Goal: Transaction & Acquisition: Book appointment/travel/reservation

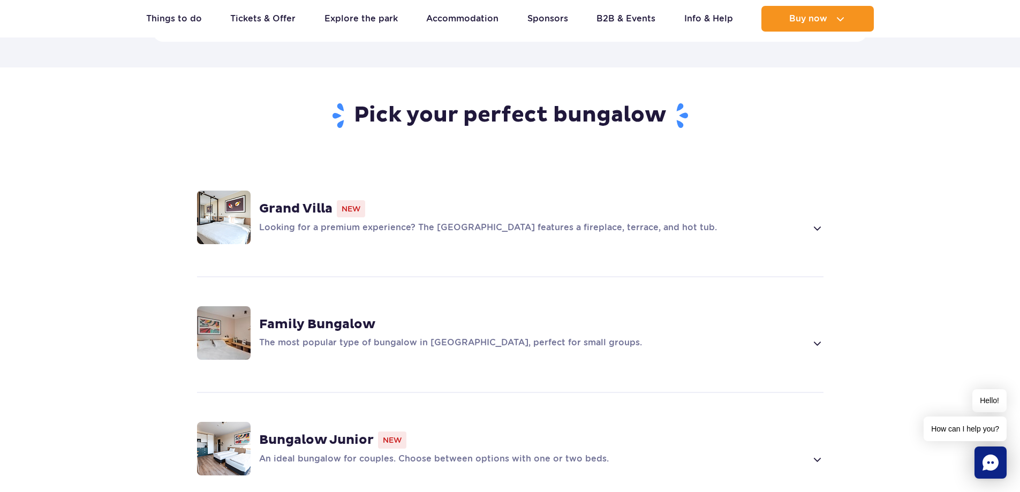
scroll to position [696, 0]
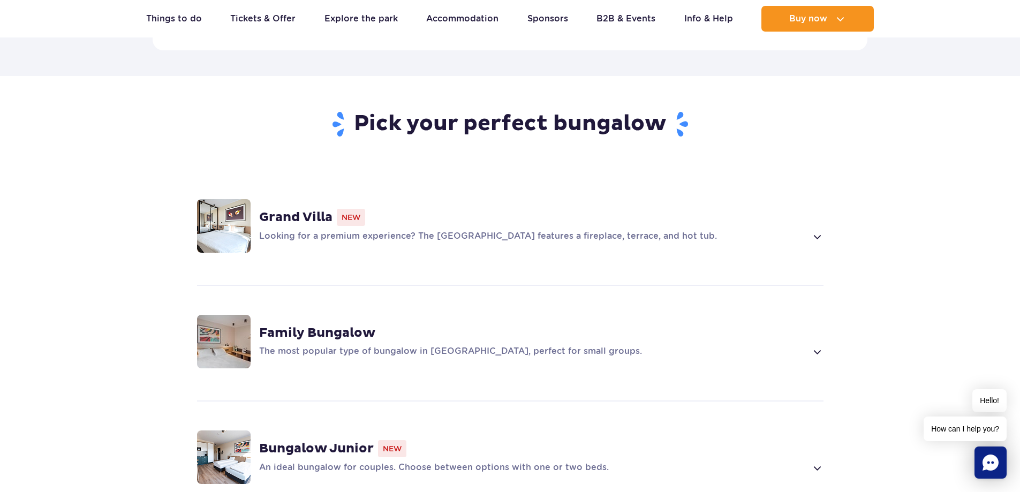
click at [408, 325] on div "Family Bungalow" at bounding box center [541, 333] width 565 height 16
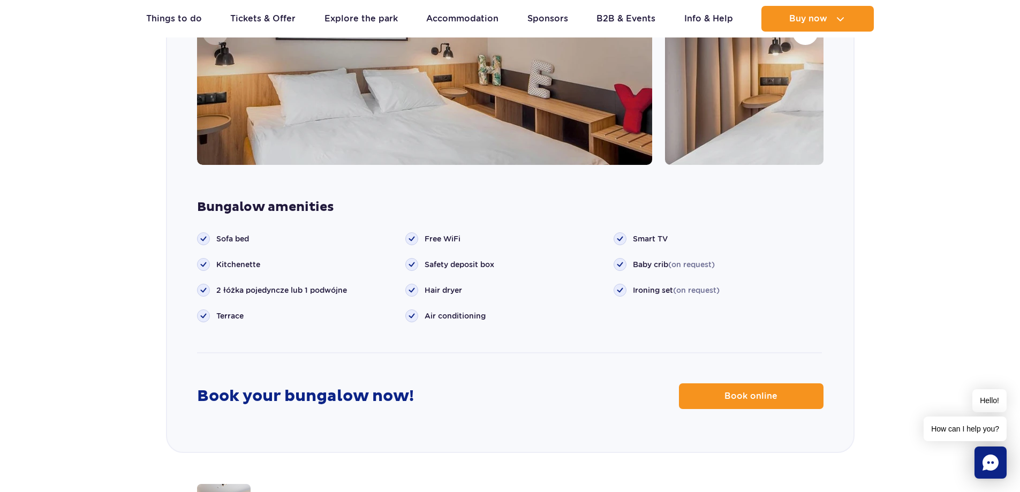
scroll to position [1231, 0]
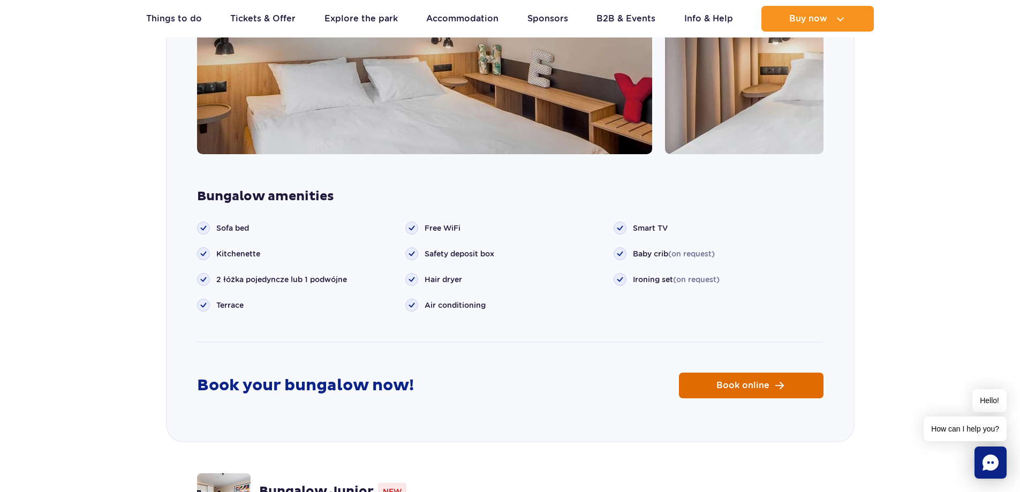
click at [717, 373] on link "Book online" at bounding box center [751, 386] width 145 height 26
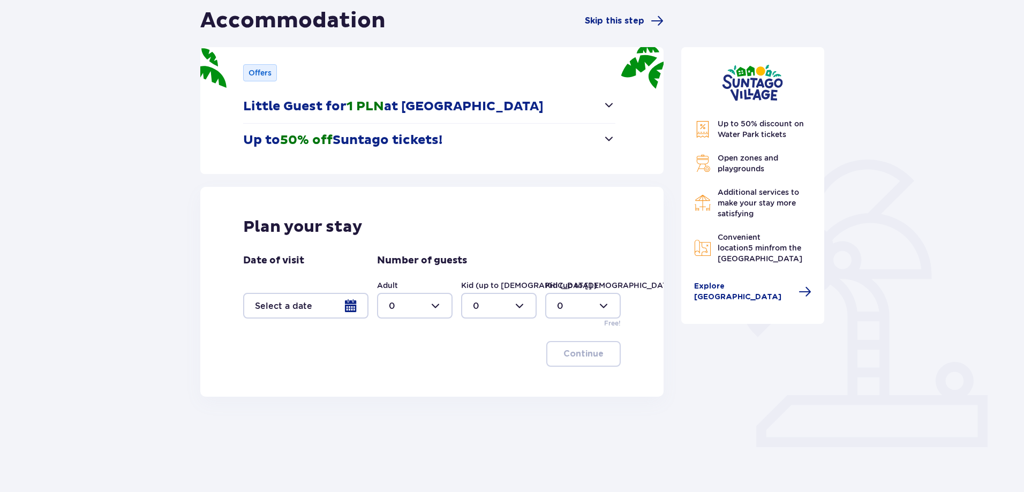
scroll to position [107, 0]
click at [438, 303] on div at bounding box center [415, 305] width 76 height 26
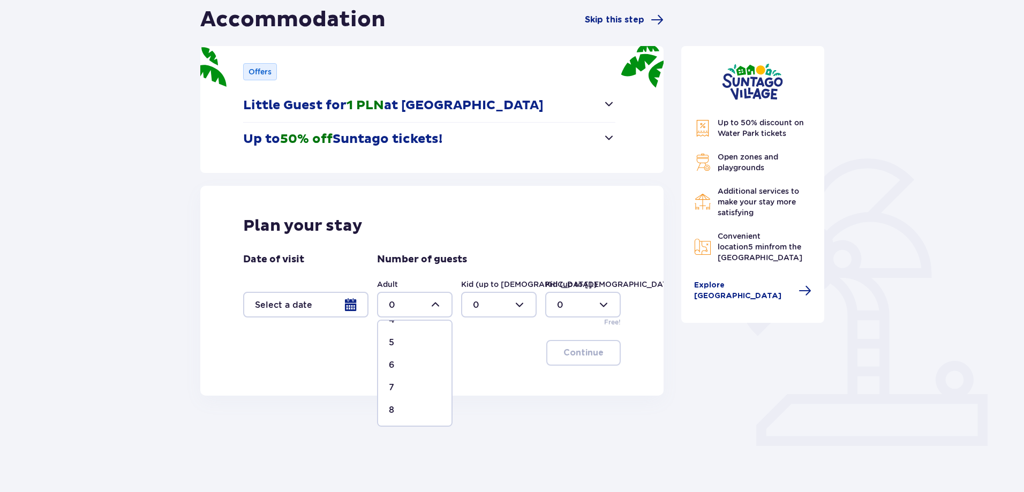
click at [393, 347] on p "5" at bounding box center [391, 343] width 5 height 12
type input "5"
click at [520, 305] on div at bounding box center [499, 305] width 76 height 26
click at [494, 357] on div "1" at bounding box center [499, 360] width 52 height 12
type input "1"
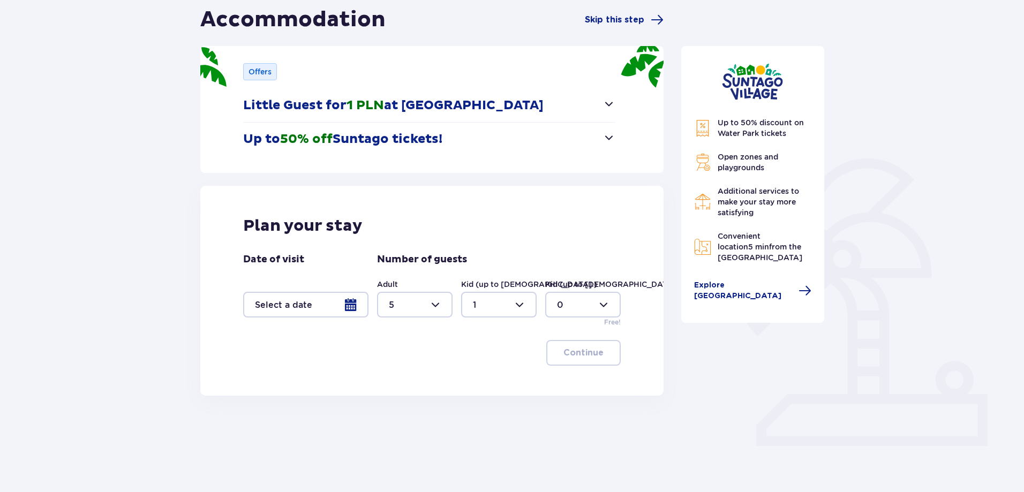
click at [422, 354] on div "Continue" at bounding box center [432, 353] width 378 height 26
click at [351, 302] on div at bounding box center [305, 305] width 125 height 26
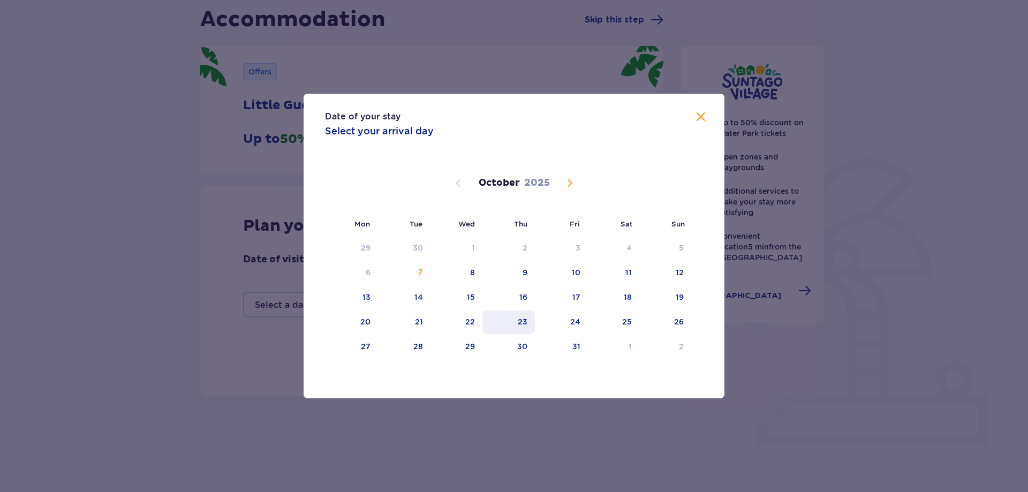
click at [521, 318] on div "23" at bounding box center [523, 322] width 10 height 11
click at [624, 325] on div "25" at bounding box center [627, 322] width 10 height 11
type input "23.10.25 - 25.10.25"
type input "0"
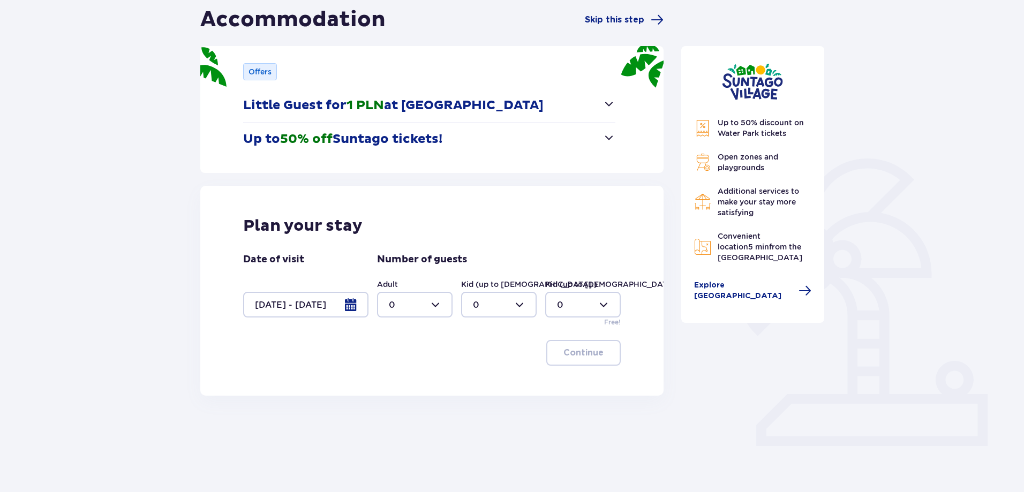
click at [432, 306] on div at bounding box center [415, 305] width 76 height 26
click at [397, 392] on div "5" at bounding box center [415, 396] width 52 height 12
type input "5"
click at [397, 392] on div "Plan your stay Date of visit 23.10.25 - 25.10.25 Number of guests Adult 5 Kid (…" at bounding box center [431, 291] width 463 height 210
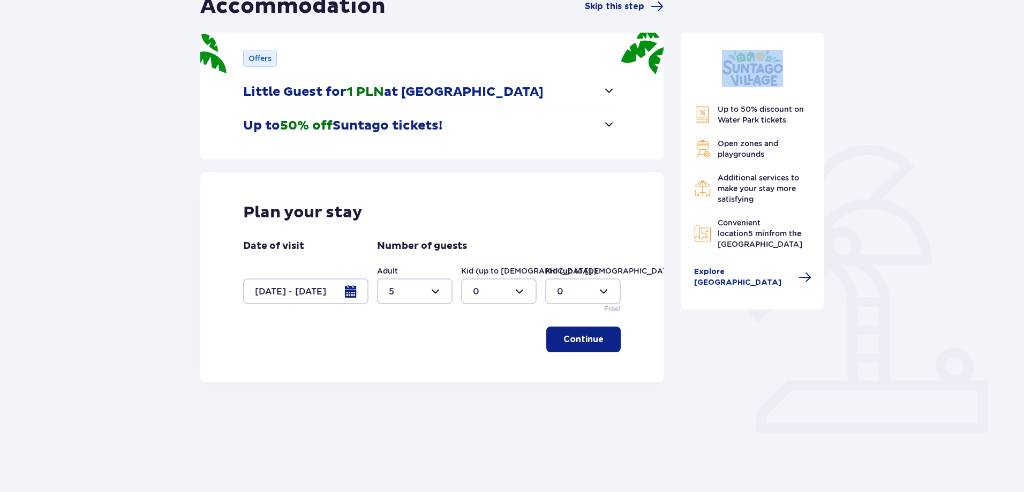
scroll to position [124, 0]
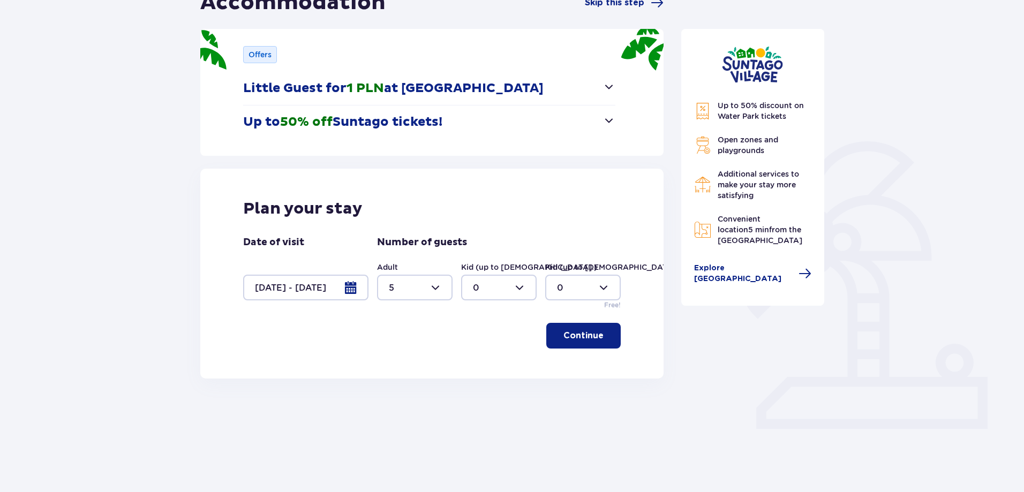
click at [520, 288] on div at bounding box center [499, 288] width 76 height 26
click at [476, 341] on p "1" at bounding box center [474, 343] width 3 height 12
type input "1"
click at [576, 333] on p "Continue" at bounding box center [584, 336] width 40 height 12
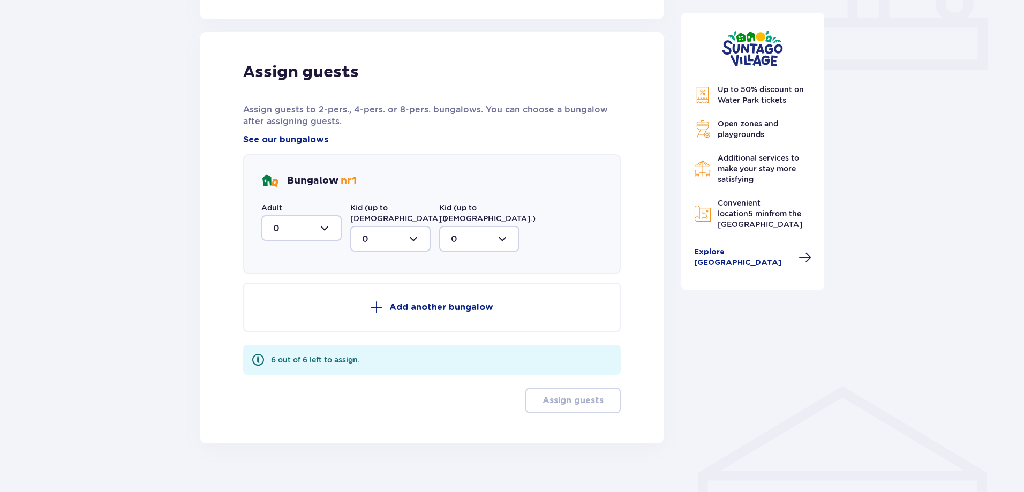
scroll to position [489, 0]
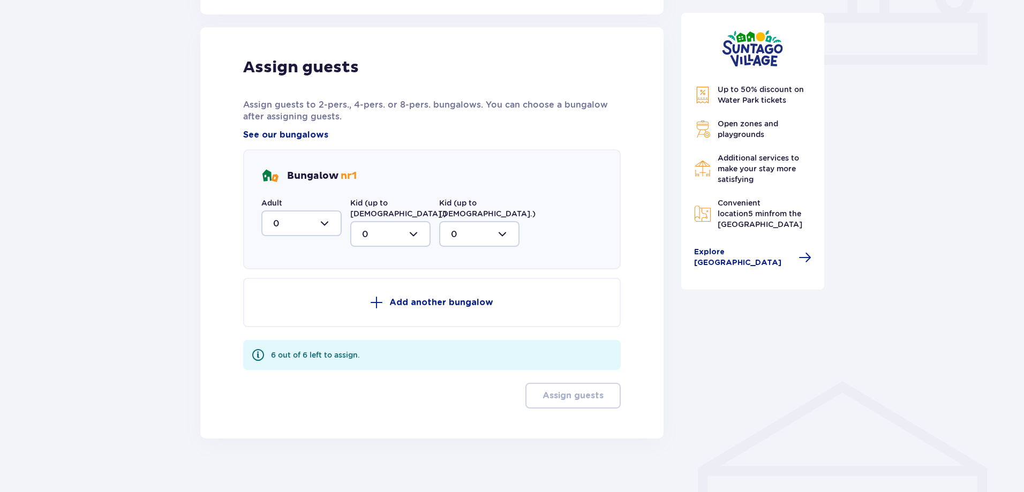
click at [323, 220] on div at bounding box center [301, 224] width 80 height 26
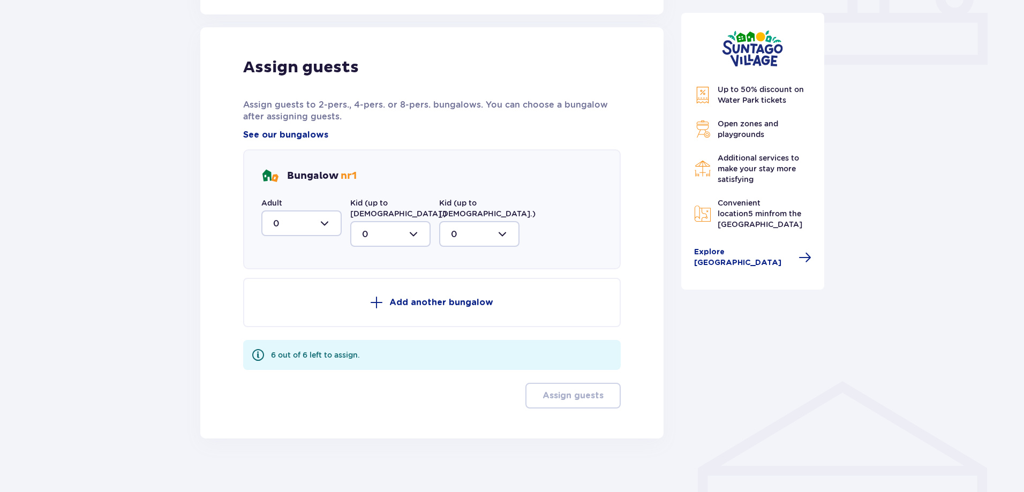
click at [323, 220] on div at bounding box center [301, 224] width 80 height 26
click at [272, 321] on span "3" at bounding box center [301, 323] width 78 height 22
type input "3"
click at [382, 296] on span at bounding box center [376, 302] width 13 height 13
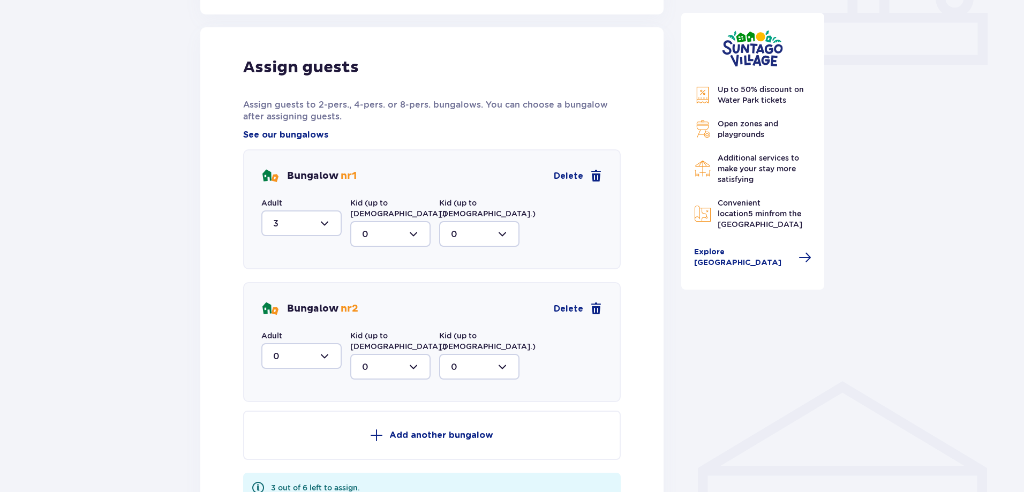
click at [325, 345] on div at bounding box center [301, 356] width 80 height 26
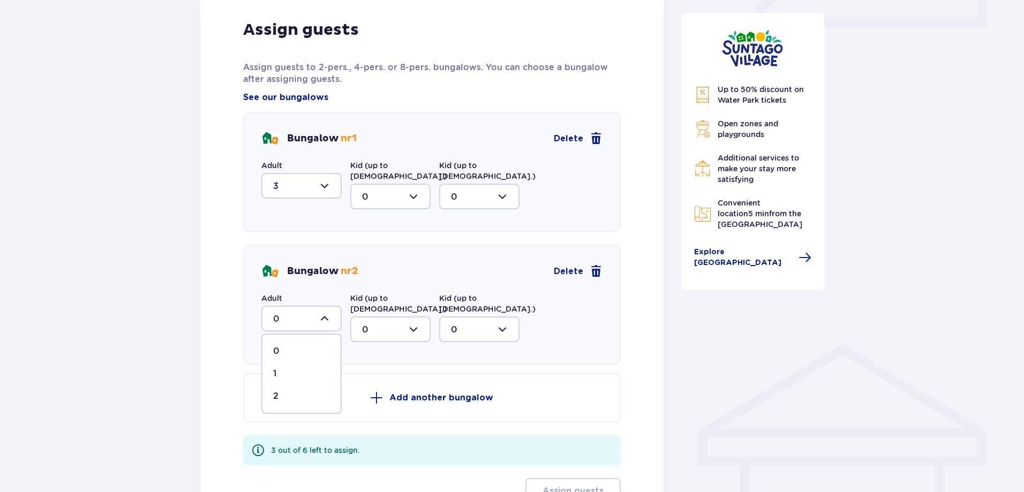
scroll to position [542, 0]
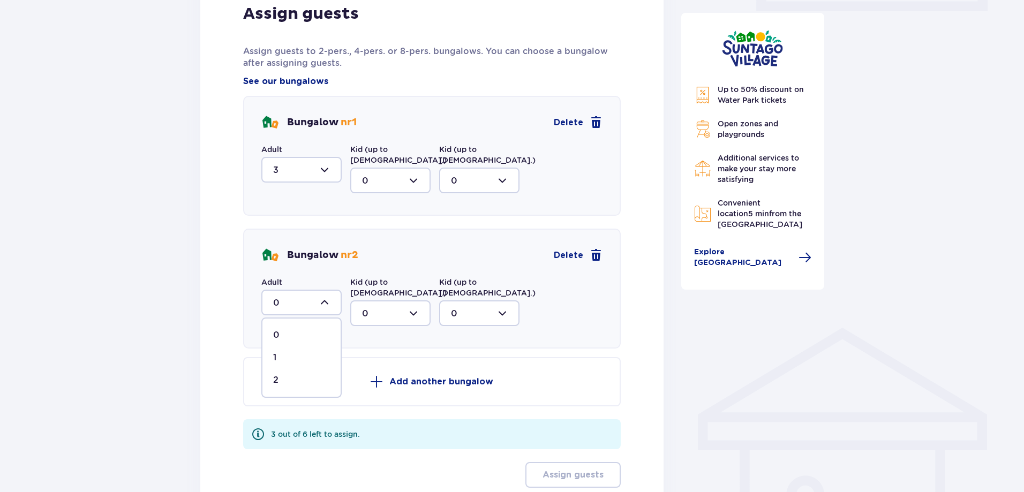
click at [277, 374] on p "2" at bounding box center [275, 380] width 5 height 12
type input "2"
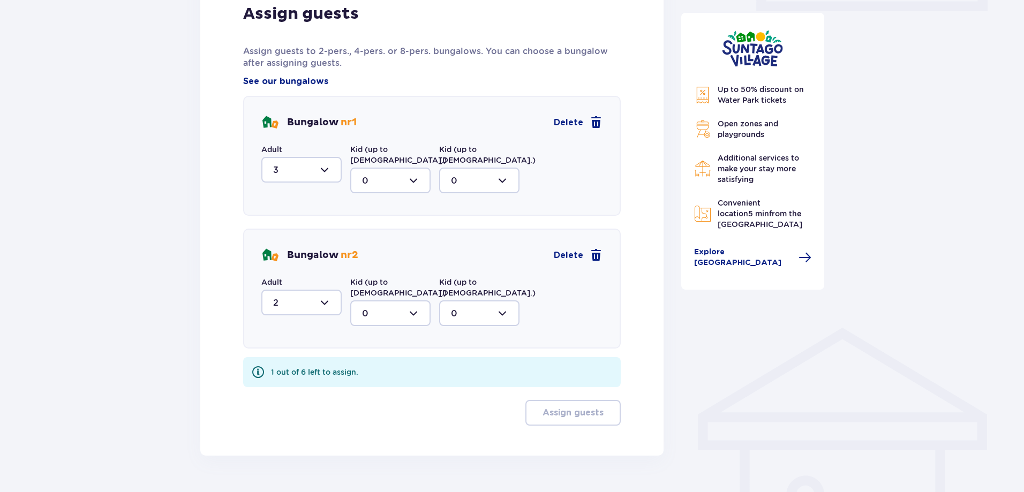
click at [409, 300] on div at bounding box center [390, 313] width 80 height 26
click at [370, 363] on div "1" at bounding box center [390, 369] width 57 height 12
type input "1"
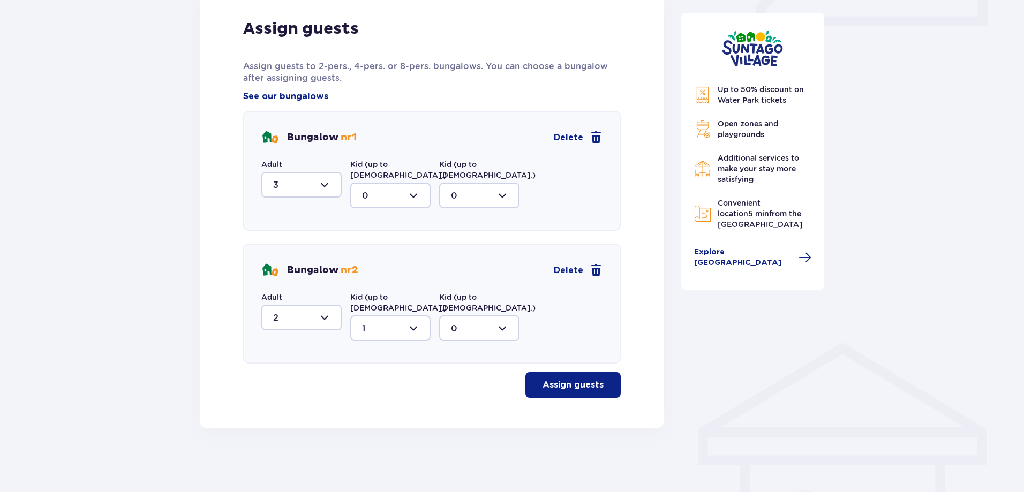
scroll to position [506, 0]
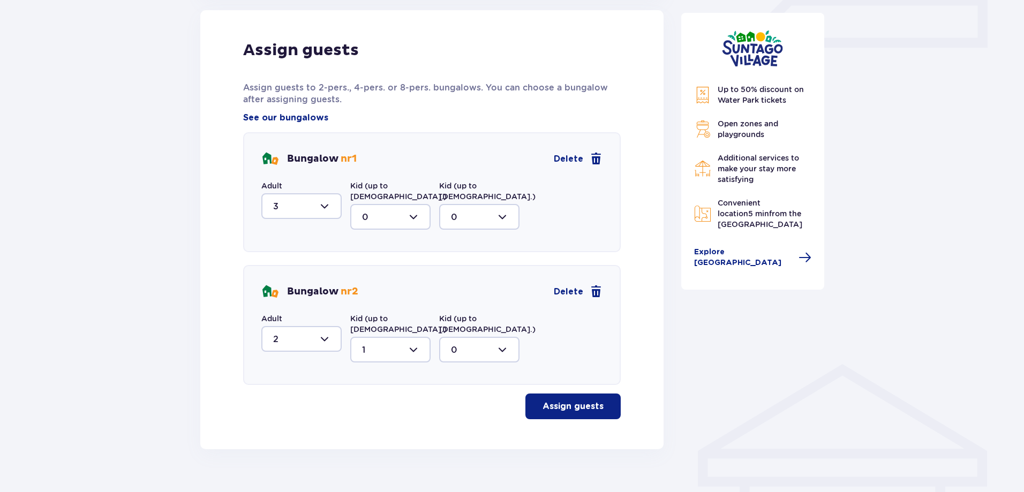
click at [575, 401] on p "Assign guests" at bounding box center [573, 407] width 61 height 12
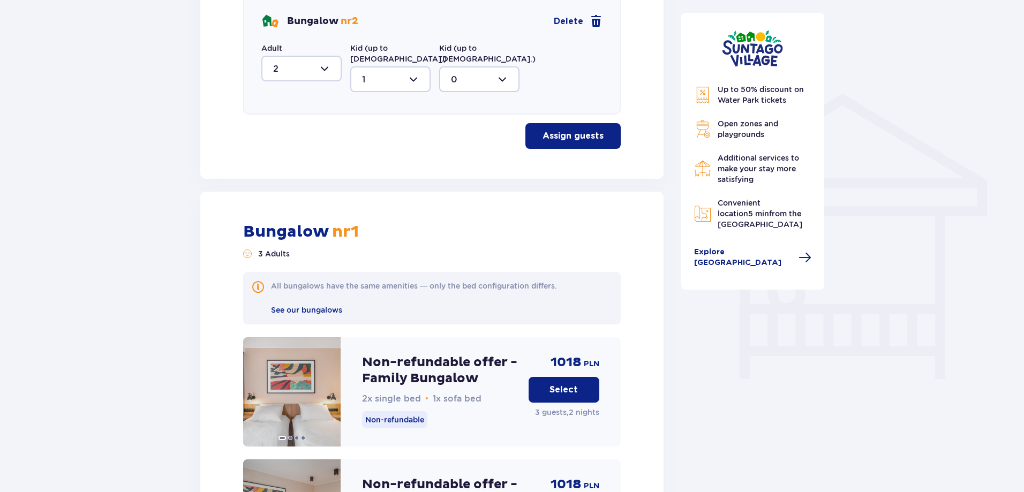
scroll to position [773, 0]
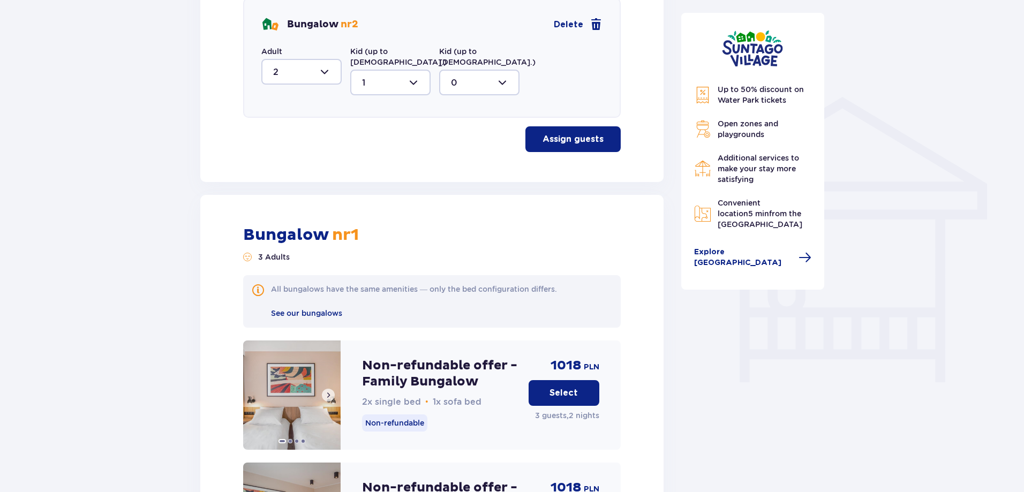
click at [297, 389] on img at bounding box center [291, 395] width 97 height 109
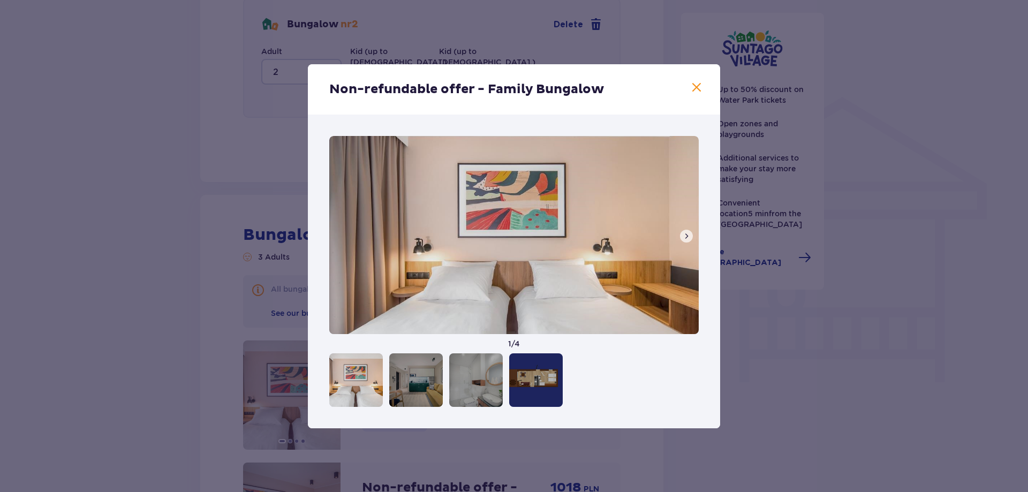
click at [536, 377] on div at bounding box center [536, 381] width 54 height 54
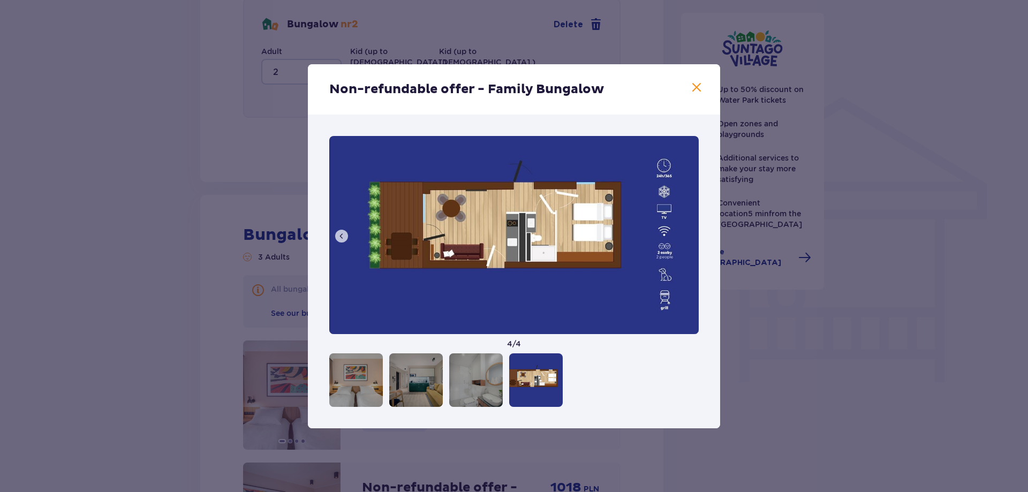
click at [536, 377] on div at bounding box center [536, 381] width 54 height 54
click at [695, 87] on span at bounding box center [696, 87] width 13 height 13
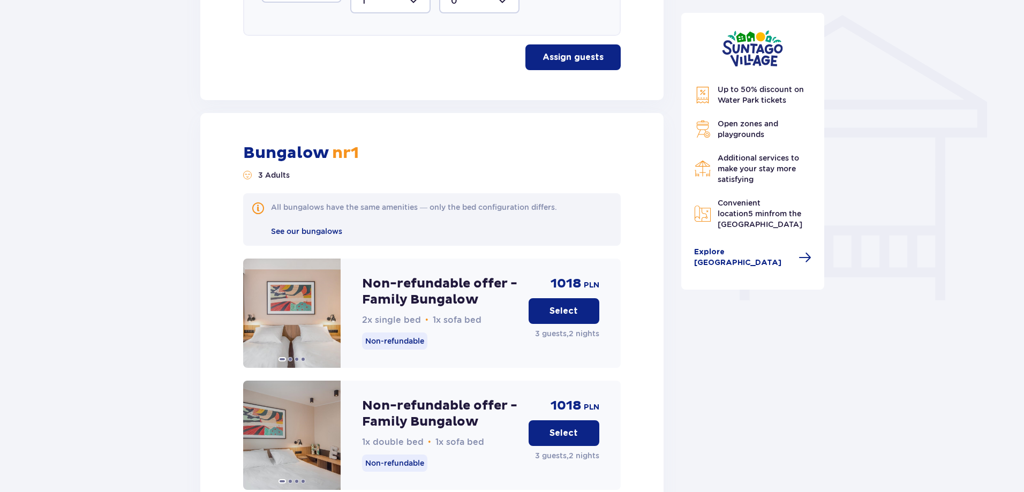
scroll to position [880, 0]
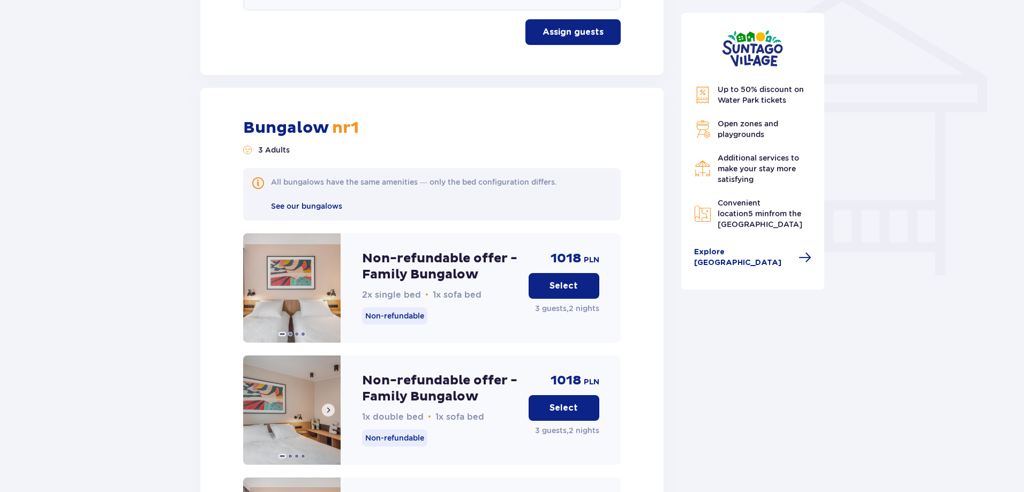
click at [290, 399] on img at bounding box center [291, 410] width 97 height 109
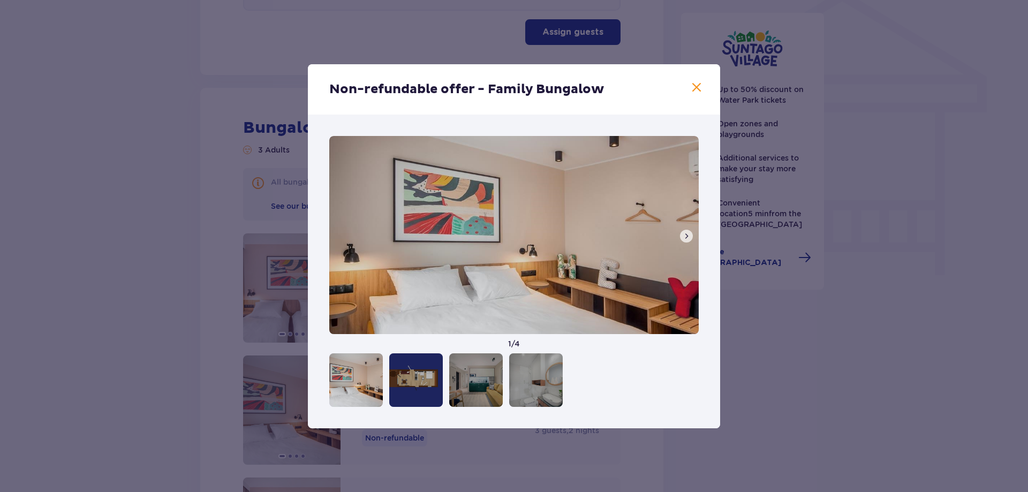
click at [412, 379] on div at bounding box center [416, 381] width 54 height 54
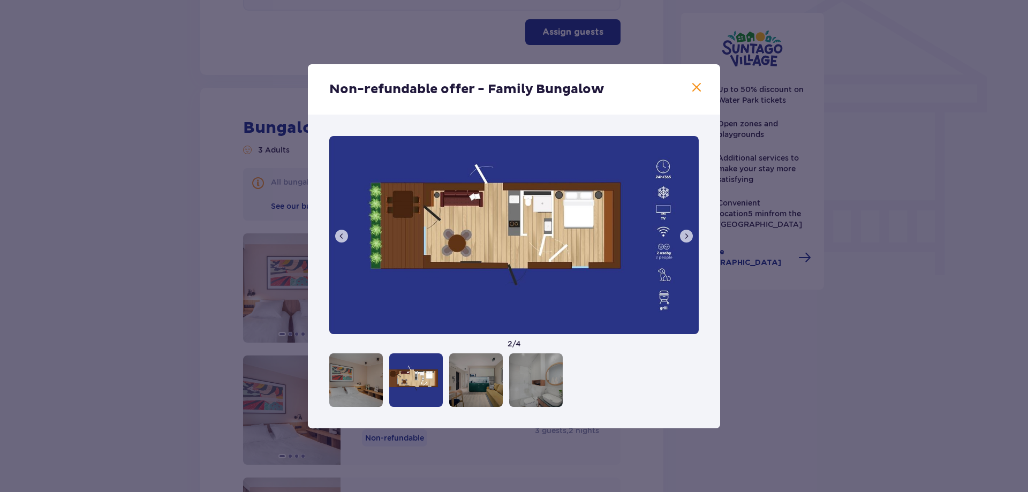
click at [475, 393] on div at bounding box center [476, 381] width 54 height 54
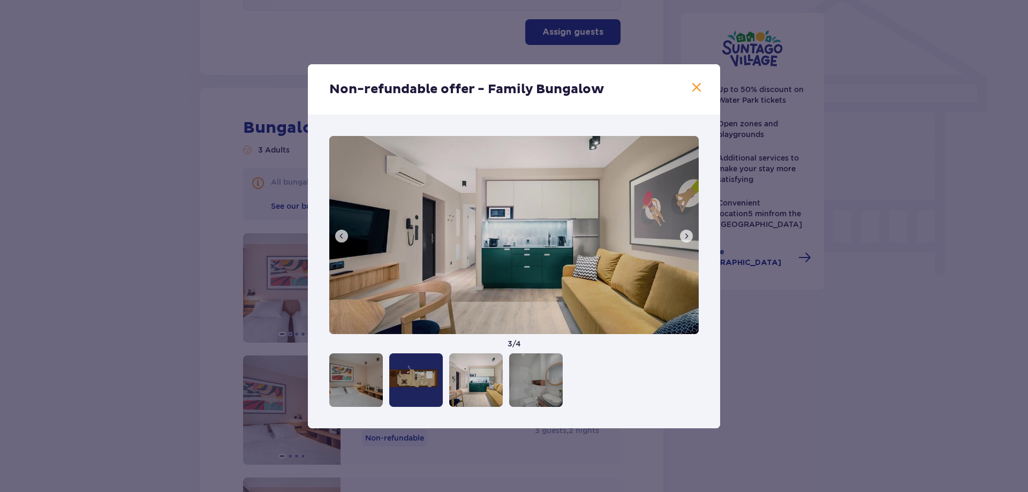
click at [696, 86] on span at bounding box center [696, 87] width 13 height 13
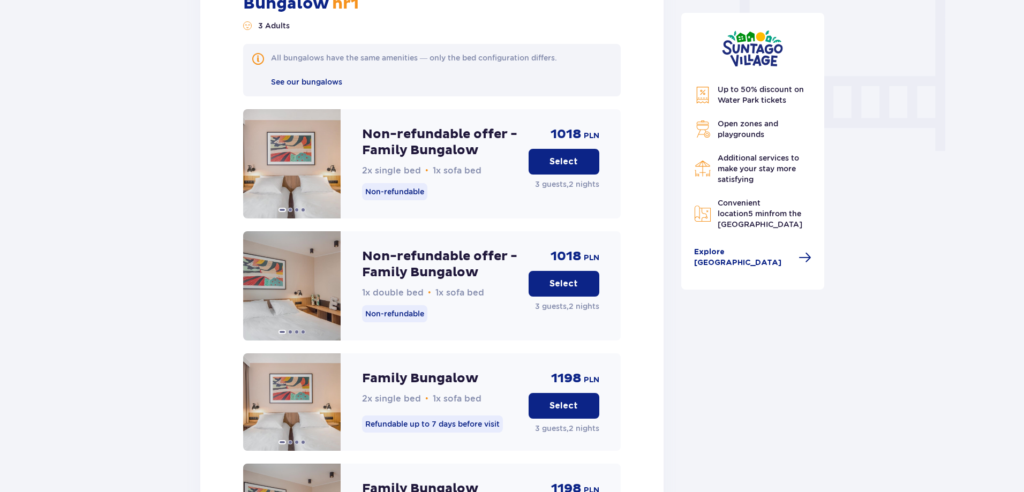
scroll to position [987, 0]
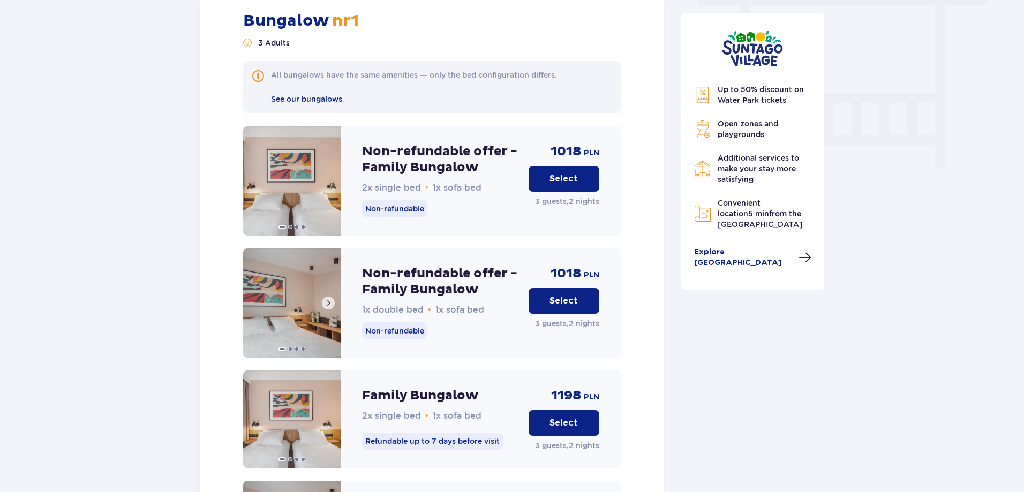
click at [312, 315] on img at bounding box center [291, 303] width 97 height 109
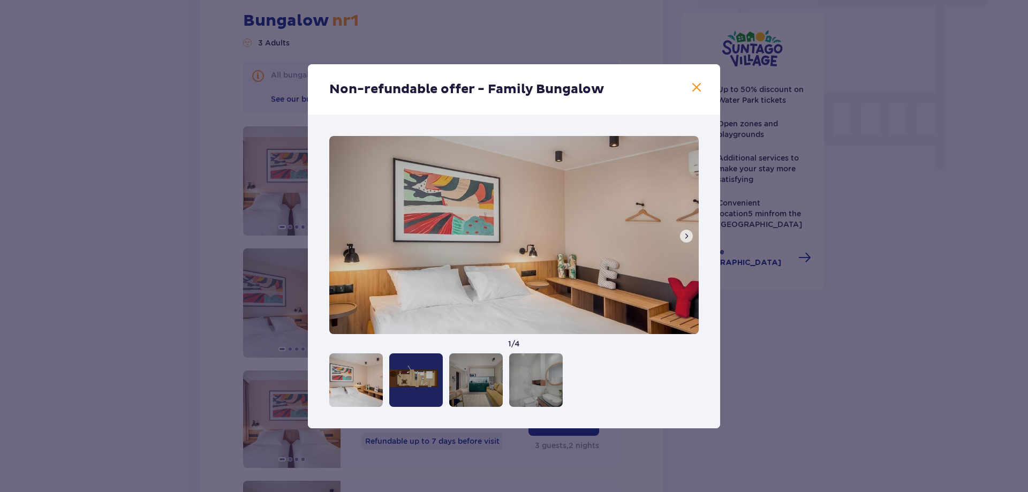
click at [356, 384] on div at bounding box center [356, 381] width 54 height 54
click at [412, 384] on div at bounding box center [416, 381] width 54 height 54
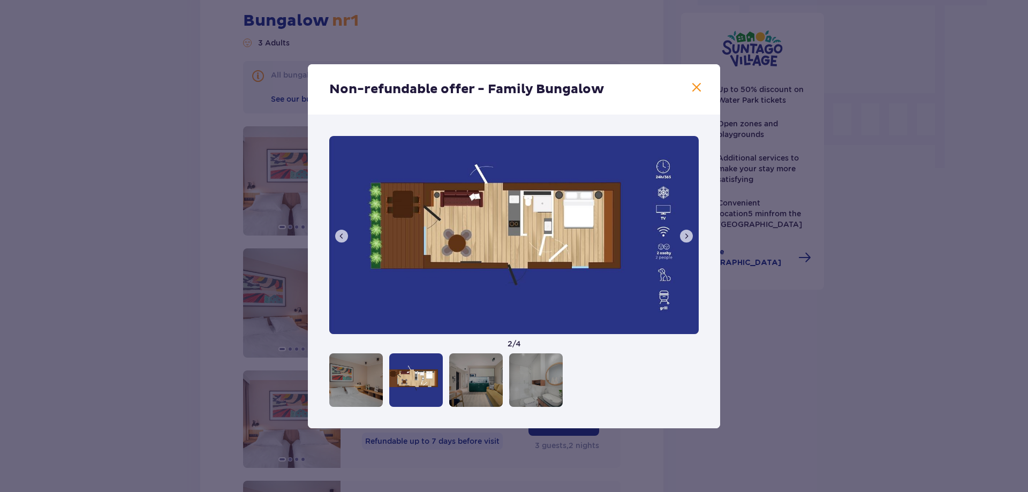
click at [466, 388] on div at bounding box center [476, 381] width 54 height 54
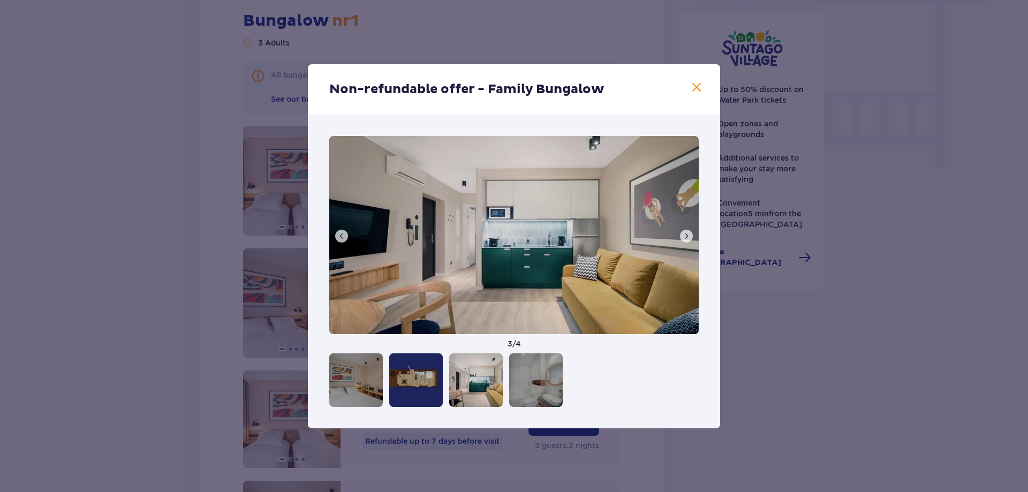
click at [531, 386] on div at bounding box center [536, 381] width 54 height 54
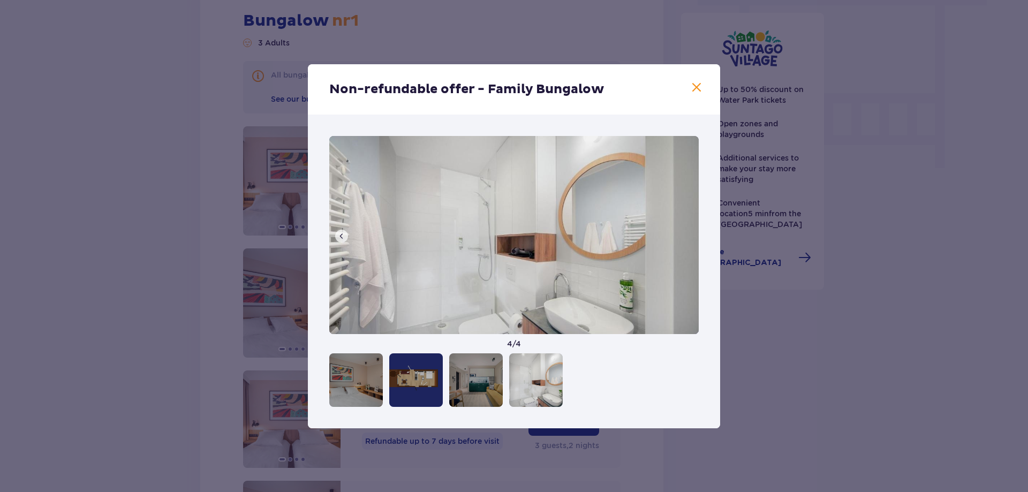
click at [695, 87] on span at bounding box center [696, 87] width 13 height 13
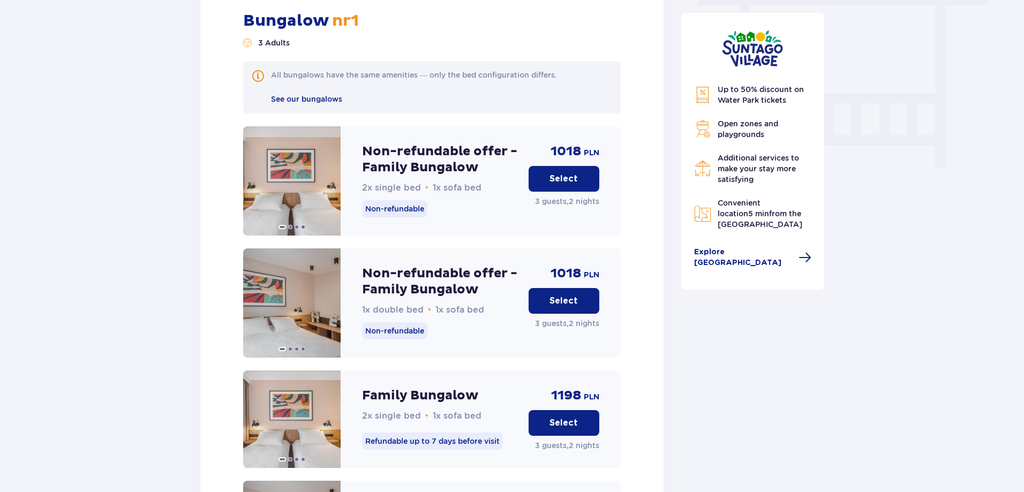
click at [567, 295] on p "Select" at bounding box center [564, 301] width 28 height 12
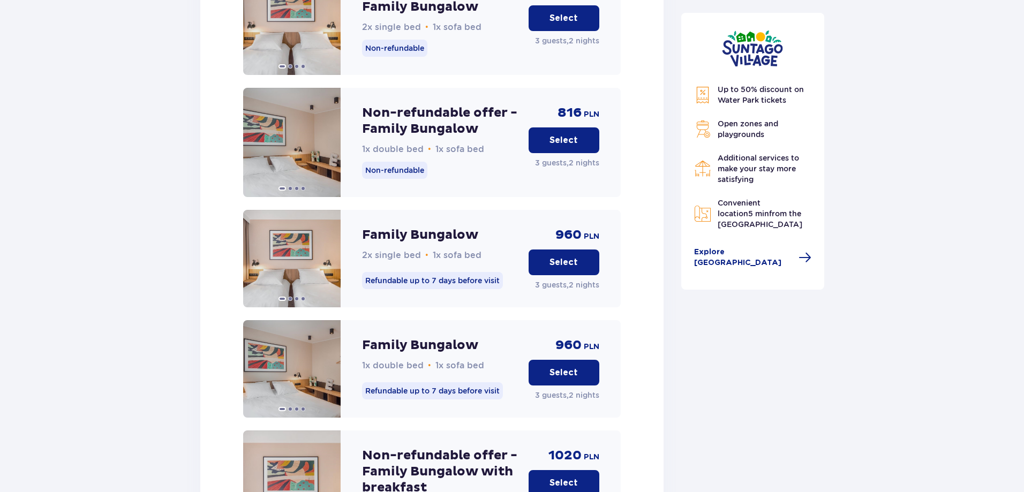
scroll to position [2116, 0]
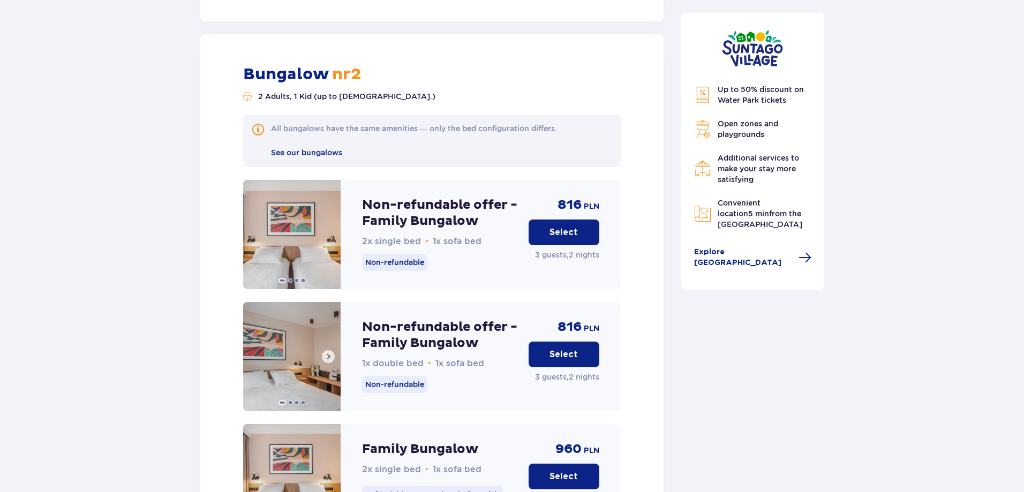
click at [280, 345] on img at bounding box center [291, 356] width 97 height 109
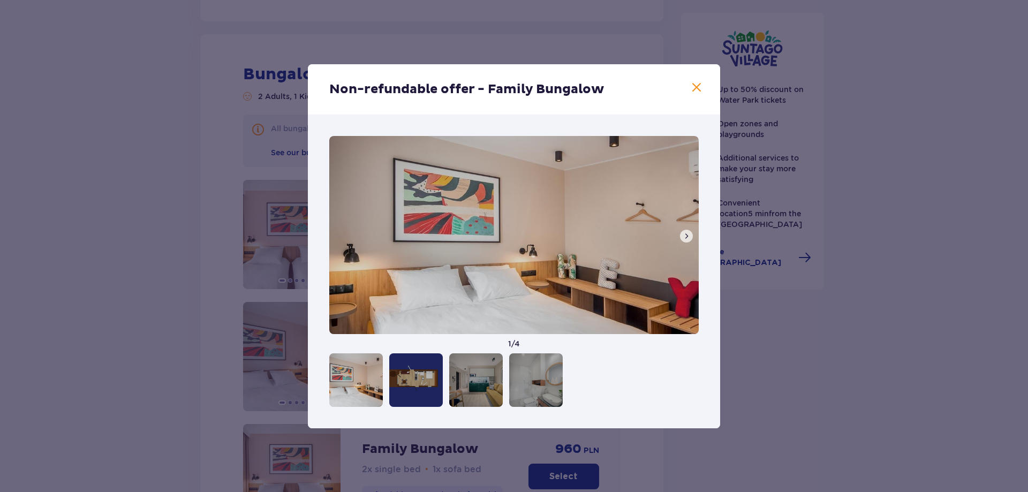
click at [696, 90] on span at bounding box center [696, 87] width 13 height 13
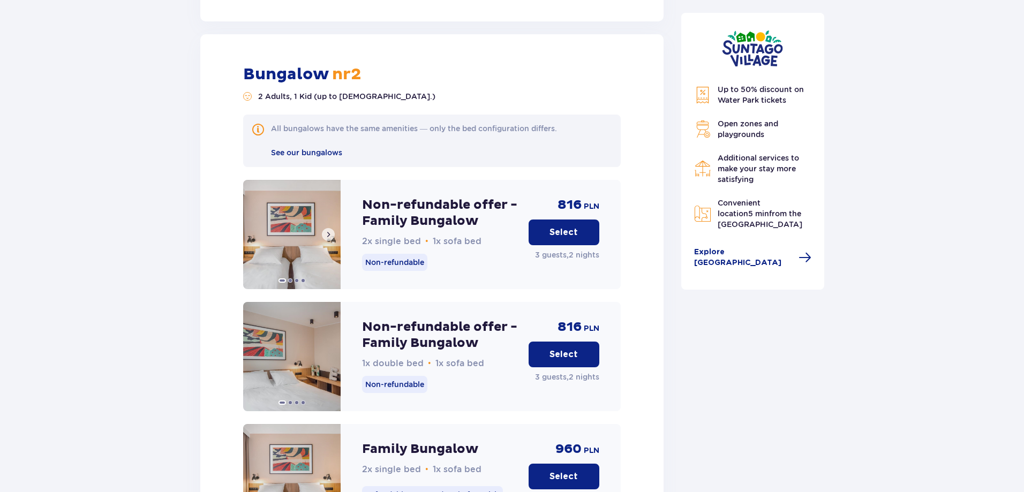
click at [310, 217] on img at bounding box center [291, 234] width 97 height 109
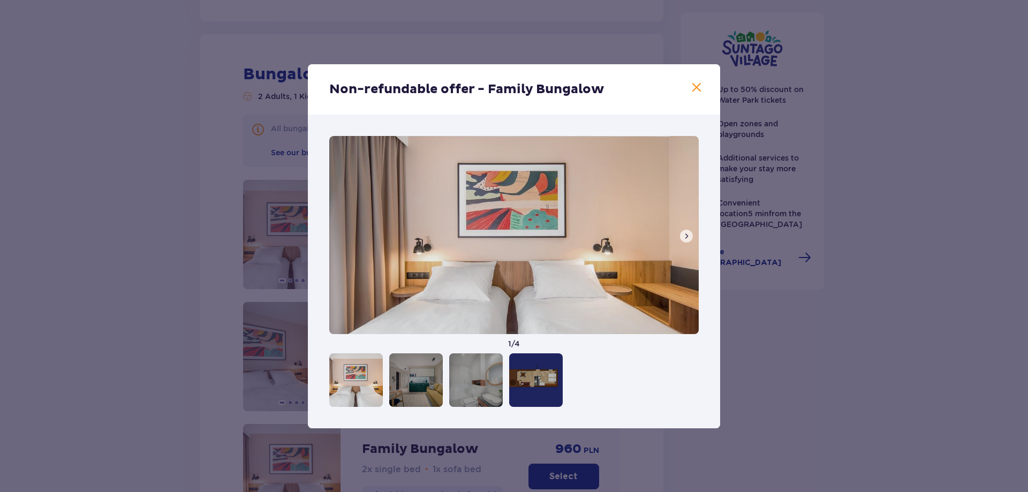
click at [685, 234] on span at bounding box center [686, 236] width 9 height 9
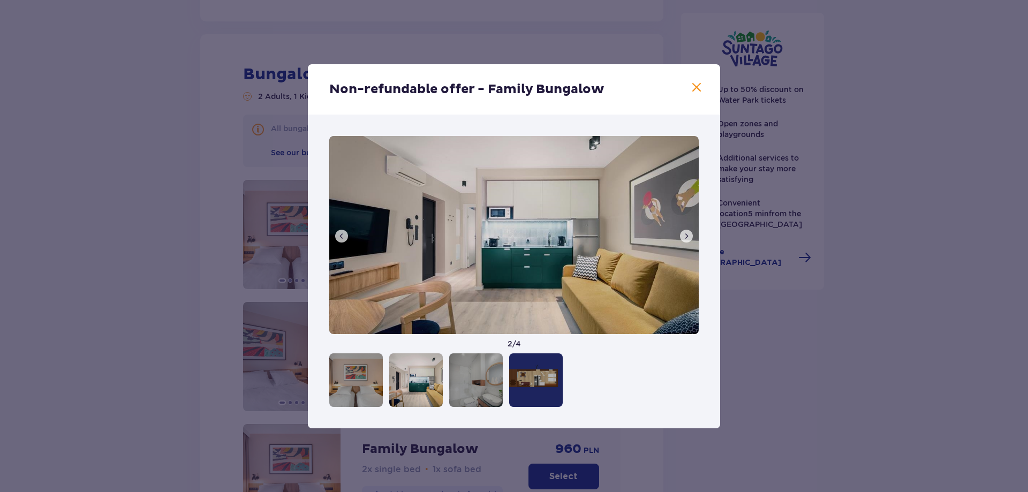
click at [685, 234] on span at bounding box center [686, 236] width 9 height 9
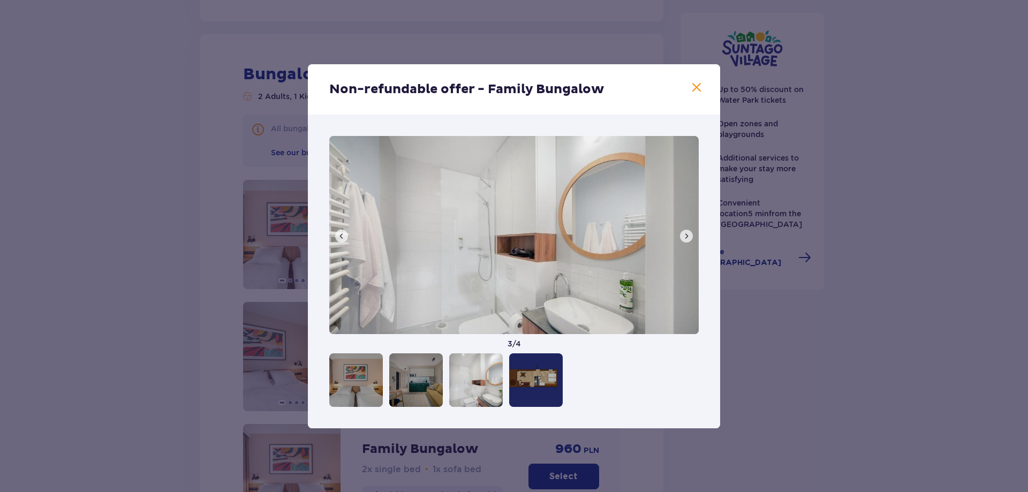
click at [685, 234] on span at bounding box center [686, 236] width 9 height 9
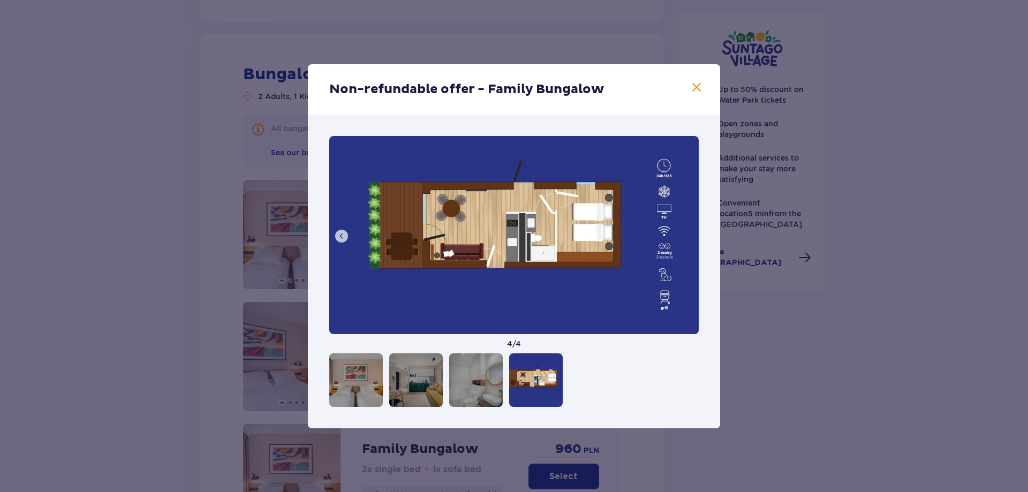
click at [685, 234] on img at bounding box center [514, 235] width 370 height 198
click at [695, 82] on span at bounding box center [696, 87] width 13 height 13
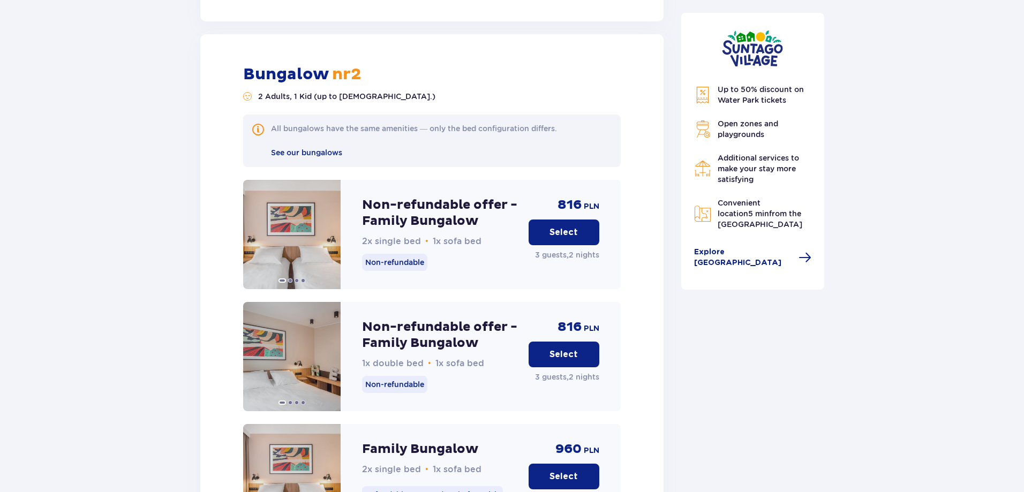
click at [550, 220] on button "Select" at bounding box center [564, 233] width 71 height 26
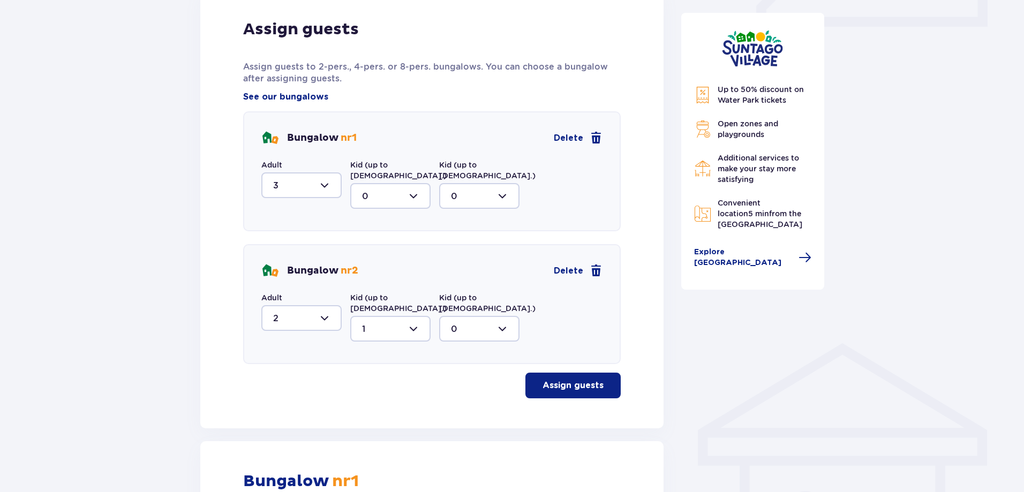
scroll to position [568, 0]
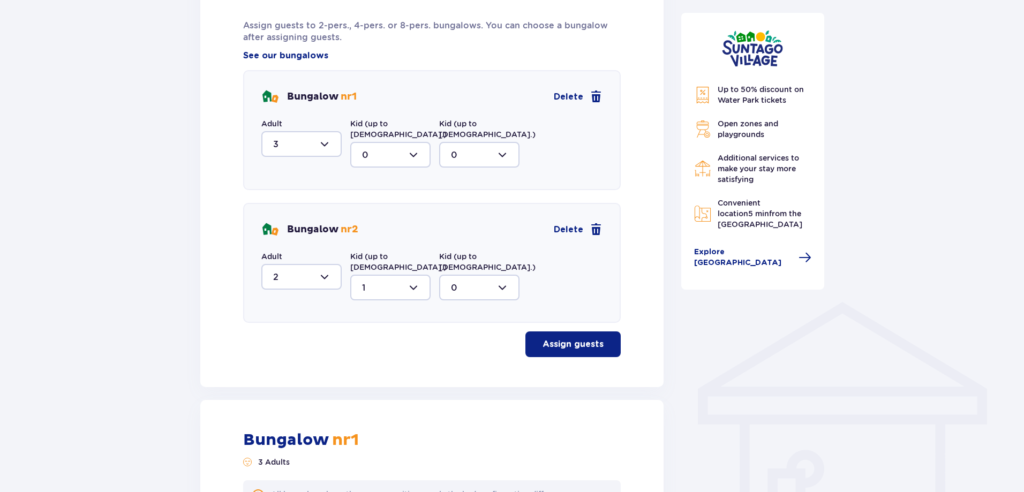
click at [553, 339] on p "Assign guests" at bounding box center [573, 345] width 61 height 12
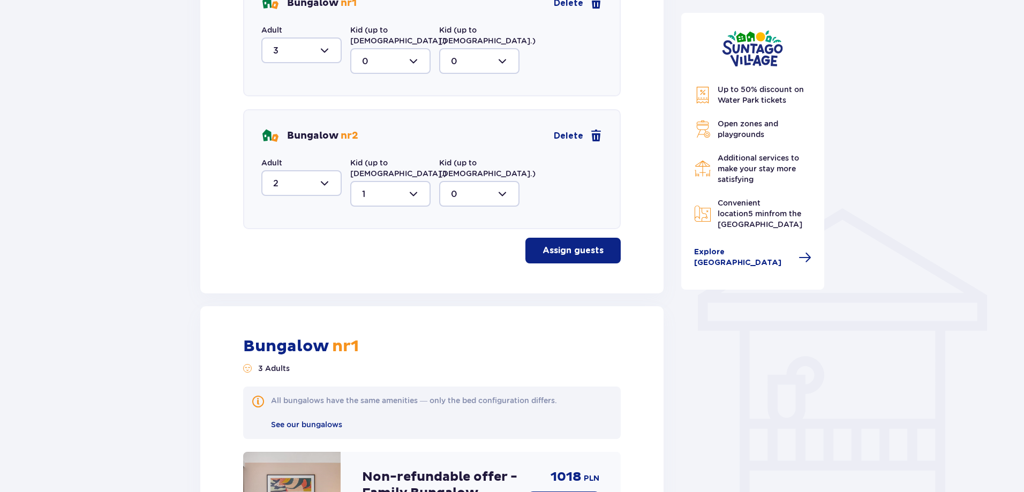
scroll to position [461, 0]
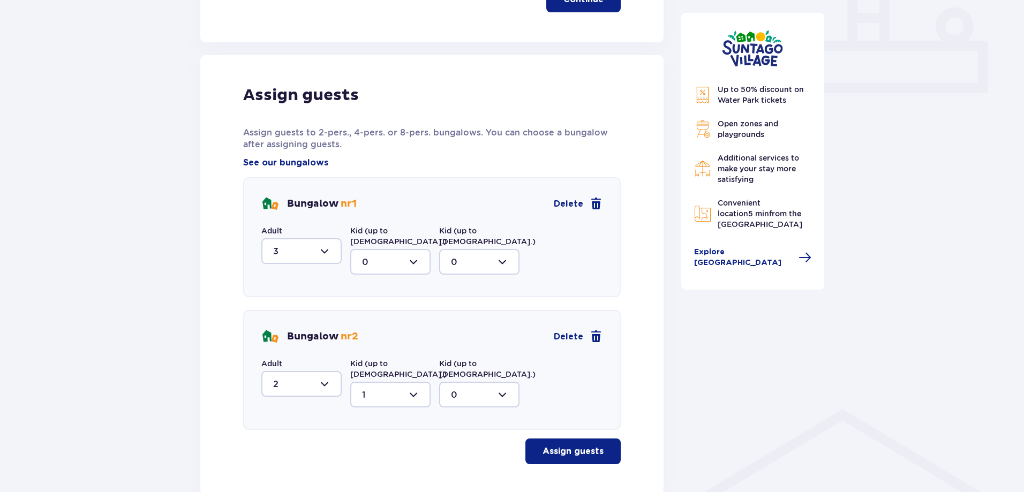
click at [557, 446] on p "Assign guests" at bounding box center [573, 452] width 61 height 12
click at [606, 445] on span "button" at bounding box center [605, 451] width 13 height 13
click at [604, 445] on span "button" at bounding box center [605, 451] width 13 height 13
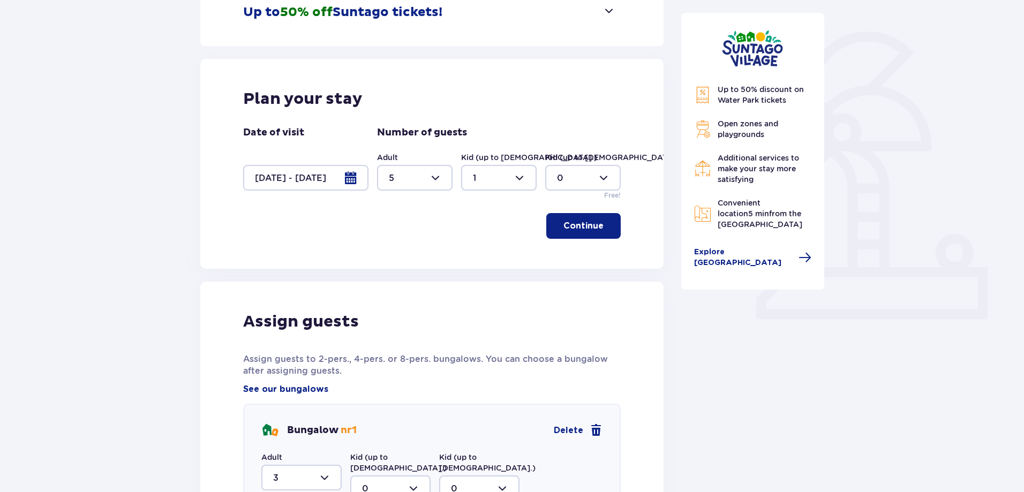
scroll to position [321, 0]
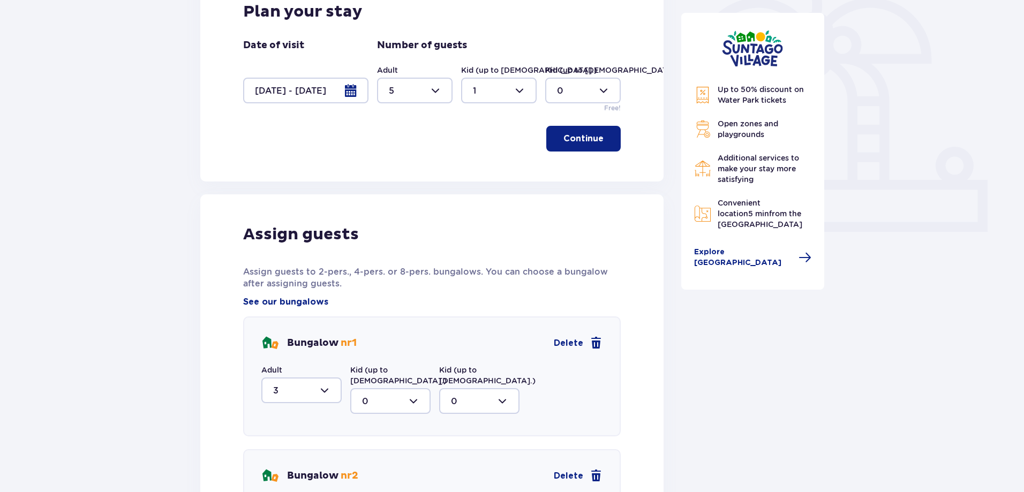
click at [577, 146] on button "Continue" at bounding box center [583, 139] width 74 height 26
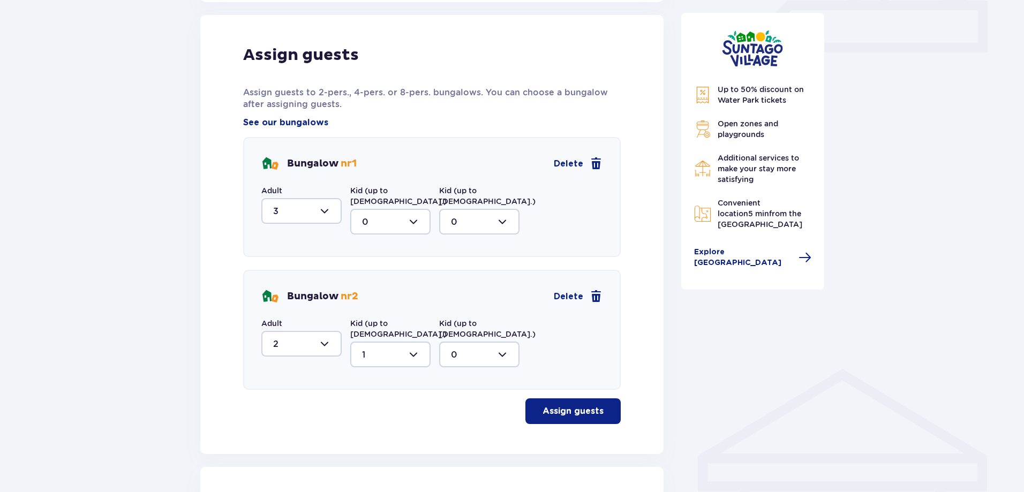
scroll to position [503, 0]
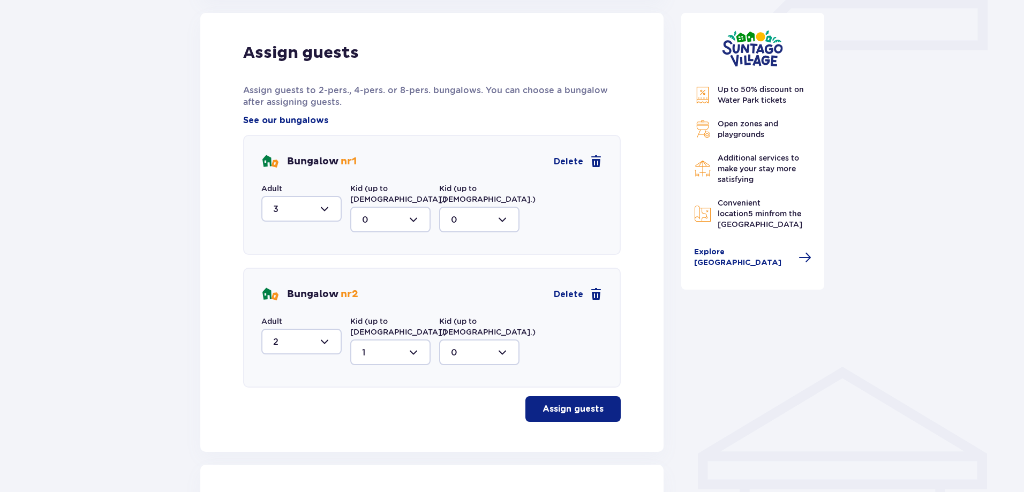
click at [565, 403] on p "Assign guests" at bounding box center [573, 409] width 61 height 12
click at [608, 403] on span "button" at bounding box center [605, 409] width 13 height 13
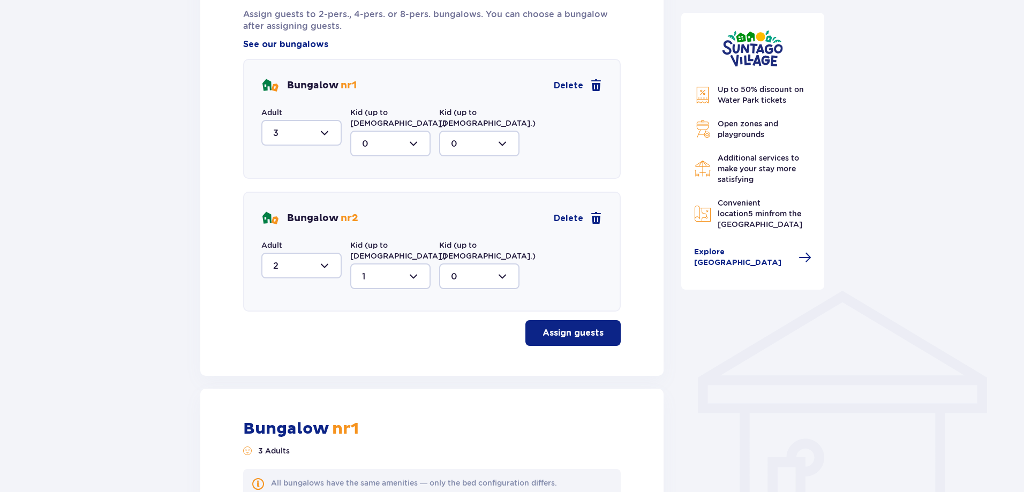
scroll to position [557, 0]
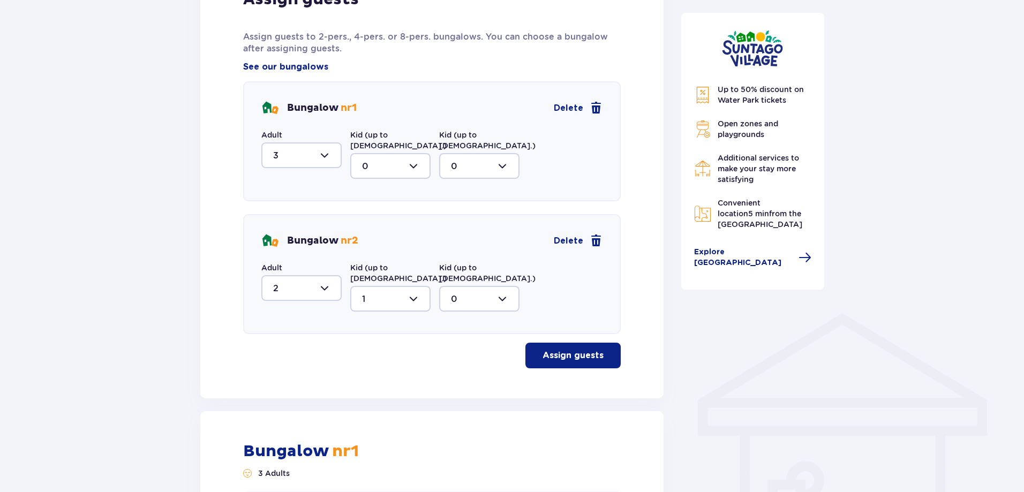
click at [547, 350] on p "Assign guests" at bounding box center [573, 356] width 61 height 12
click at [548, 350] on p "Assign guests" at bounding box center [573, 356] width 61 height 12
click at [551, 350] on p "Assign guests" at bounding box center [573, 356] width 61 height 12
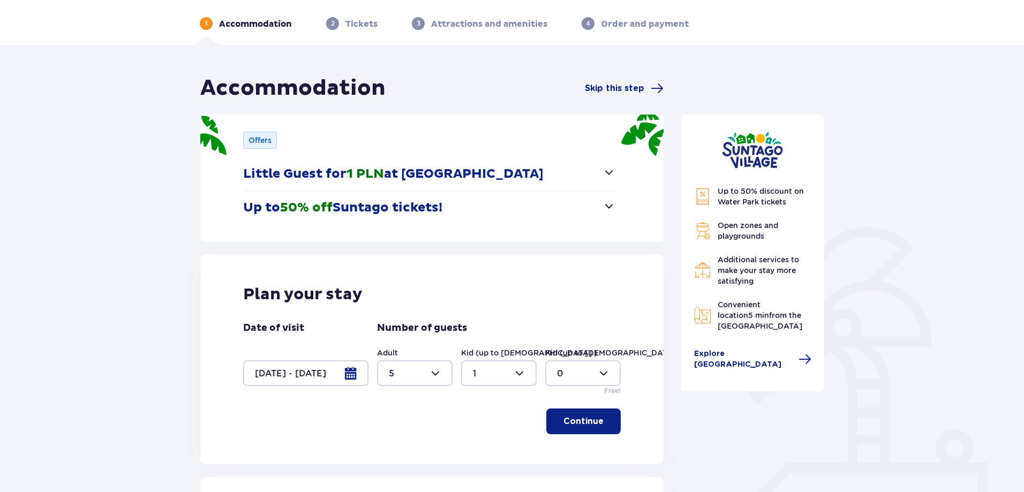
scroll to position [0, 0]
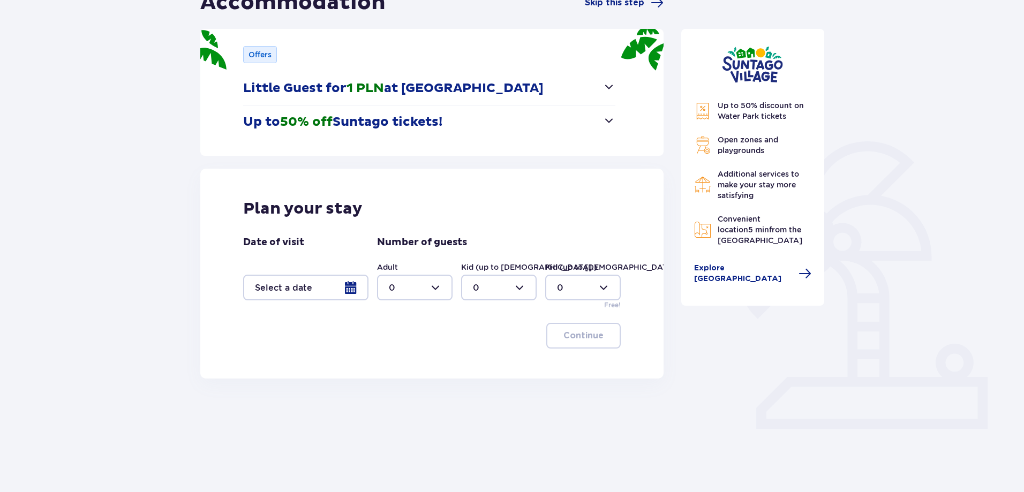
click at [352, 285] on div at bounding box center [305, 288] width 125 height 26
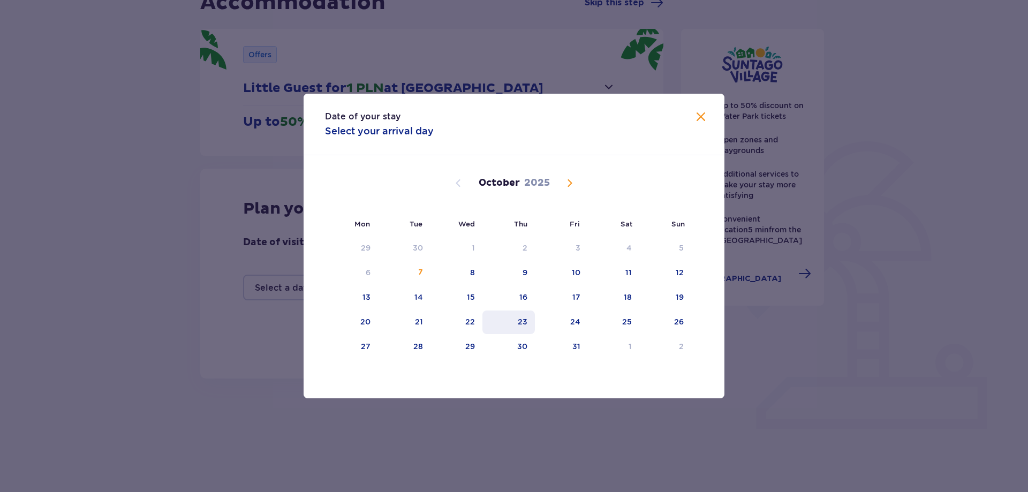
click at [525, 324] on div "23" at bounding box center [523, 322] width 10 height 11
click at [618, 322] on div "25" at bounding box center [614, 323] width 52 height 24
type input "23.10.25 - 25.10.25"
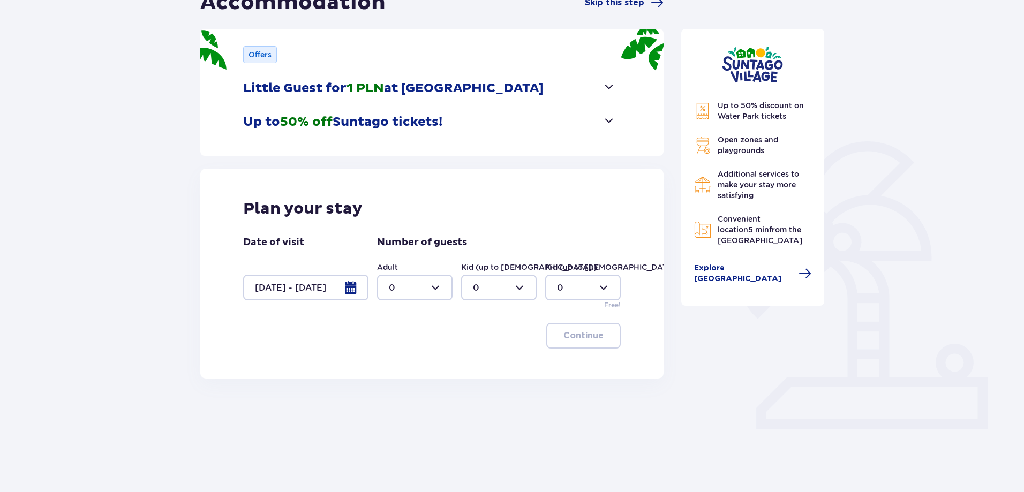
click at [433, 290] on div at bounding box center [415, 288] width 76 height 26
click at [399, 329] on div "5" at bounding box center [415, 326] width 52 height 12
type input "5"
click at [519, 289] on div at bounding box center [499, 288] width 76 height 26
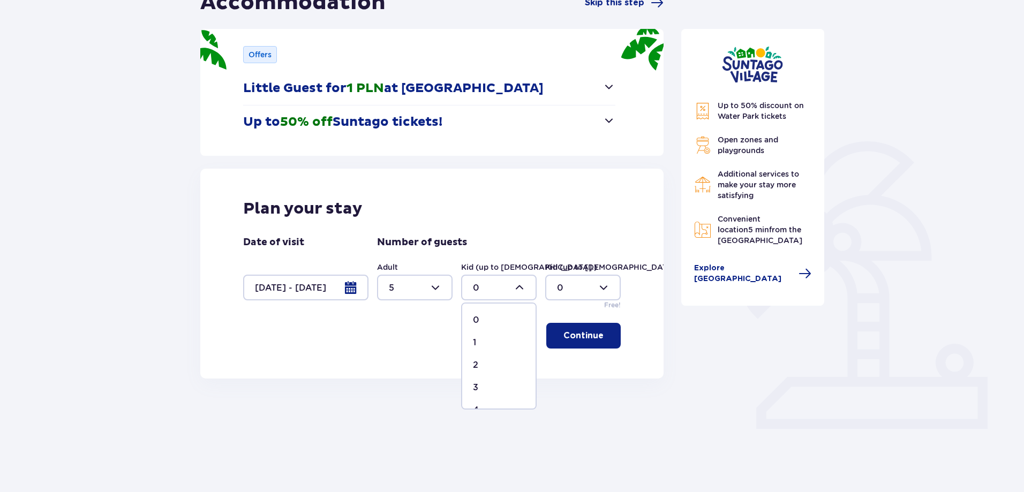
click at [479, 340] on div "1" at bounding box center [499, 343] width 52 height 12
type input "1"
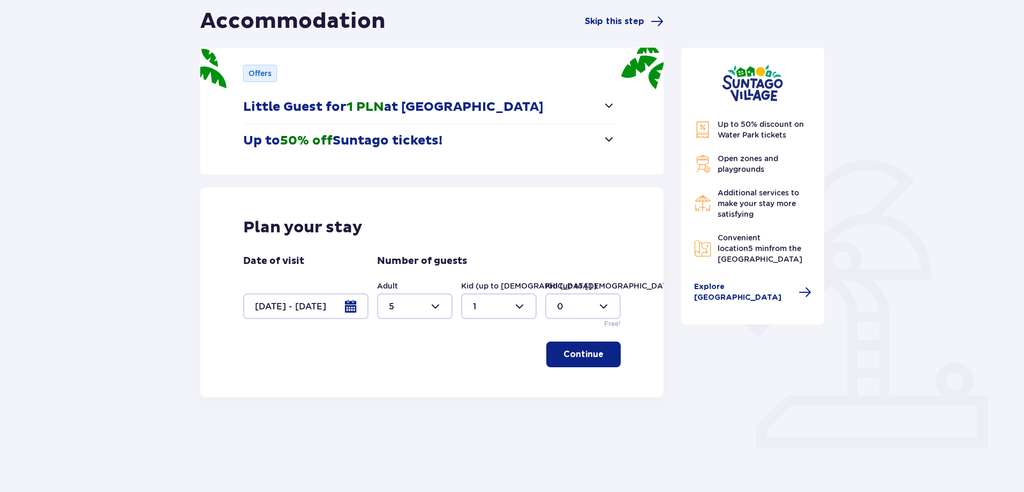
scroll to position [124, 0]
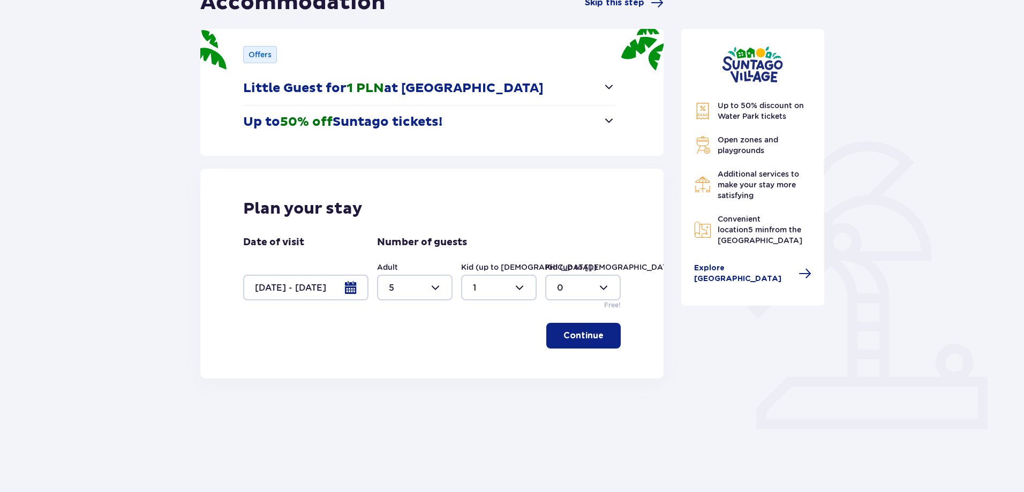
click at [572, 338] on p "Continue" at bounding box center [584, 336] width 40 height 12
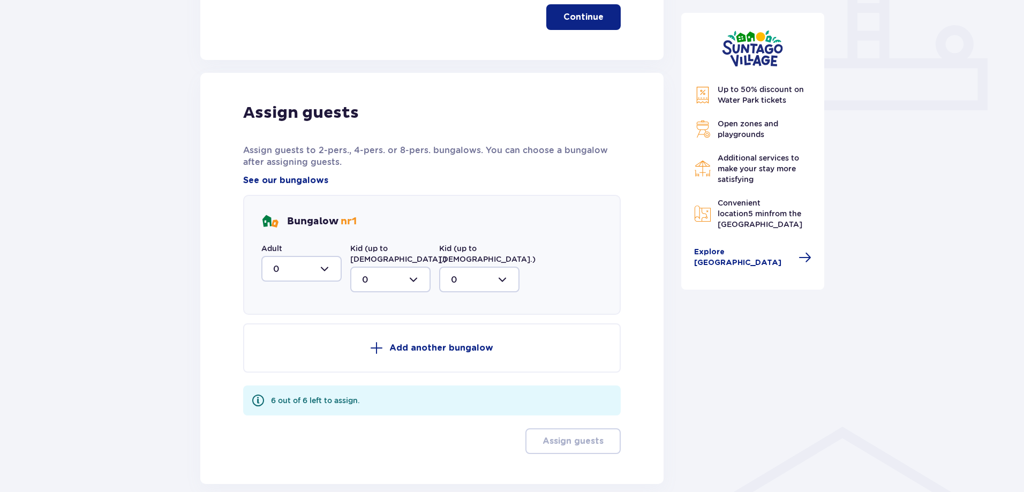
scroll to position [489, 0]
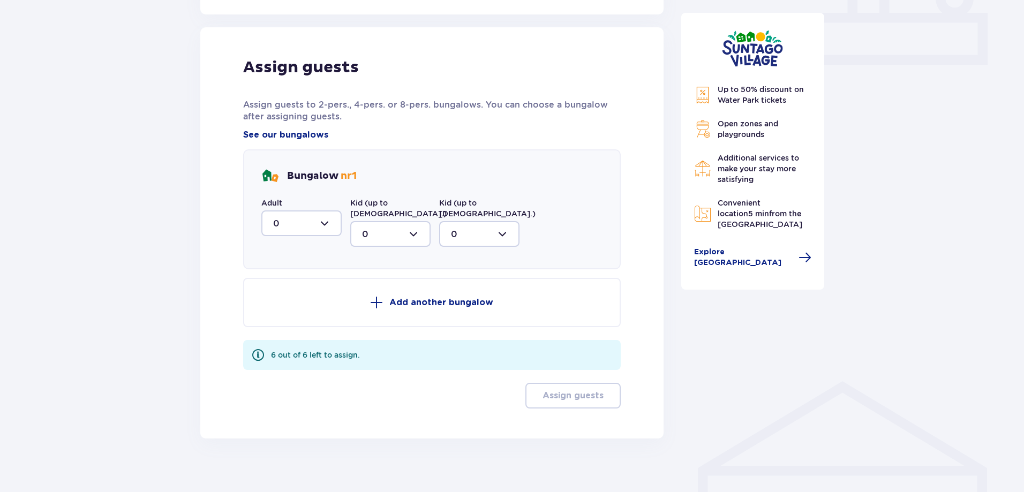
click at [325, 225] on div at bounding box center [301, 224] width 80 height 26
click at [278, 320] on p "3" at bounding box center [275, 324] width 5 height 12
type input "3"
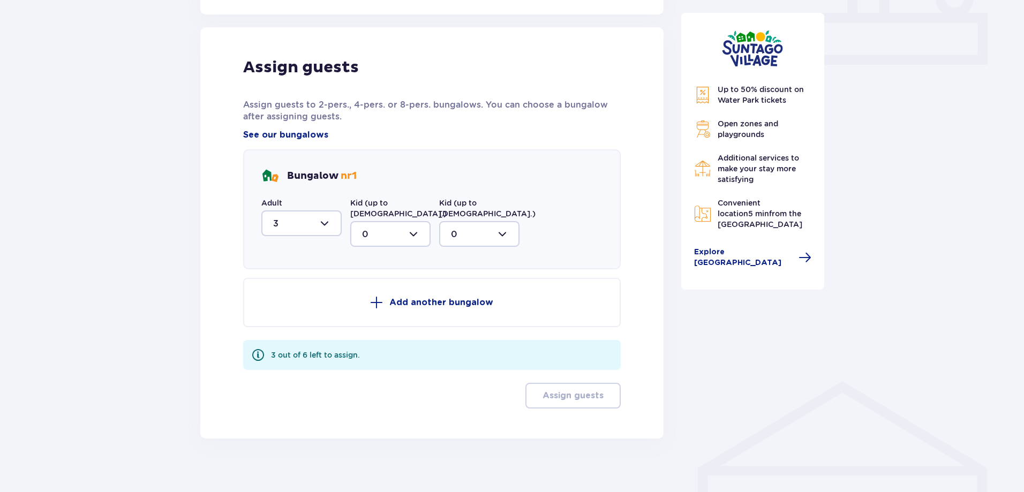
click at [377, 296] on span at bounding box center [376, 302] width 13 height 13
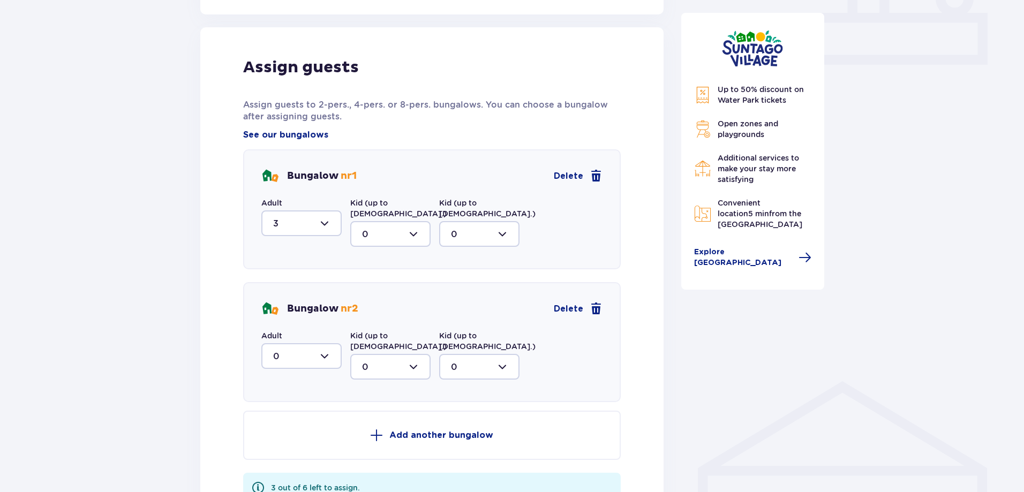
click at [325, 343] on div at bounding box center [301, 356] width 80 height 26
click at [280, 428] on div "2" at bounding box center [301, 434] width 57 height 12
type input "2"
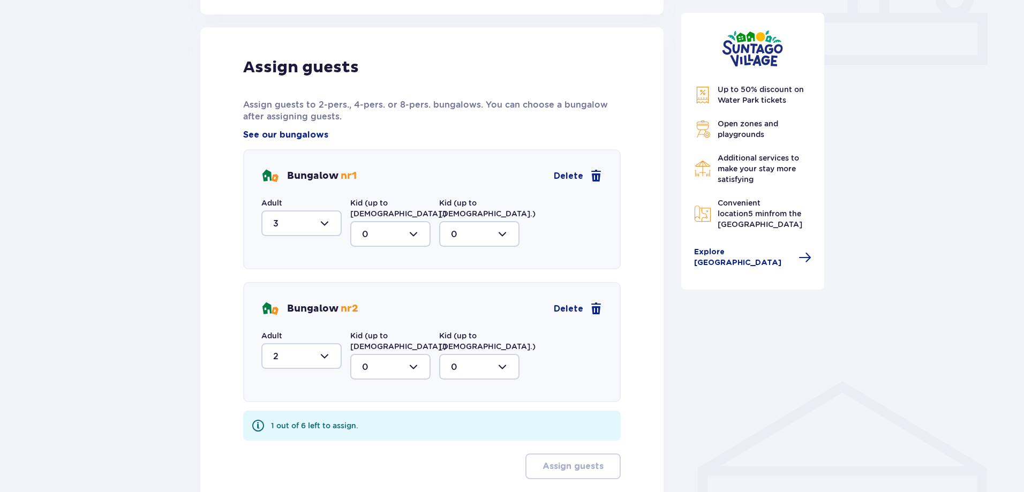
click at [415, 354] on div at bounding box center [390, 367] width 80 height 26
drag, startPoint x: 369, startPoint y: 399, endPoint x: 390, endPoint y: 400, distance: 21.4
click at [368, 416] on div "1" at bounding box center [390, 422] width 57 height 12
type input "1"
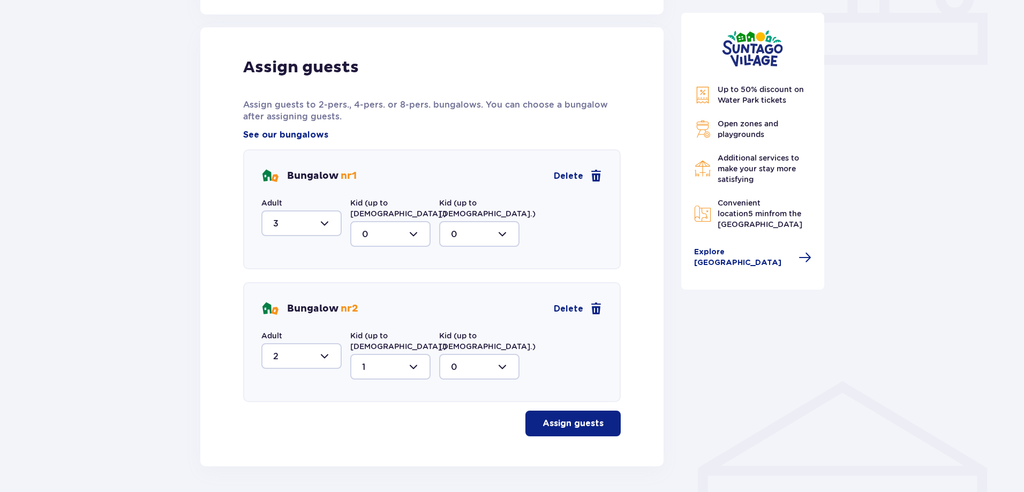
click at [543, 418] on p "Assign guests" at bounding box center [573, 424] width 61 height 12
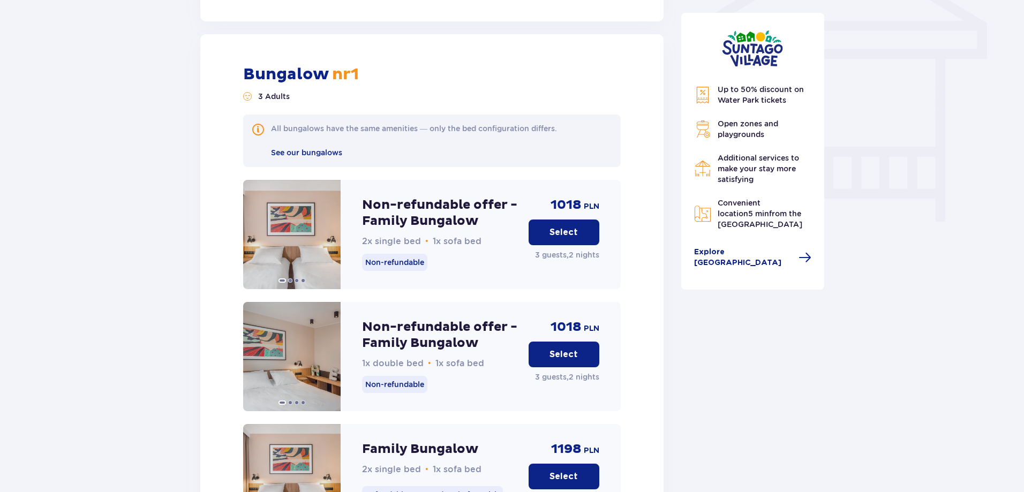
click at [590, 342] on button "Select" at bounding box center [564, 355] width 71 height 26
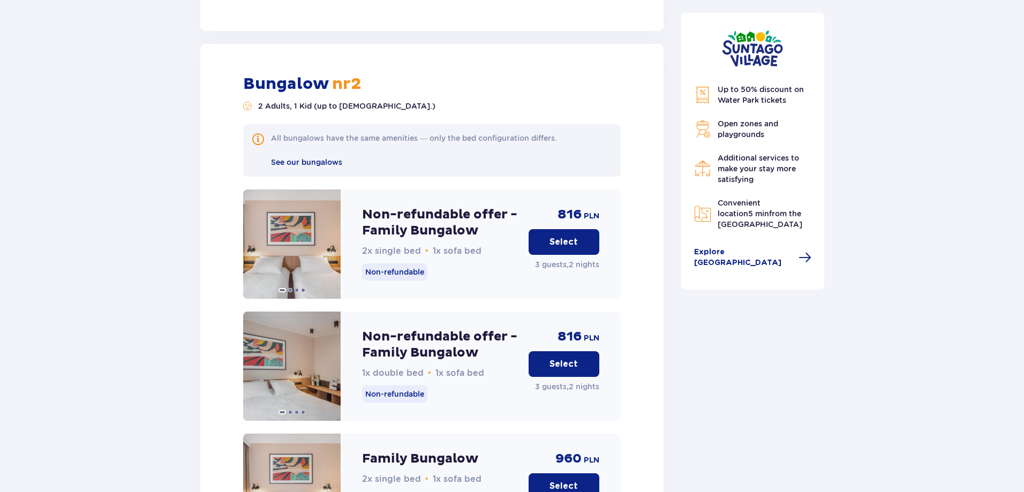
scroll to position [2116, 0]
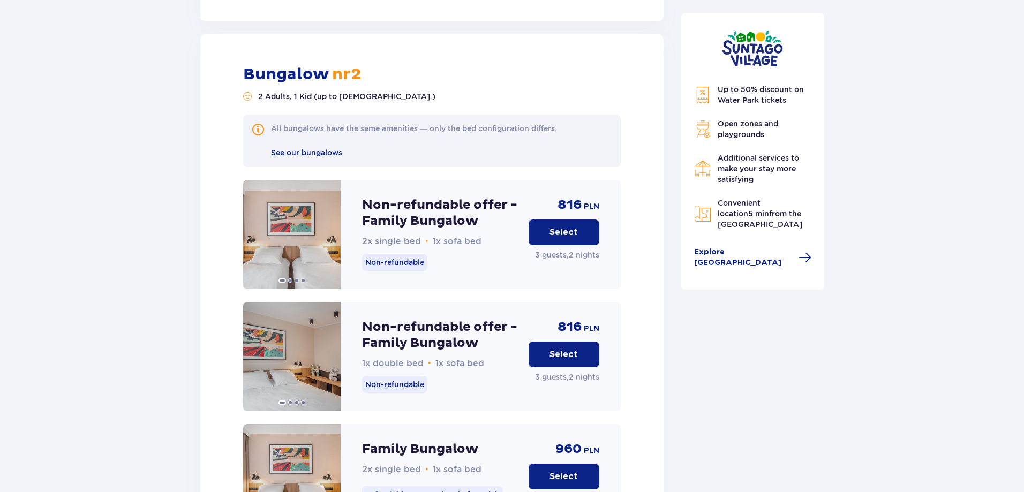
click at [551, 227] on p "Select" at bounding box center [564, 233] width 28 height 12
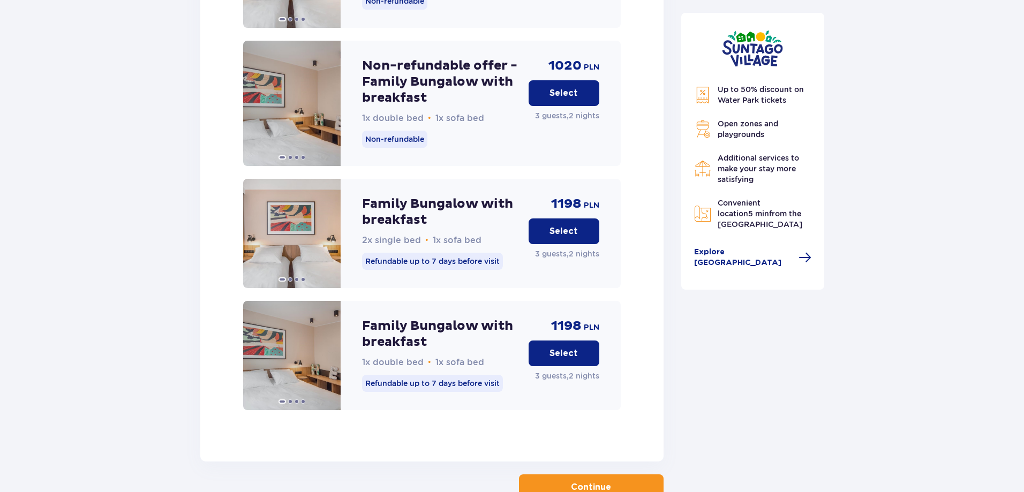
scroll to position [2910, 0]
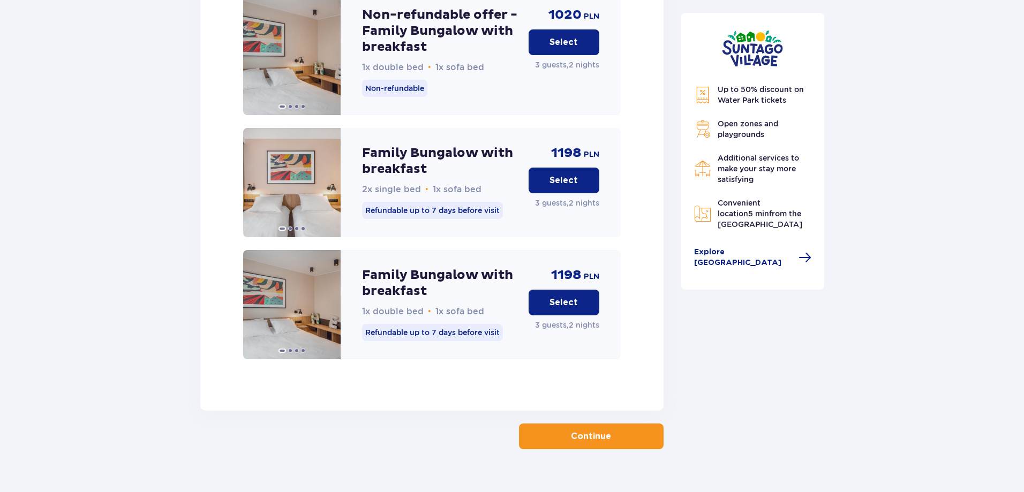
click at [583, 431] on p "Continue" at bounding box center [591, 437] width 40 height 12
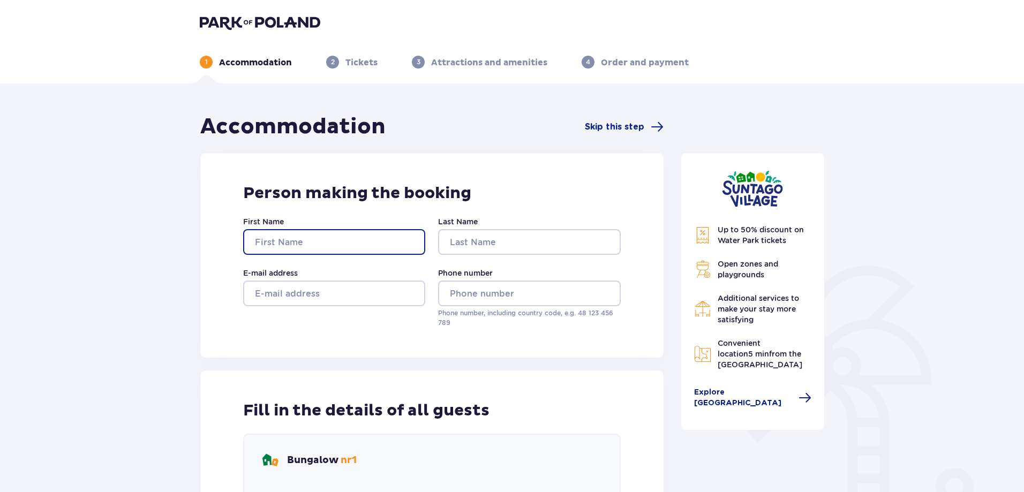
click at [334, 238] on input "First Name" at bounding box center [334, 242] width 182 height 26
type input "Liga"
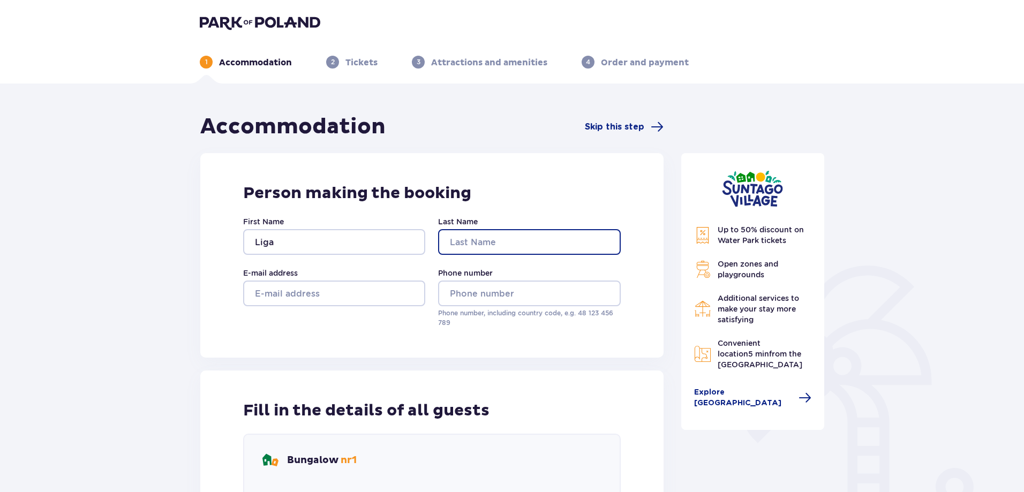
click at [498, 251] on input "Last Name" at bounding box center [529, 242] width 182 height 26
type input "Sileniece"
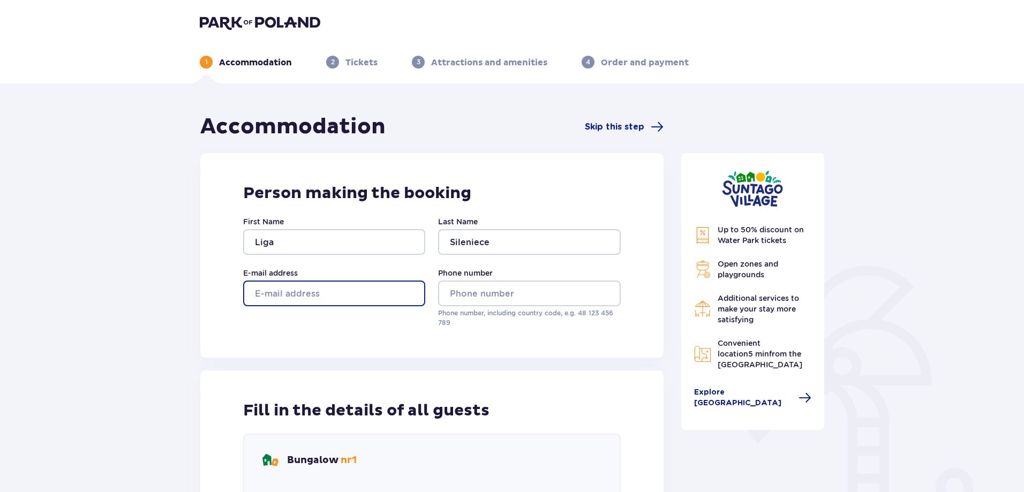
click at [371, 289] on input "E-mail address" at bounding box center [334, 294] width 182 height 26
type input "liga@brikena.lv"
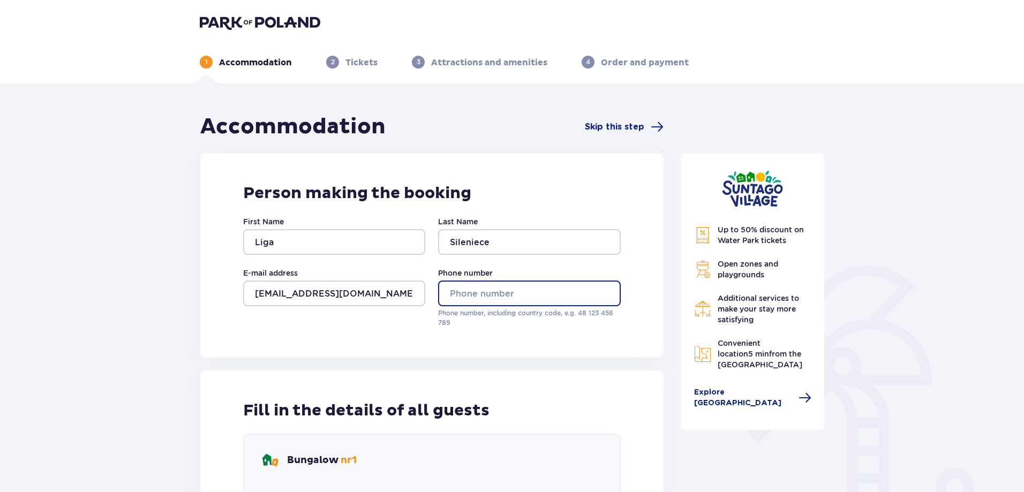
click at [467, 298] on input "Phone number" at bounding box center [529, 294] width 182 height 26
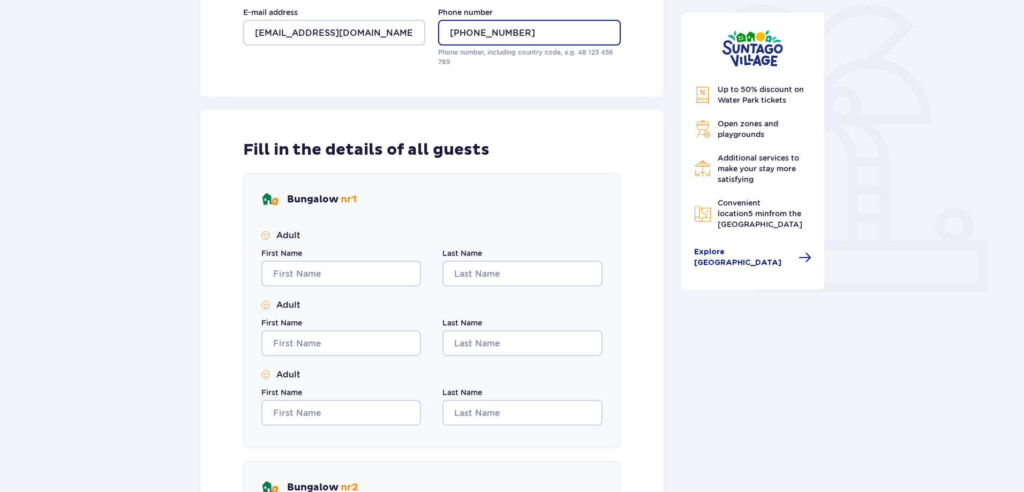
scroll to position [268, 0]
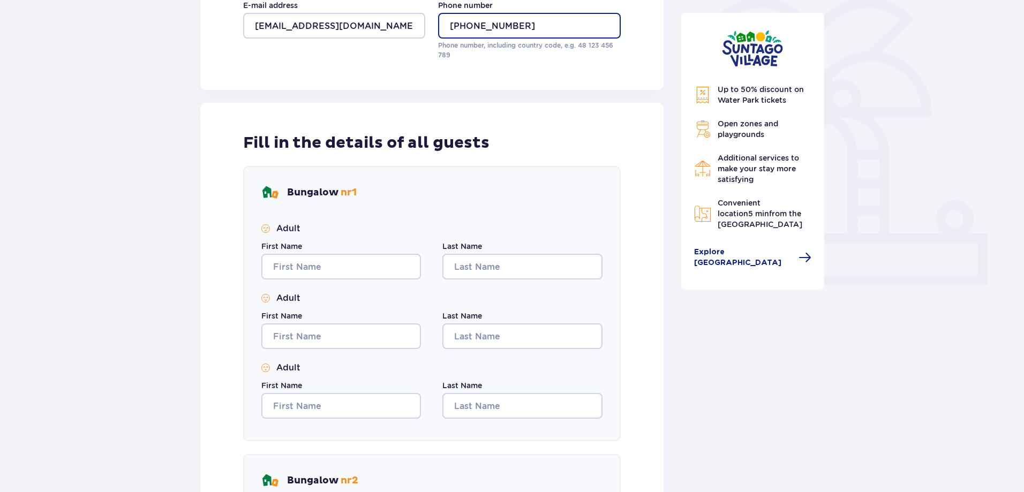
type input "+37129117646"
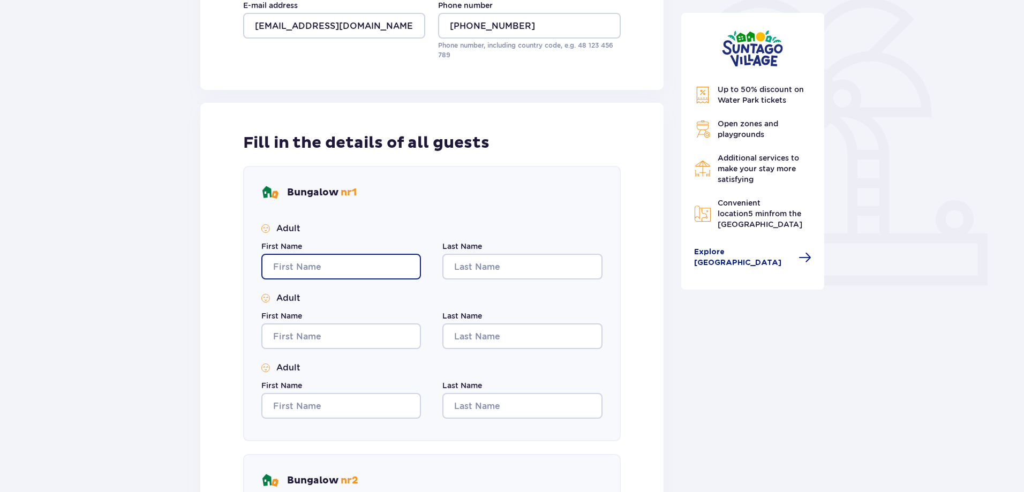
click at [335, 267] on input "First Name" at bounding box center [341, 267] width 160 height 26
type input "Laura"
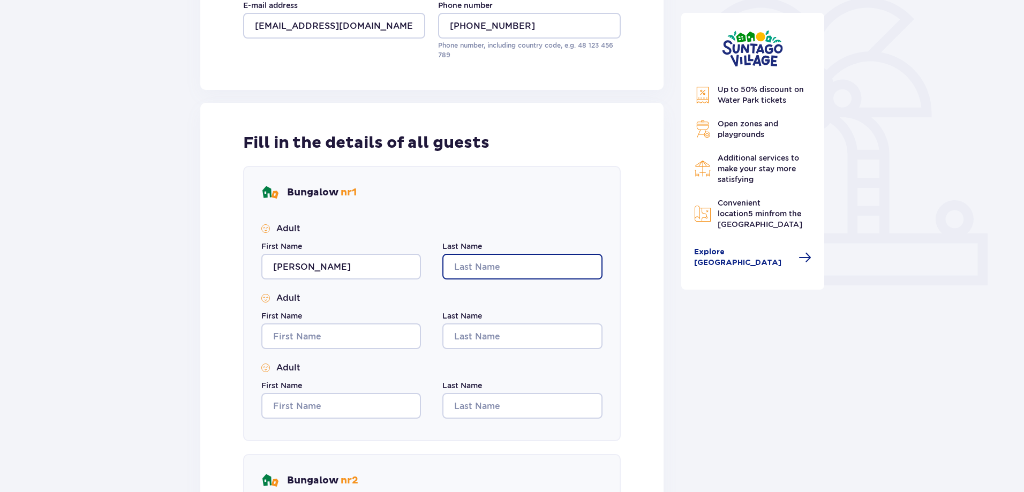
click at [487, 263] on input "Last Name" at bounding box center [522, 267] width 160 height 26
type input "Briķena"
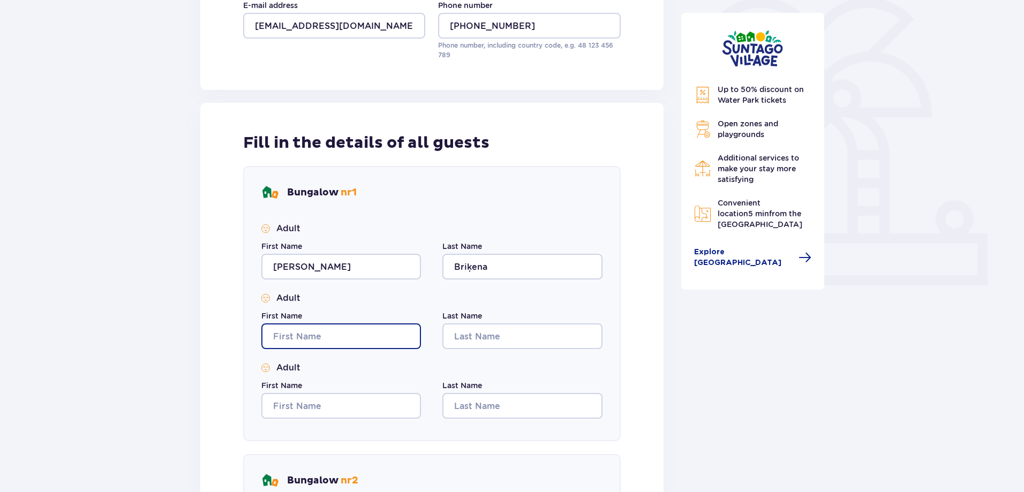
click at [296, 349] on input "First Name" at bounding box center [341, 337] width 160 height 26
click at [276, 332] on input "emīlija" at bounding box center [341, 337] width 160 height 26
type input "Emīlija"
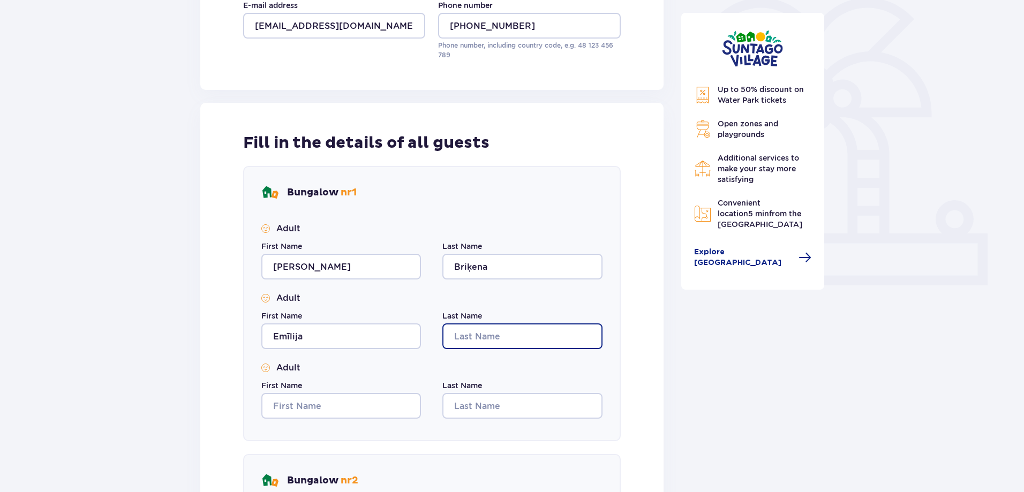
click at [461, 343] on input "Last Name" at bounding box center [522, 337] width 160 height 26
type input "Briķena"
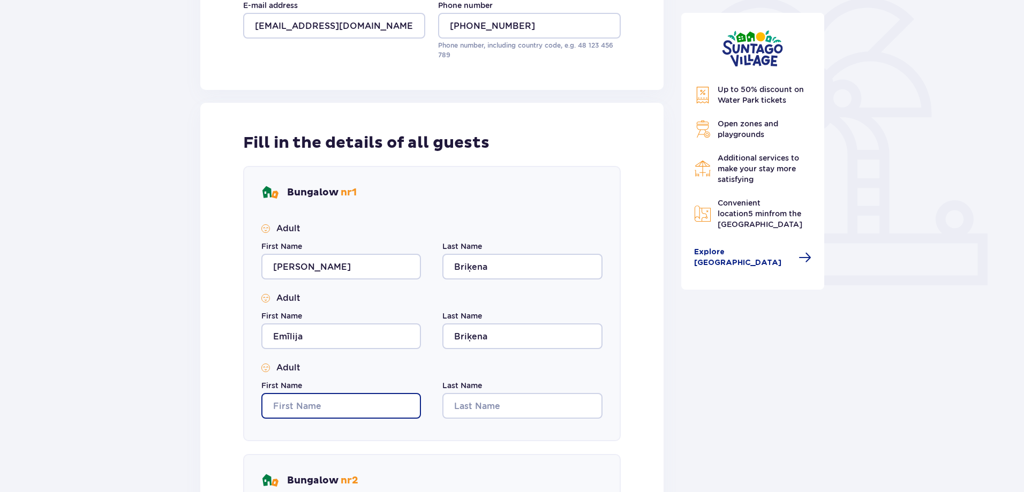
click at [309, 402] on input "First Name" at bounding box center [341, 406] width 160 height 26
type input "Elza"
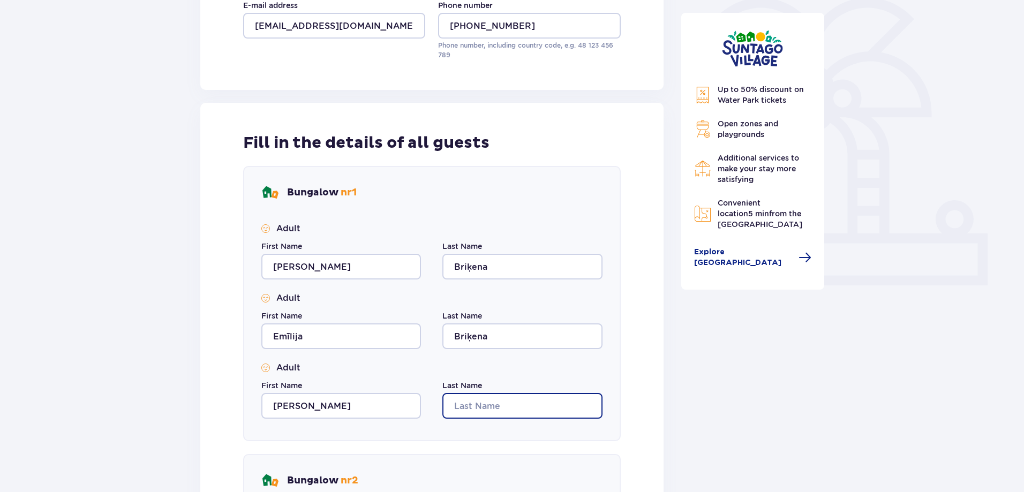
click at [454, 403] on input "Last Name" at bounding box center [522, 406] width 160 height 26
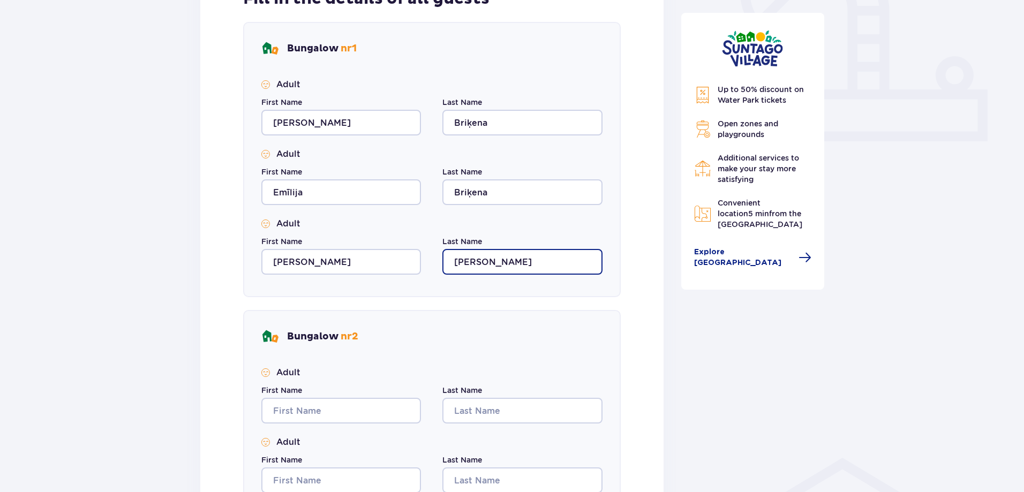
scroll to position [429, 0]
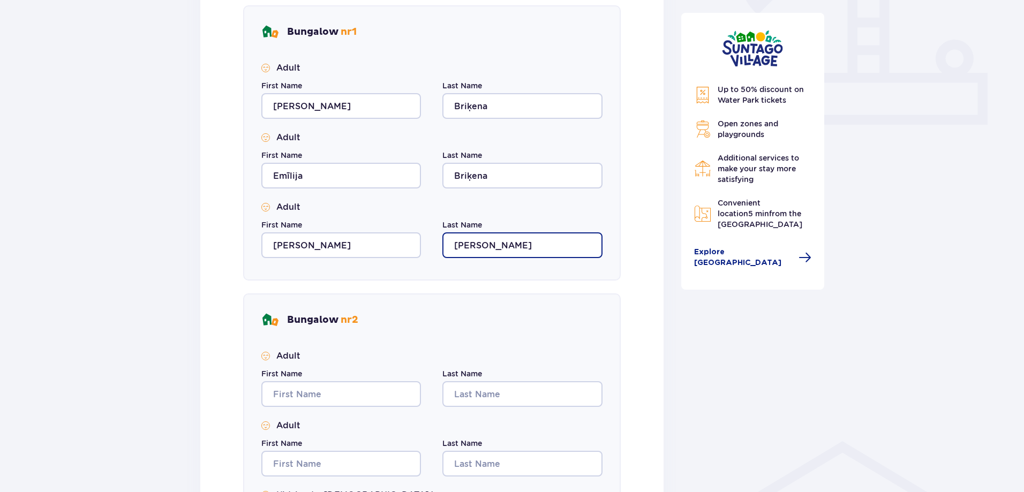
type input "Tīce"
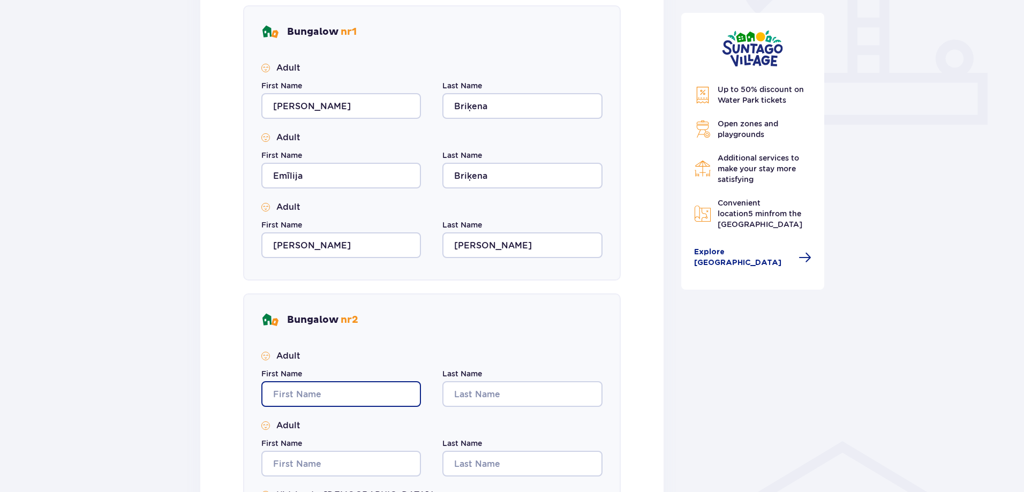
click at [346, 394] on input "First Name" at bounding box center [341, 394] width 160 height 26
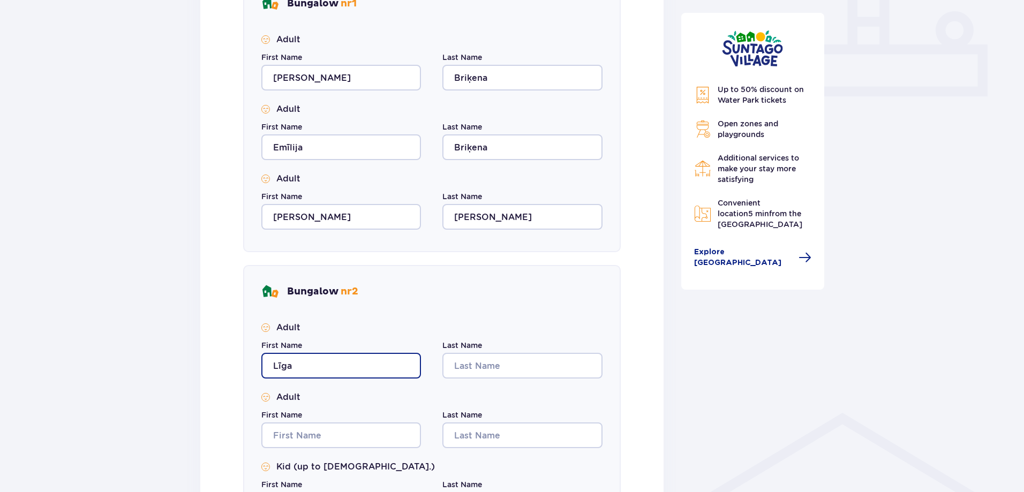
scroll to position [482, 0]
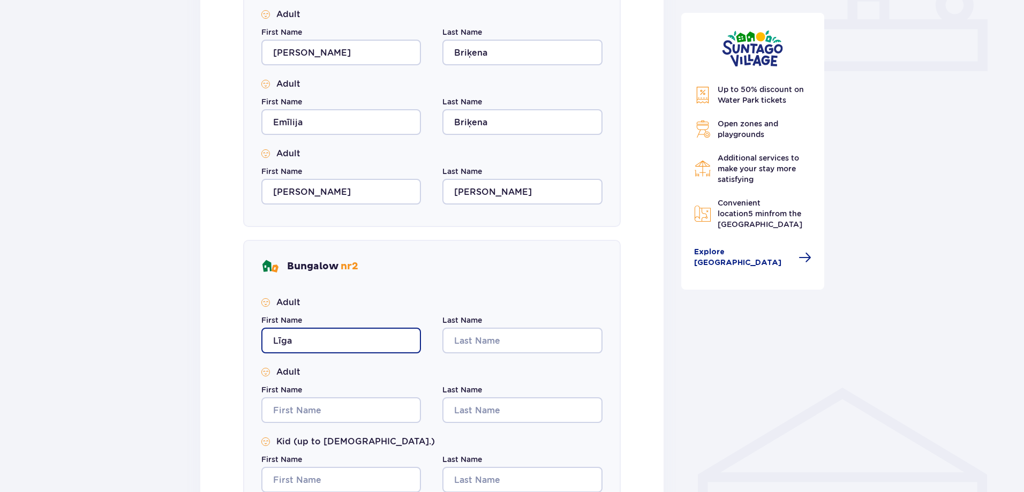
type input "Līga"
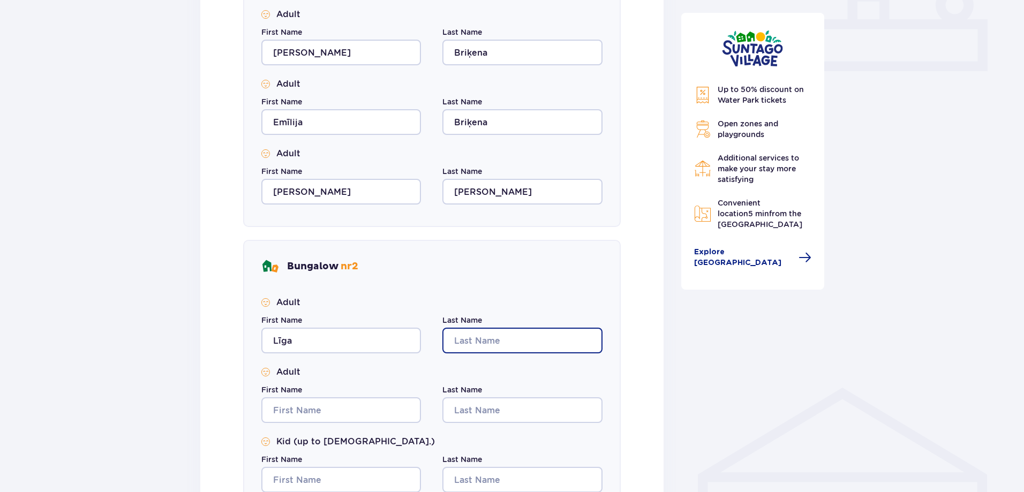
click at [478, 340] on input "Last Name" at bounding box center [522, 341] width 160 height 26
type input "Sileniece"
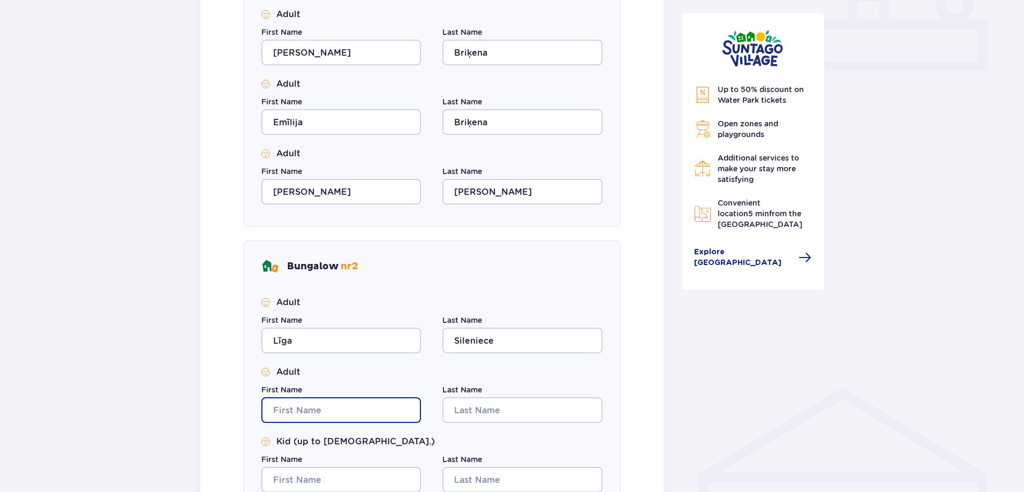
click at [287, 408] on input "First Name" at bounding box center [341, 410] width 160 height 26
type input "Ivars"
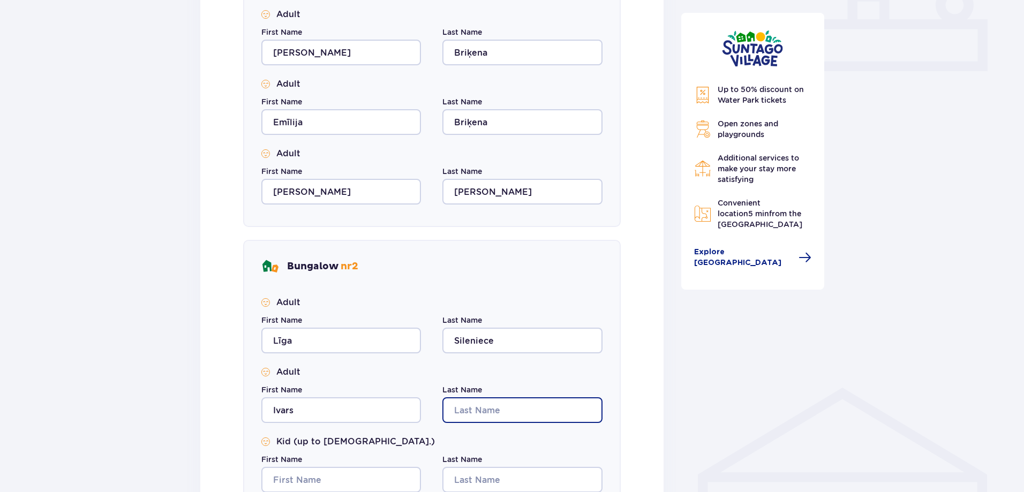
click at [463, 409] on input "Last Name" at bounding box center [522, 410] width 160 height 26
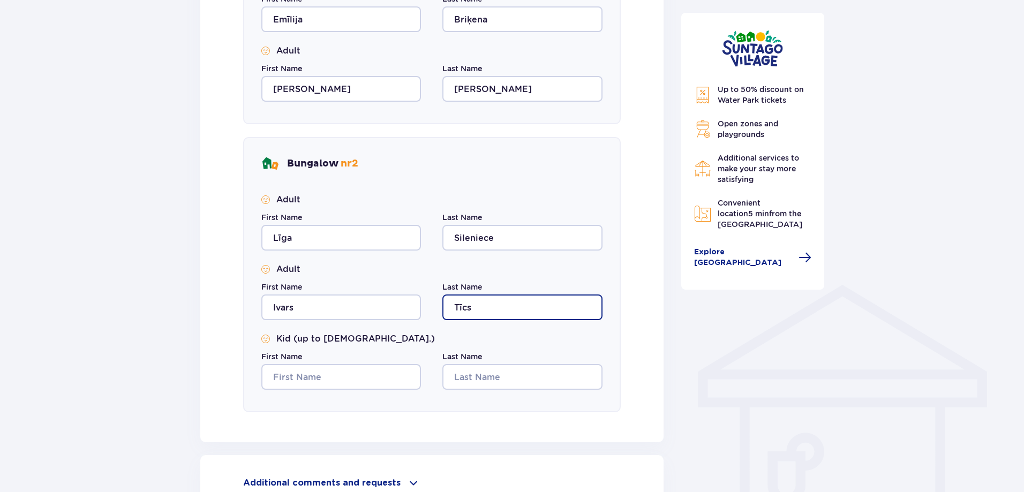
scroll to position [589, 0]
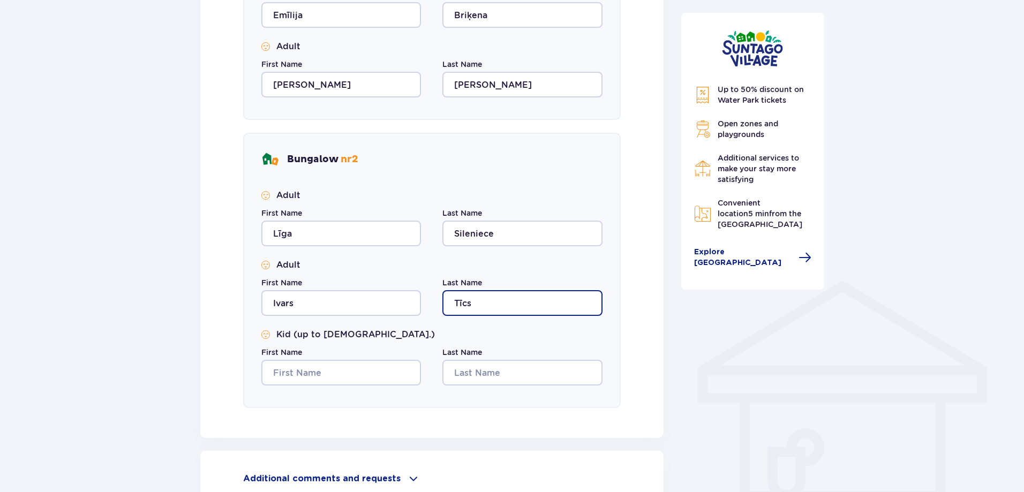
type input "Tīcs"
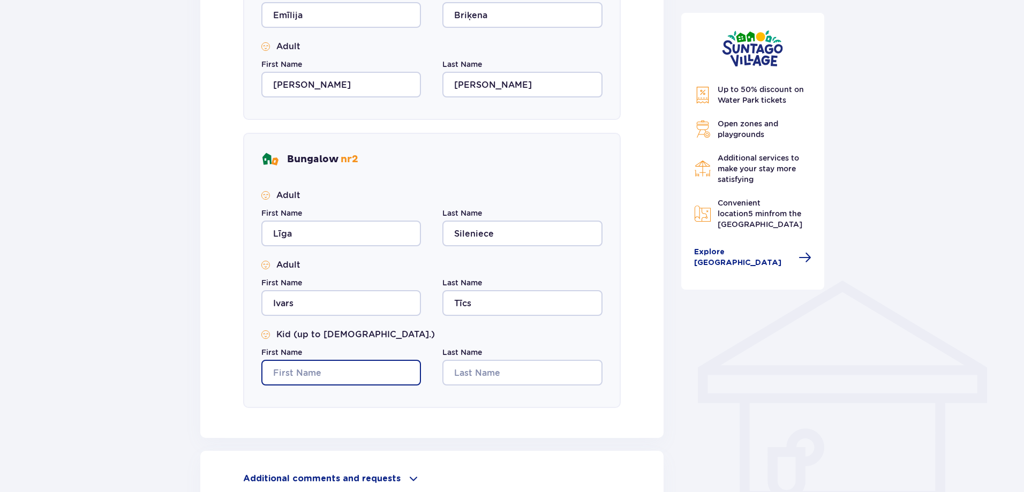
click at [322, 366] on input "First Name" at bounding box center [341, 373] width 160 height 26
type input "Haralds"
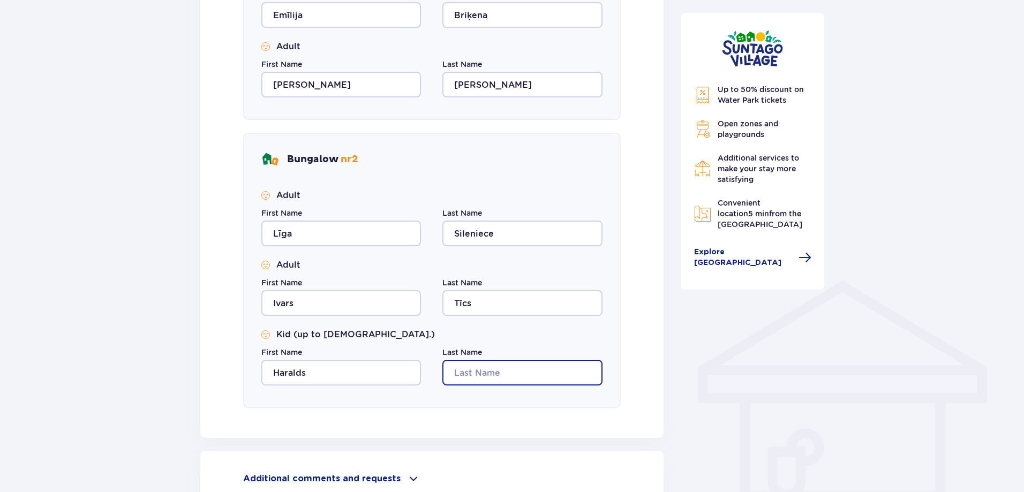
click at [469, 373] on input "Last Name" at bounding box center [522, 373] width 160 height 26
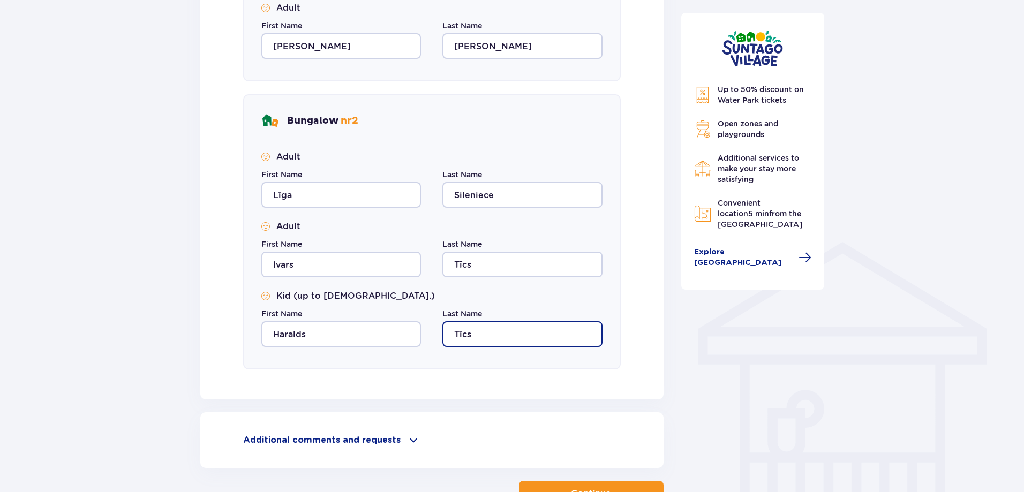
scroll to position [707, 0]
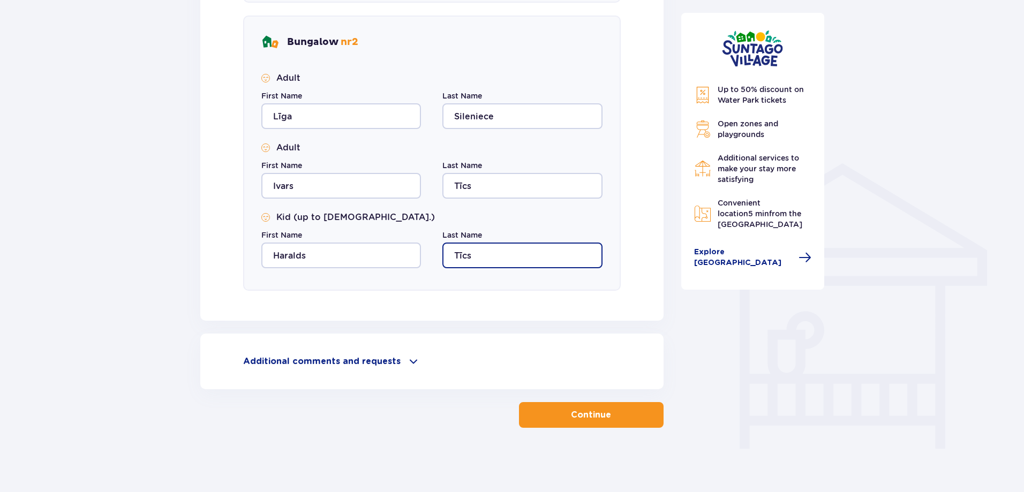
type input "Tīcs"
click at [571, 412] on p "Continue" at bounding box center [591, 415] width 40 height 12
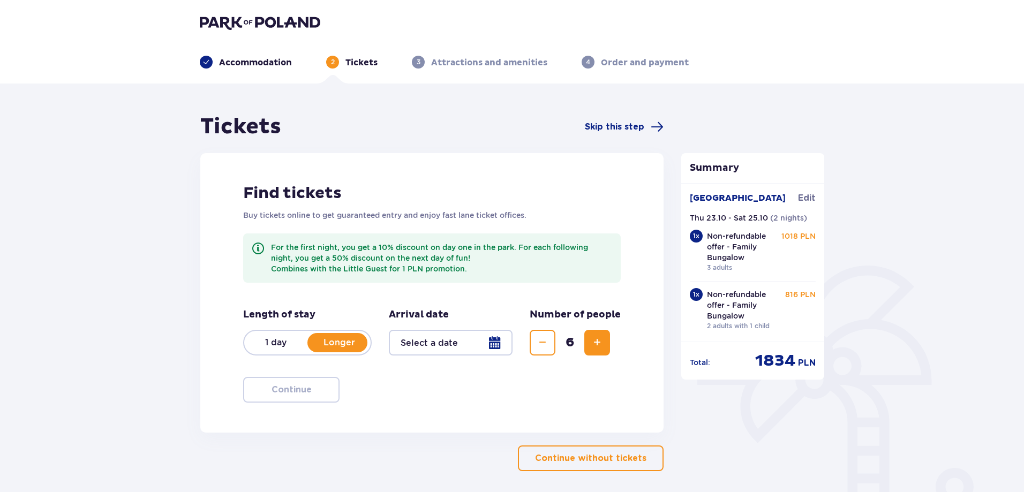
click at [499, 346] on div at bounding box center [451, 343] width 124 height 26
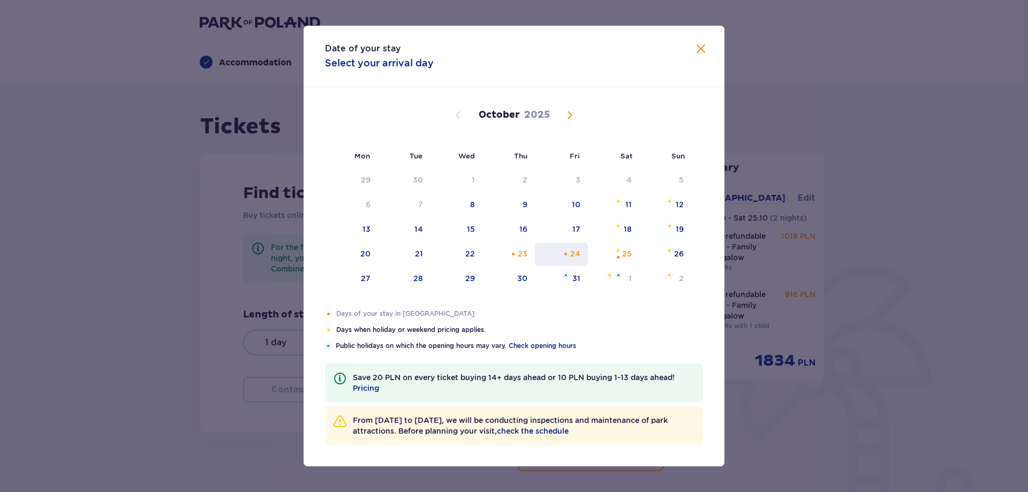
click at [571, 254] on div "24" at bounding box center [575, 254] width 10 height 11
type input "24.10.25"
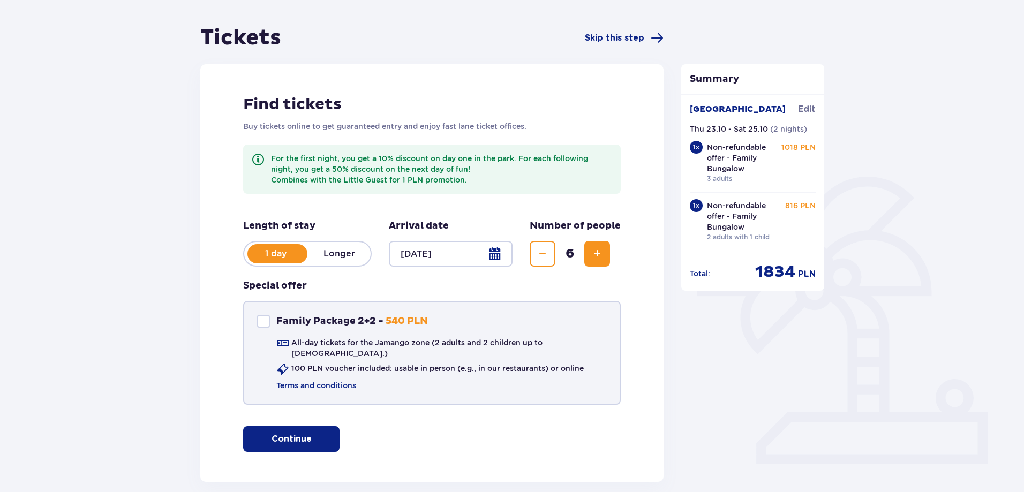
scroll to position [107, 0]
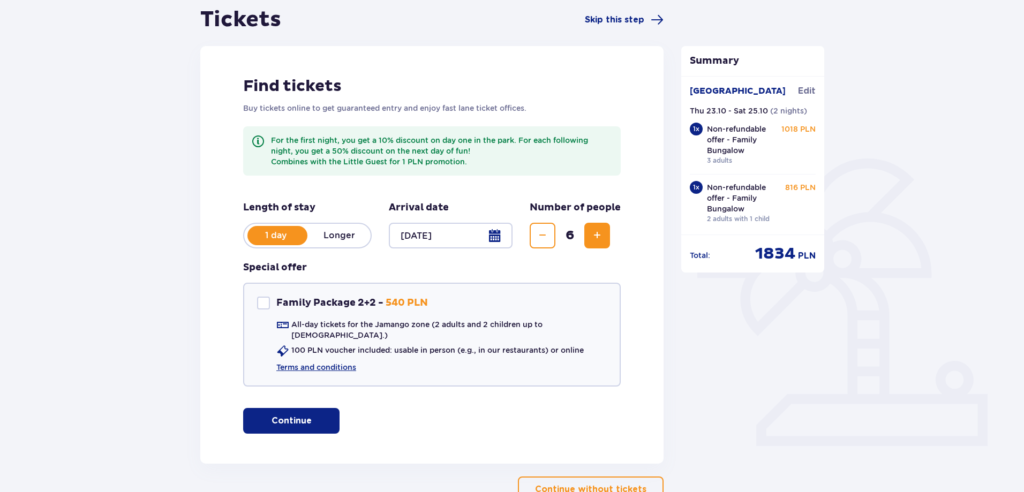
click at [295, 415] on p "Continue" at bounding box center [292, 421] width 40 height 12
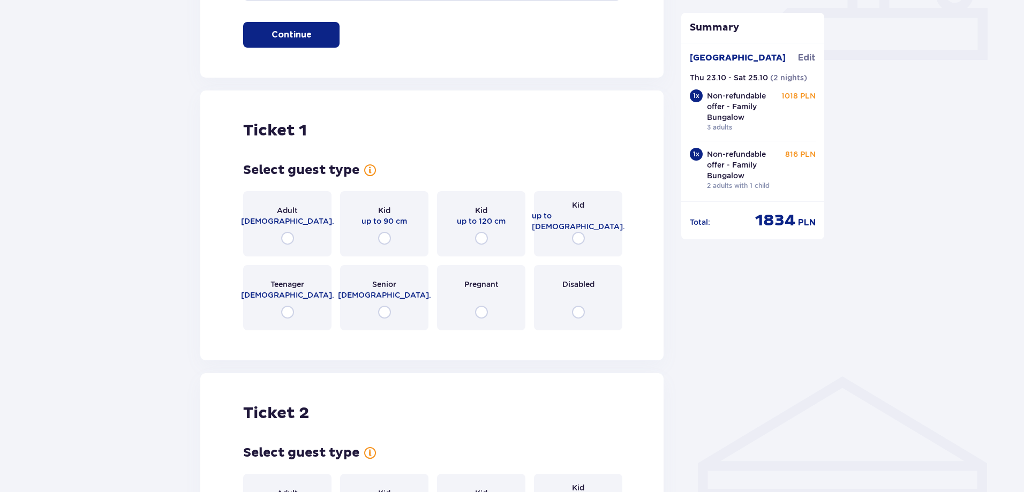
scroll to position [562, 0]
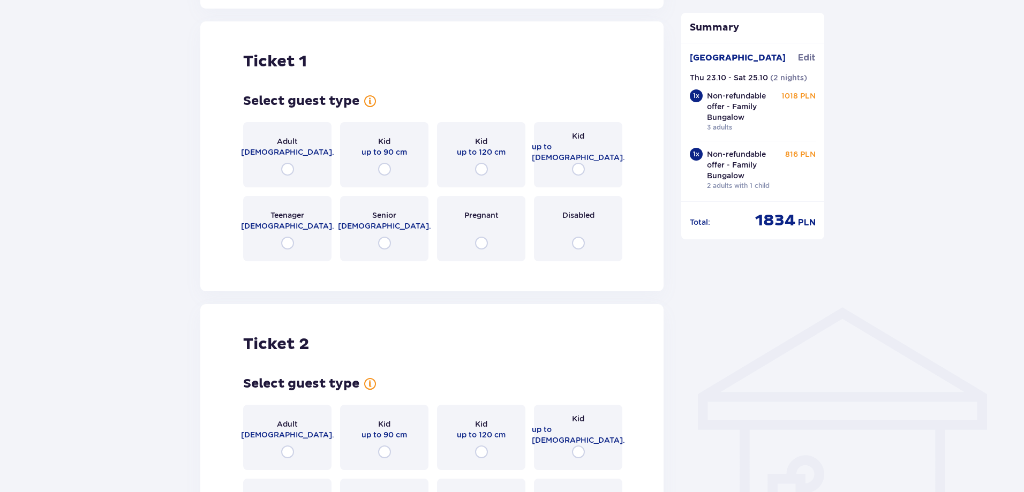
click at [285, 163] on input "radio" at bounding box center [287, 169] width 13 height 13
radio input "true"
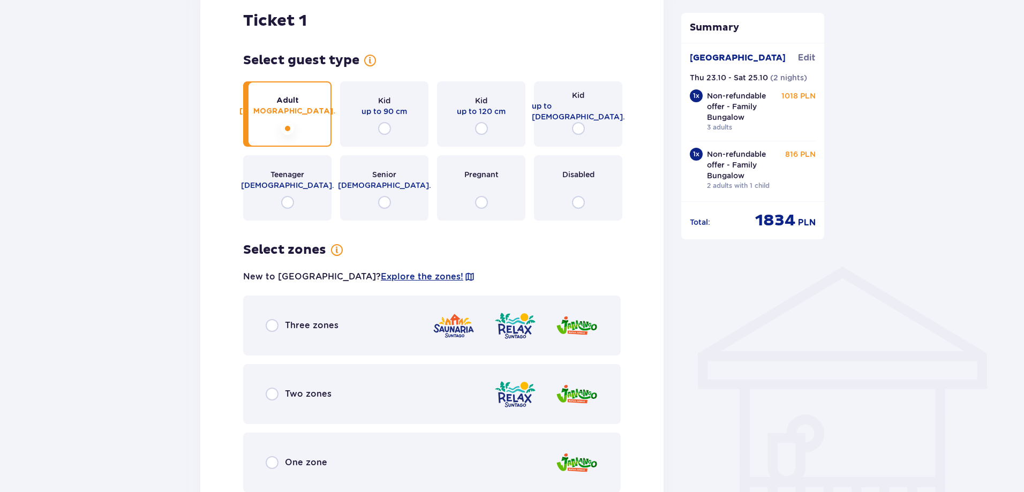
scroll to position [610, 0]
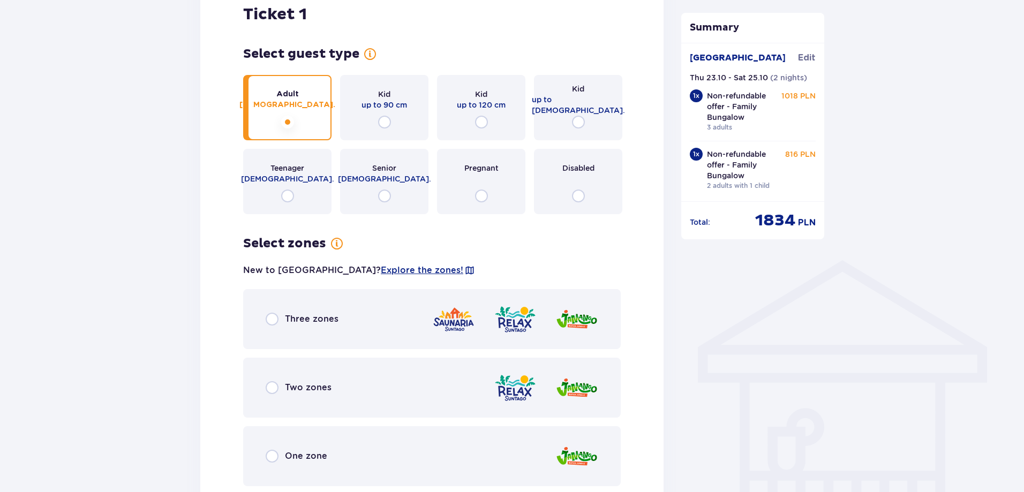
click at [274, 313] on input "radio" at bounding box center [272, 319] width 13 height 13
radio input "true"
click at [274, 313] on input "radio" at bounding box center [272, 319] width 13 height 13
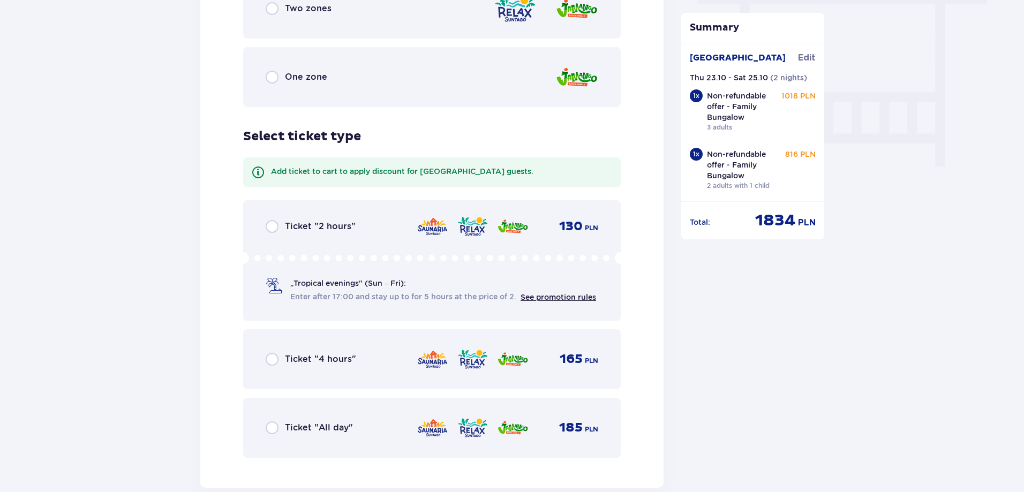
scroll to position [1042, 0]
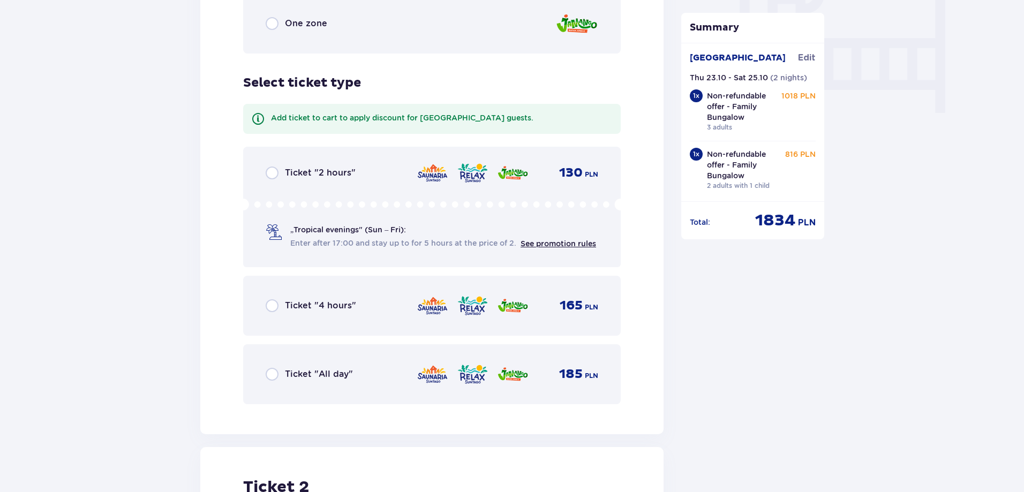
click at [271, 368] on input "radio" at bounding box center [272, 374] width 13 height 13
radio input "true"
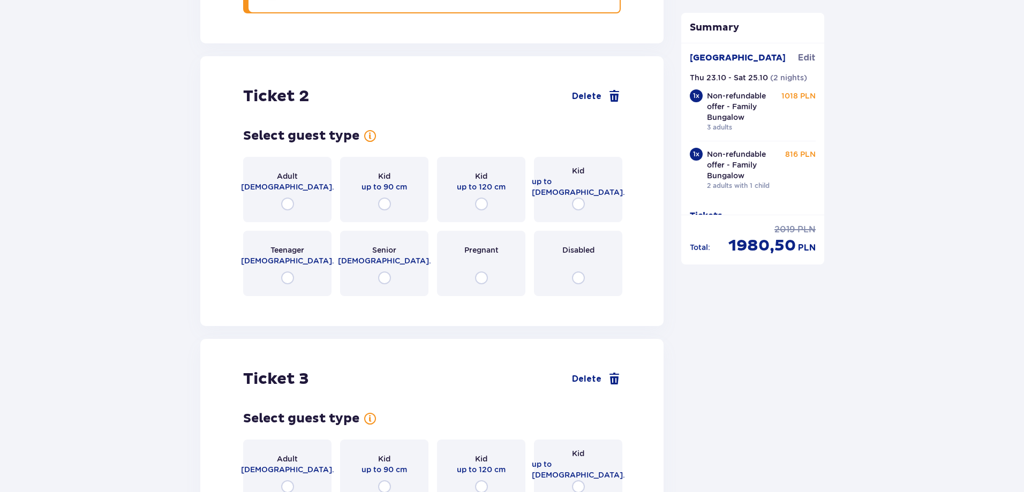
scroll to position [1468, 0]
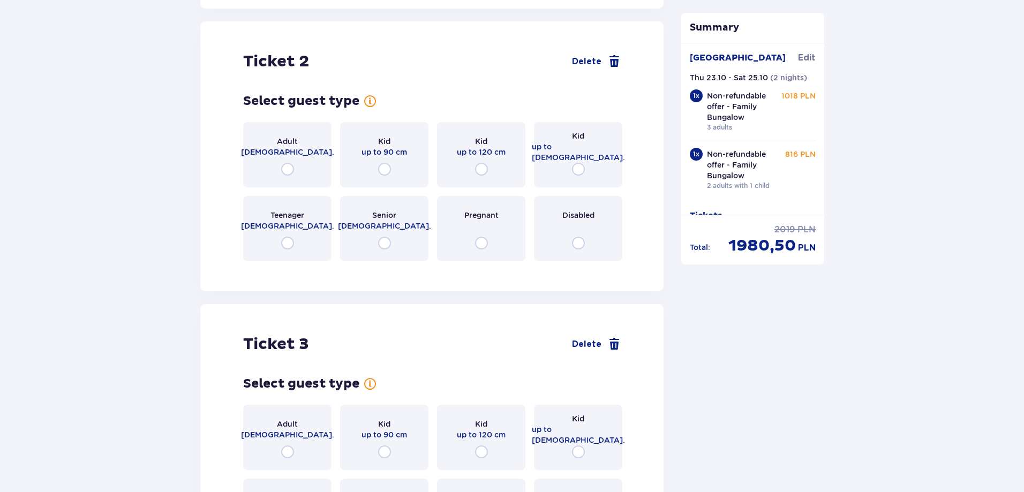
click at [288, 163] on input "radio" at bounding box center [287, 169] width 13 height 13
radio input "true"
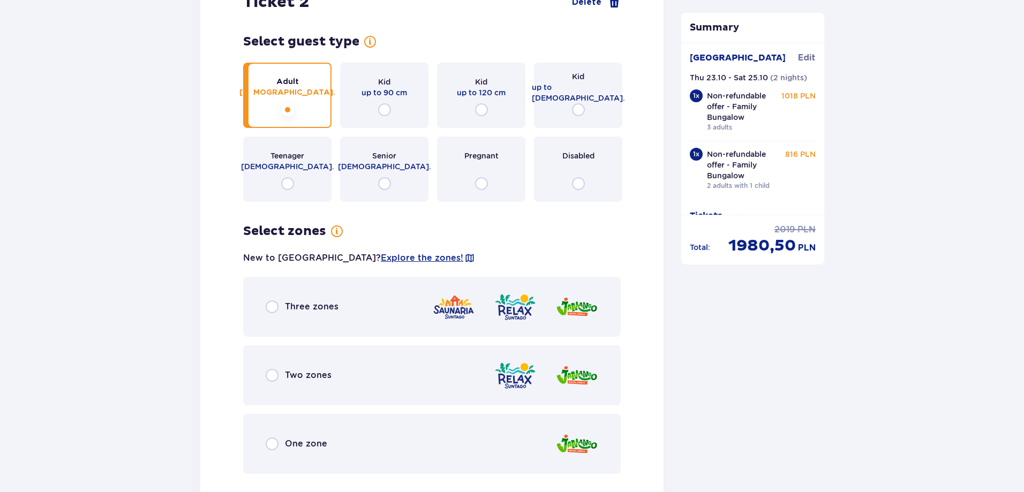
scroll to position [1515, 0]
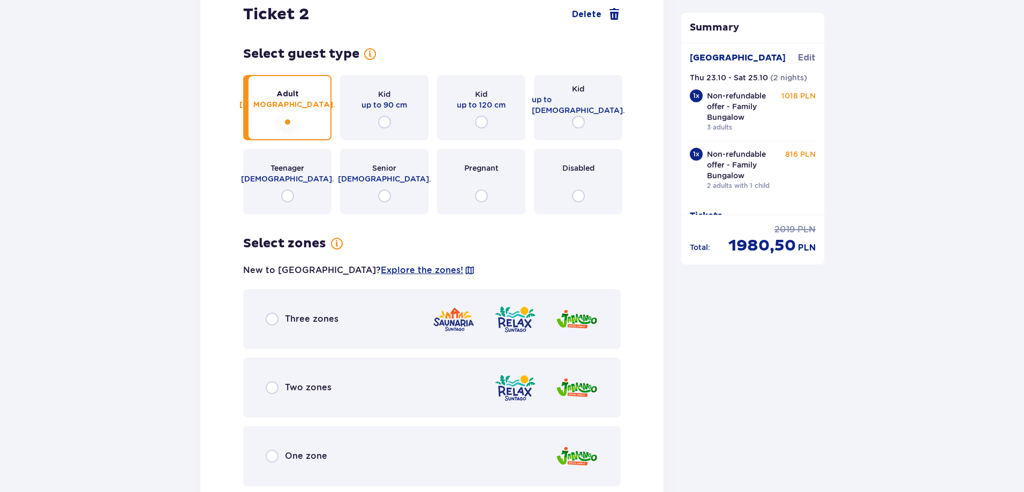
click at [271, 313] on input "radio" at bounding box center [272, 319] width 13 height 13
radio input "true"
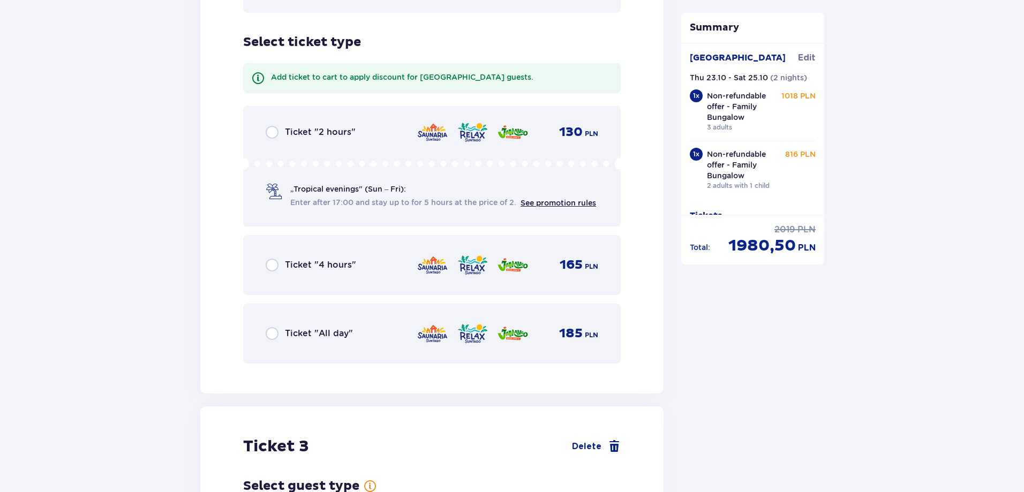
scroll to position [2002, 0]
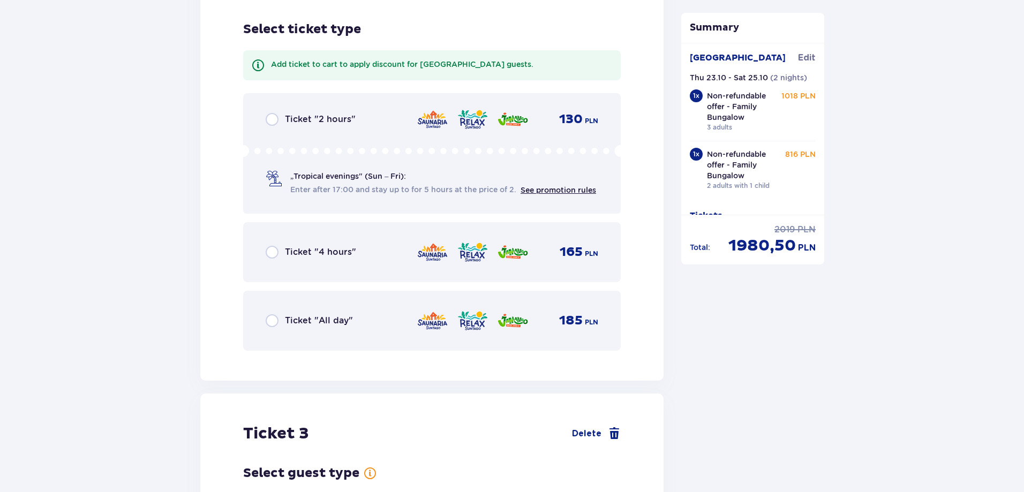
click at [272, 314] on input "radio" at bounding box center [272, 320] width 13 height 13
radio input "true"
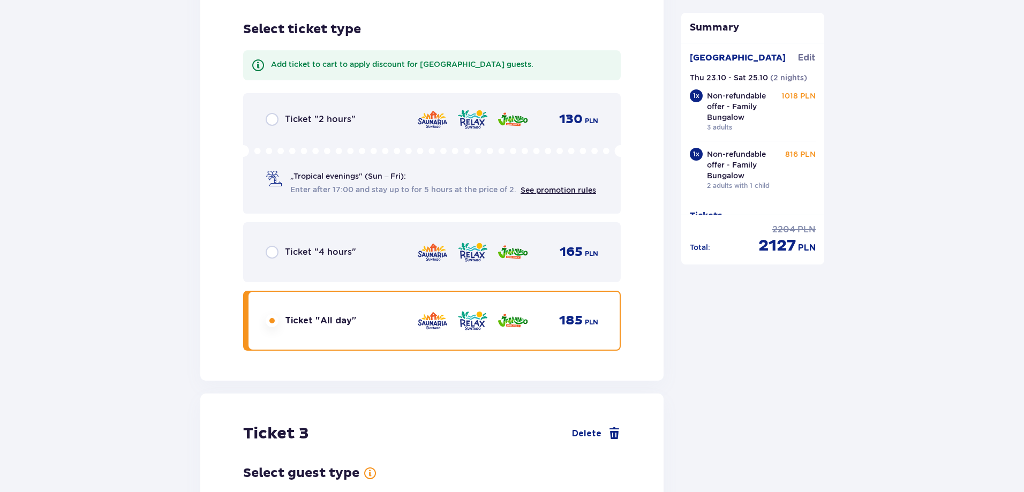
scroll to position [2374, 0]
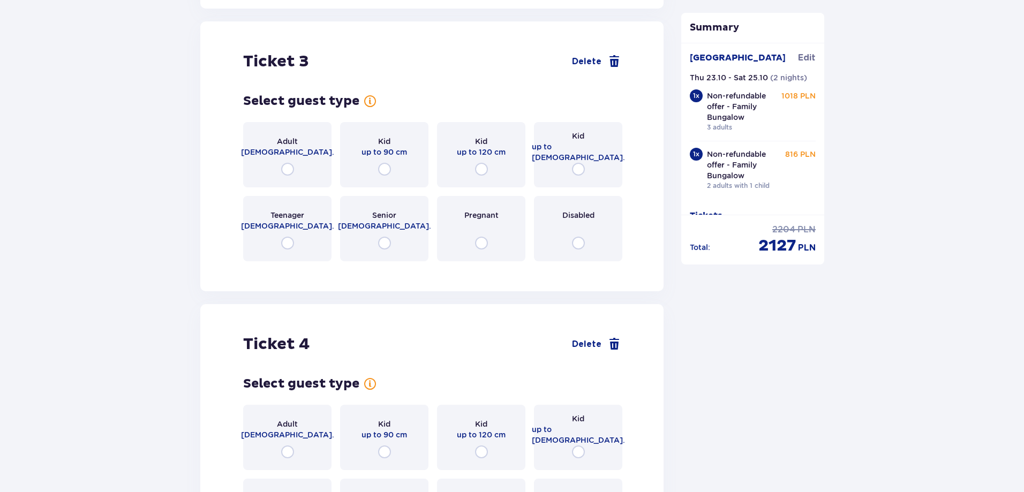
click at [577, 163] on input "radio" at bounding box center [578, 169] width 13 height 13
radio input "true"
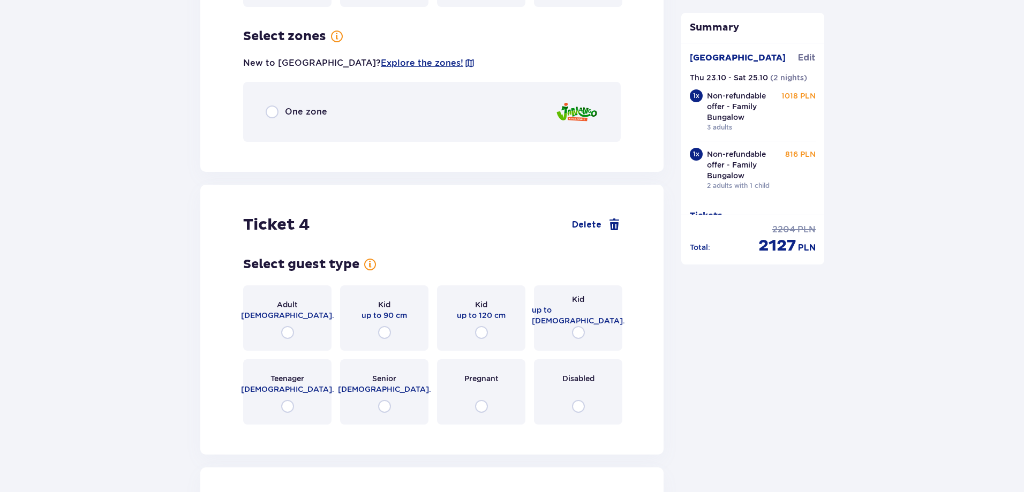
scroll to position [2635, 0]
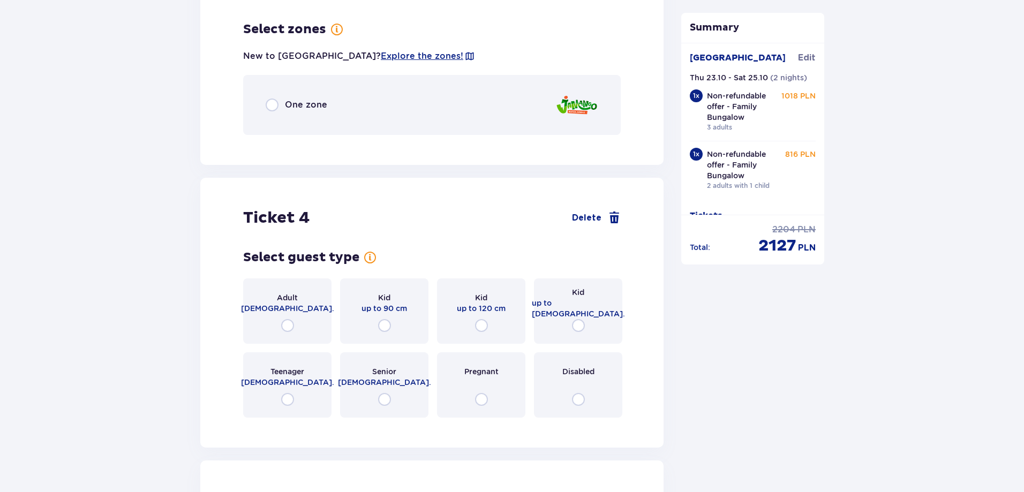
click at [576, 319] on input "radio" at bounding box center [578, 325] width 13 height 13
radio input "true"
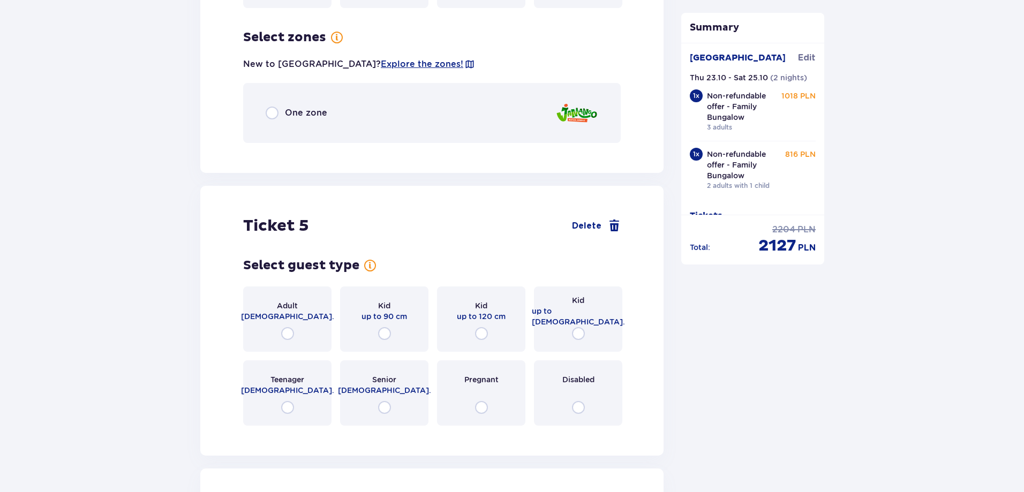
scroll to position [3053, 0]
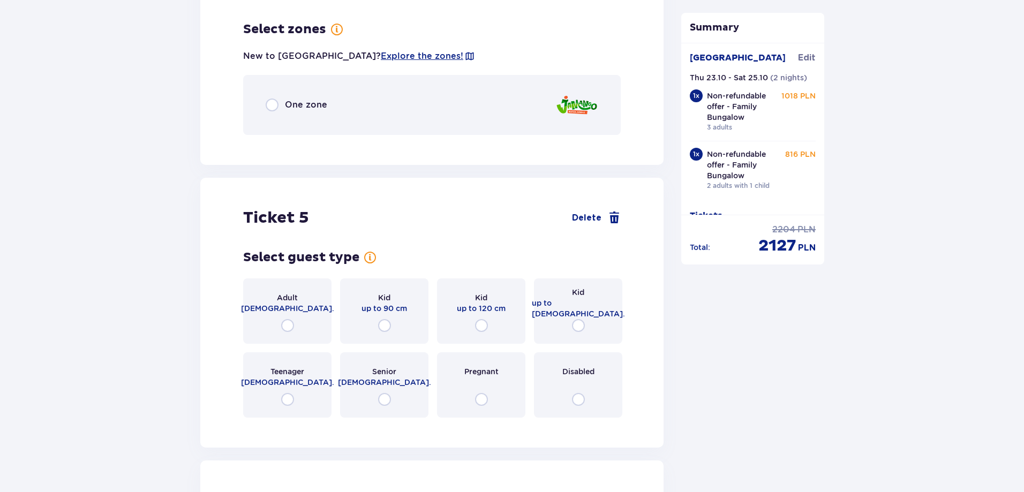
click at [579, 319] on input "radio" at bounding box center [578, 325] width 13 height 13
radio input "true"
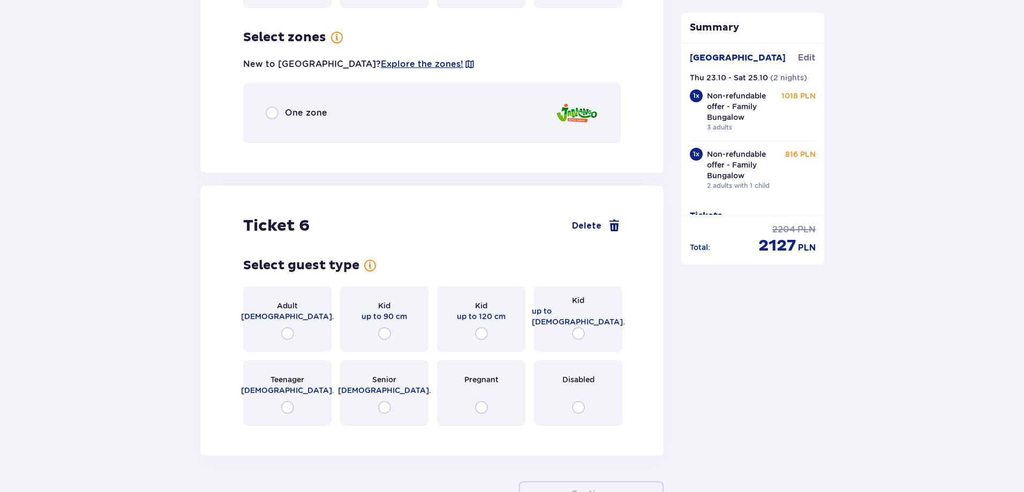
scroll to position [3471, 0]
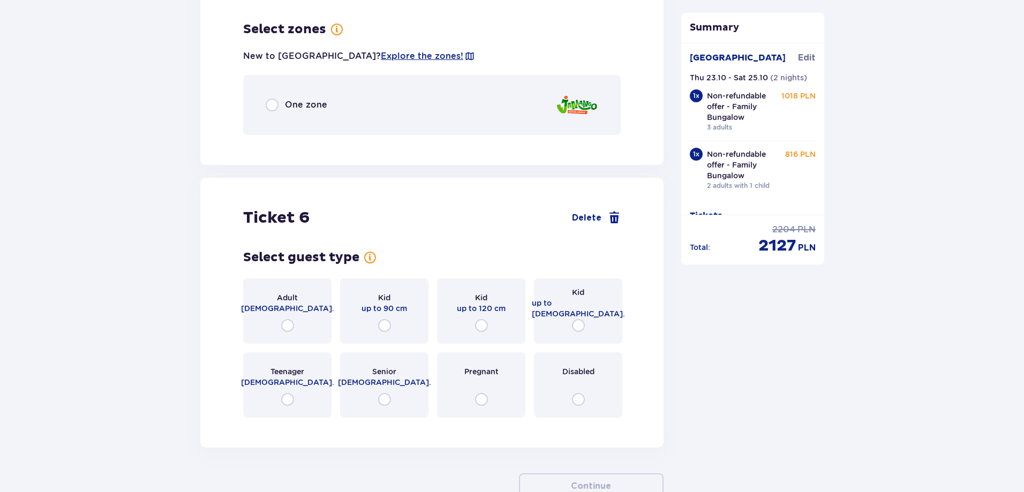
click at [579, 319] on input "radio" at bounding box center [578, 325] width 13 height 13
radio input "true"
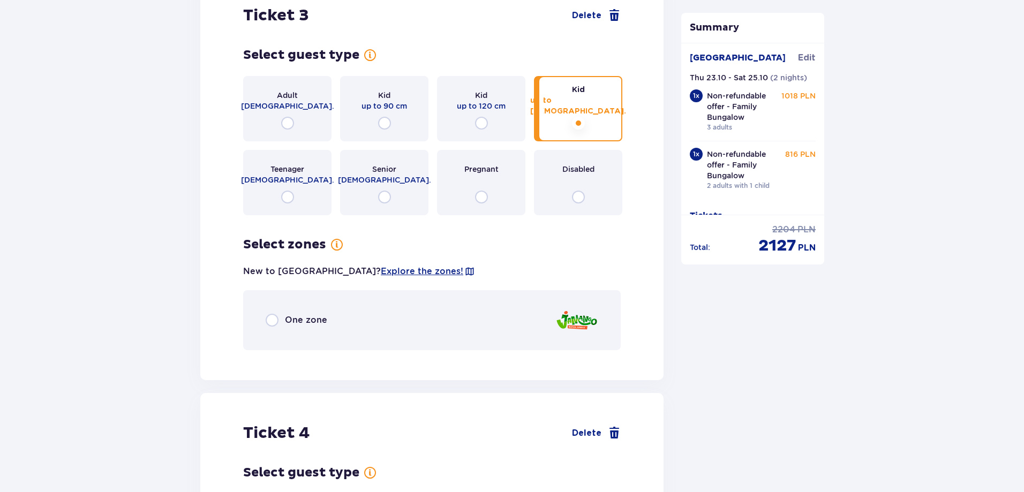
scroll to position [2437, 0]
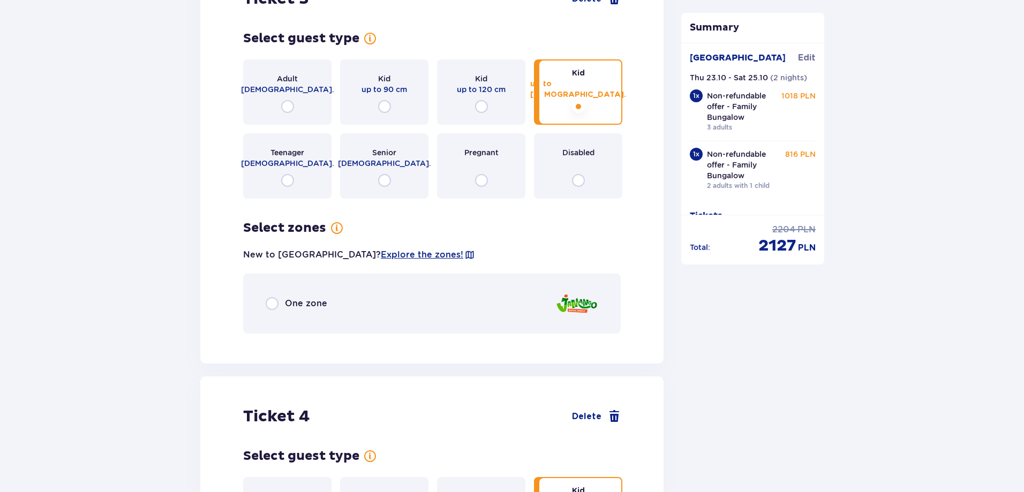
click at [273, 297] on input "radio" at bounding box center [272, 303] width 13 height 13
radio input "true"
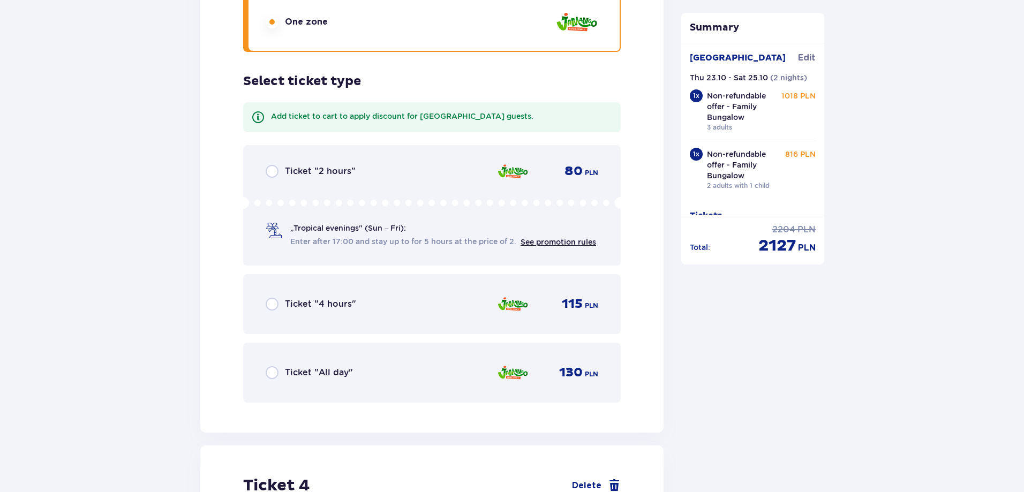
scroll to position [2663, 0]
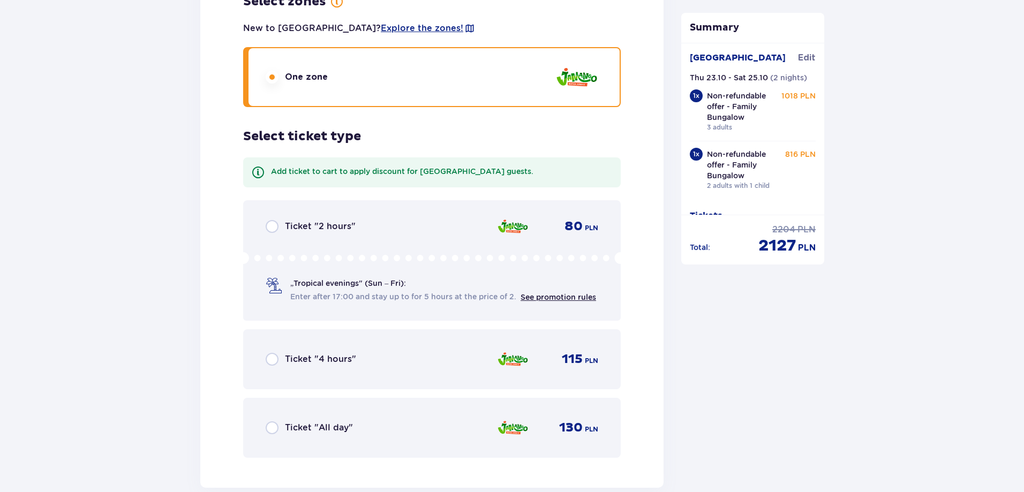
click at [272, 422] on input "radio" at bounding box center [272, 428] width 13 height 13
radio input "true"
click at [272, 422] on input "radio" at bounding box center [272, 428] width 13 height 13
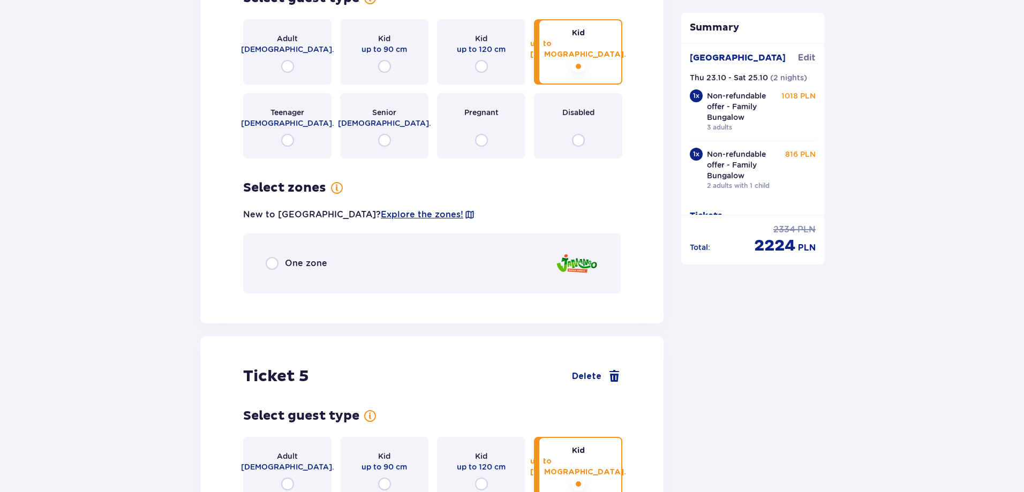
scroll to position [3250, 0]
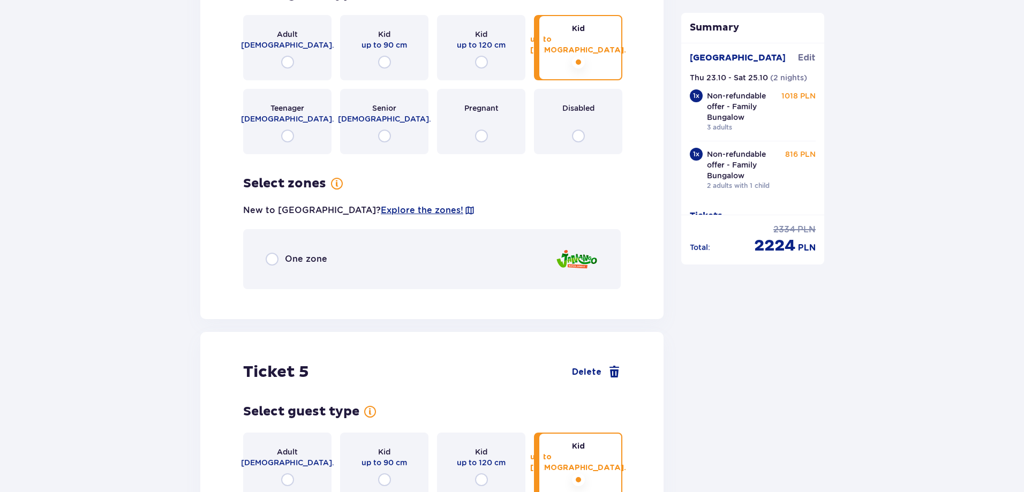
click at [273, 253] on input "radio" at bounding box center [272, 259] width 13 height 13
radio input "true"
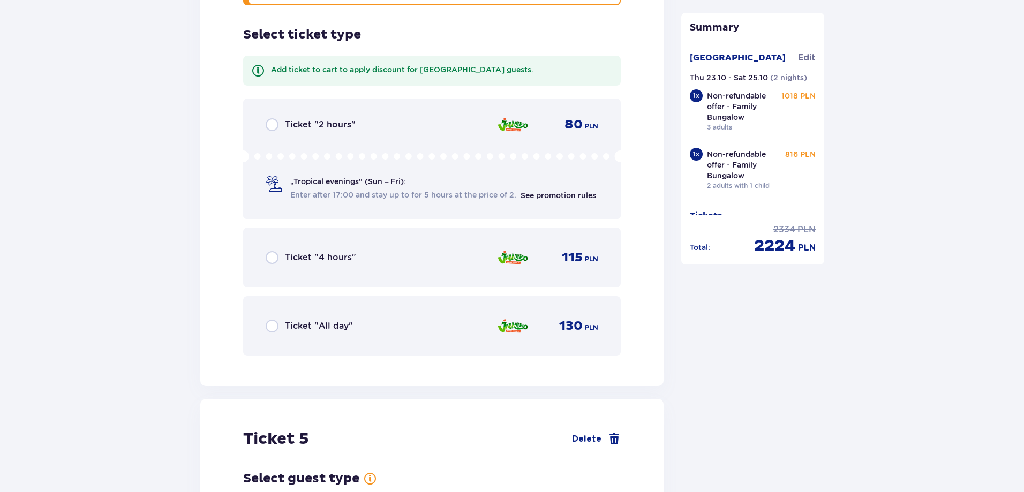
scroll to position [3539, 0]
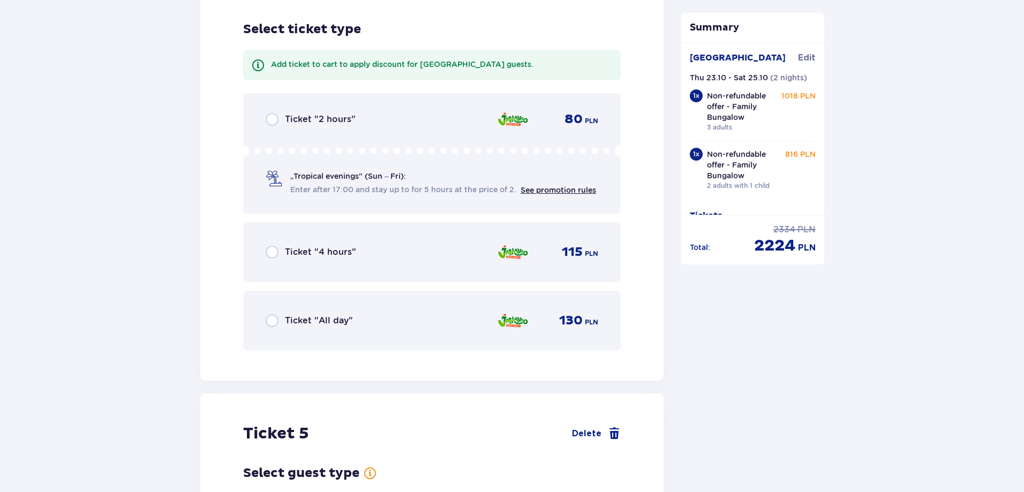
click at [276, 314] on input "radio" at bounding box center [272, 320] width 13 height 13
radio input "true"
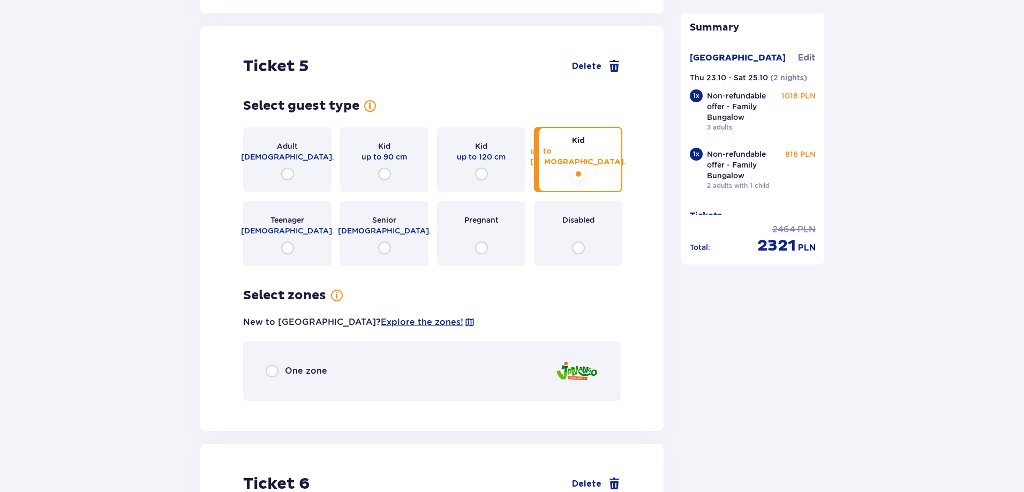
scroll to position [3911, 0]
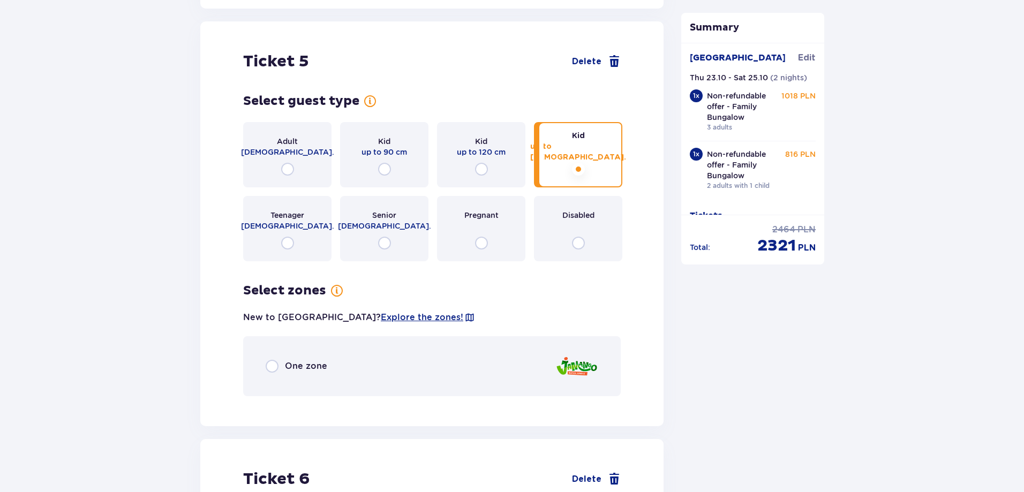
click at [273, 360] on input "radio" at bounding box center [272, 366] width 13 height 13
radio input "true"
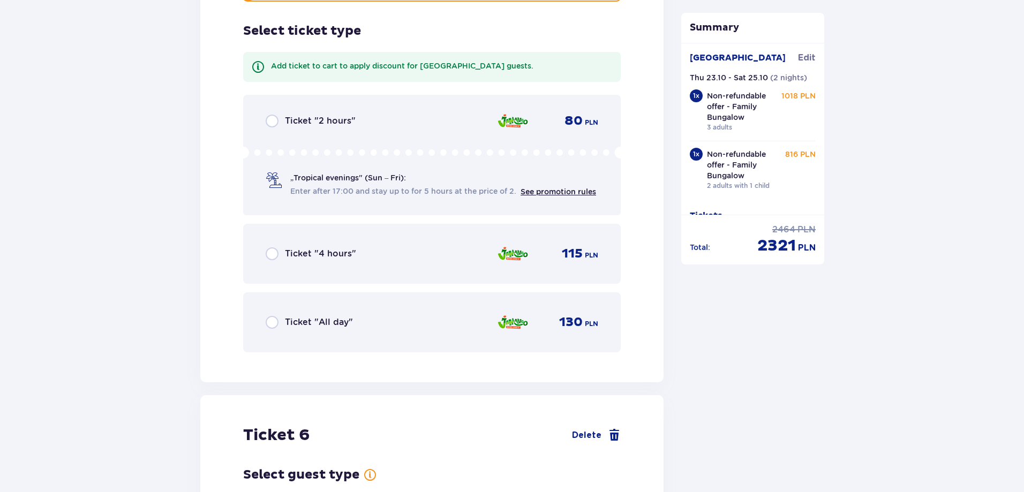
scroll to position [4308, 0]
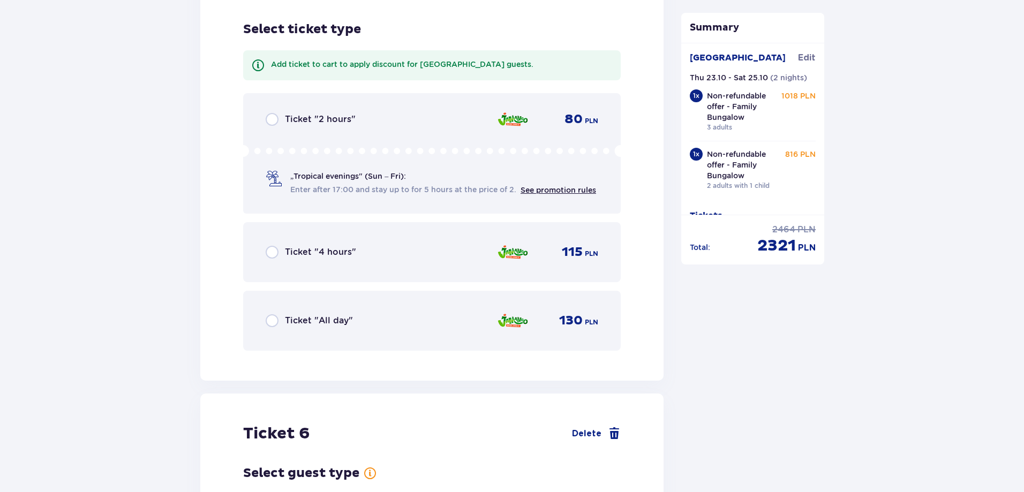
click at [276, 314] on input "radio" at bounding box center [272, 320] width 13 height 13
radio input "true"
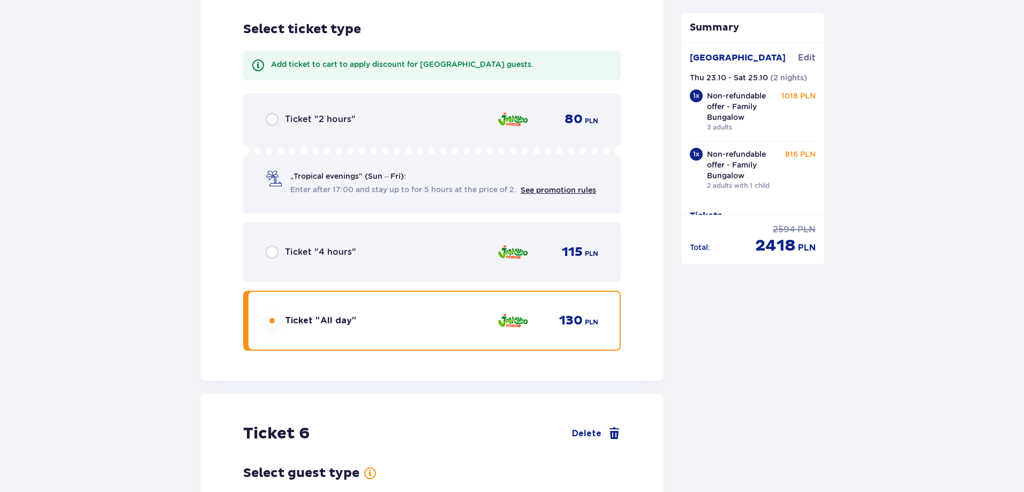
scroll to position [4680, 0]
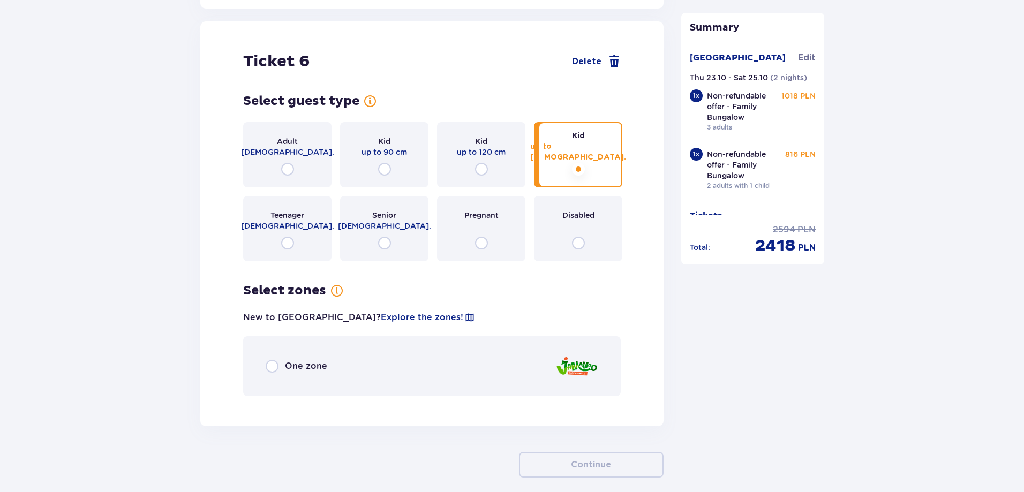
click at [269, 360] on input "radio" at bounding box center [272, 366] width 13 height 13
radio input "true"
click at [269, 360] on input "radio" at bounding box center [272, 366] width 13 height 13
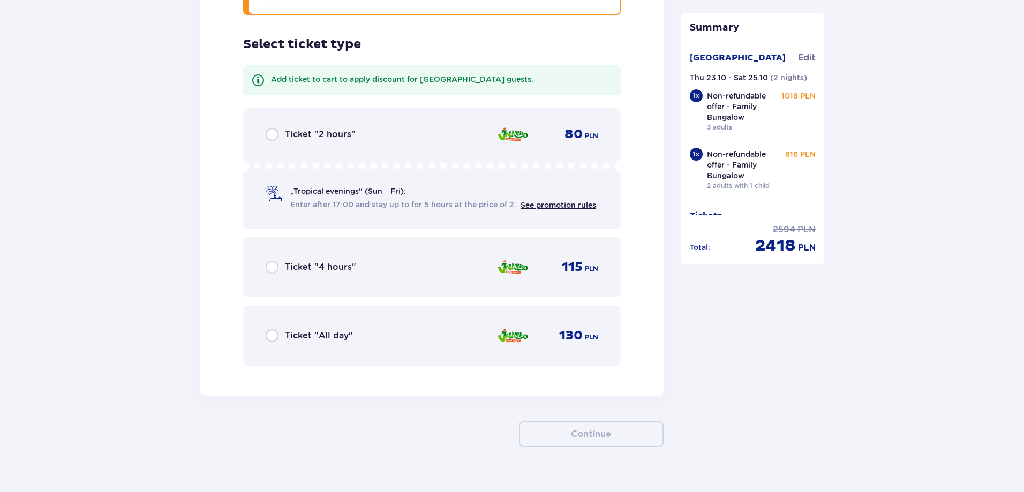
scroll to position [5072, 0]
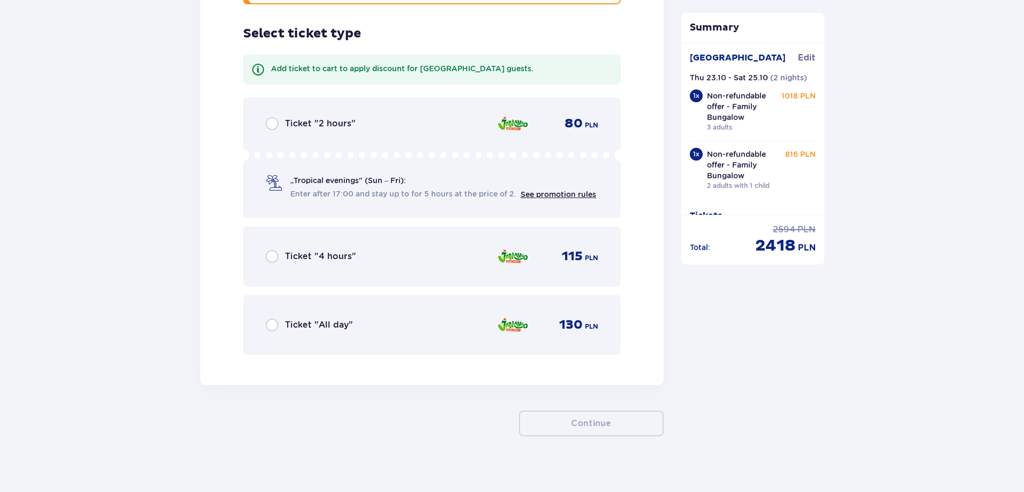
click at [270, 319] on input "radio" at bounding box center [272, 325] width 13 height 13
radio input "true"
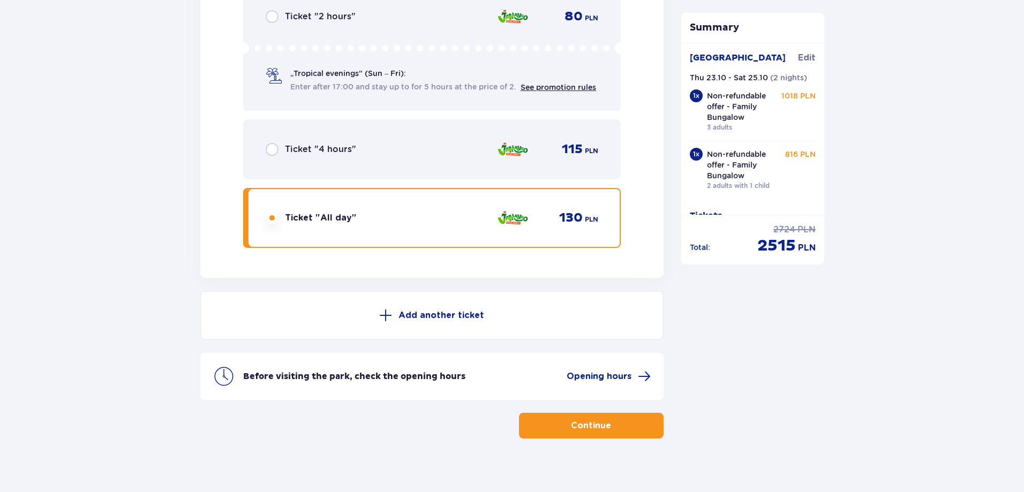
scroll to position [5181, 0]
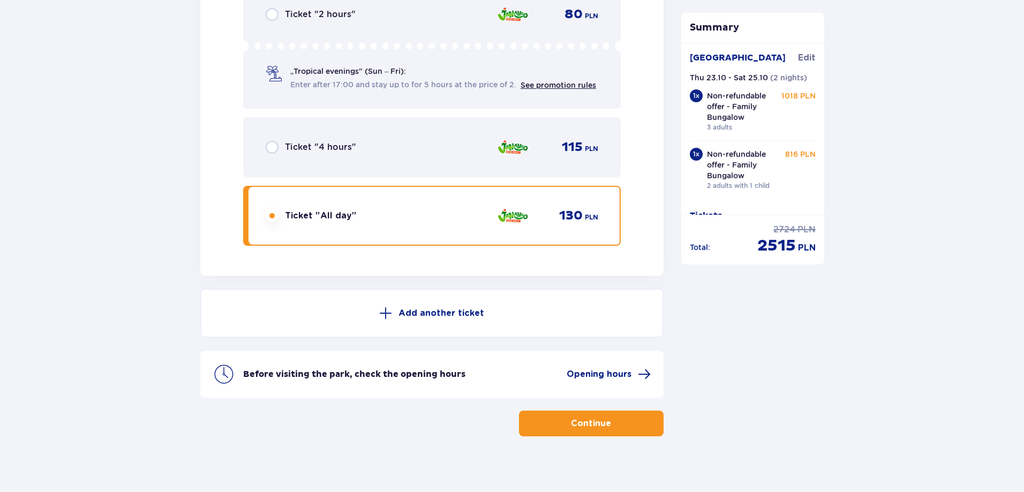
click at [606, 420] on button "Continue" at bounding box center [591, 424] width 145 height 26
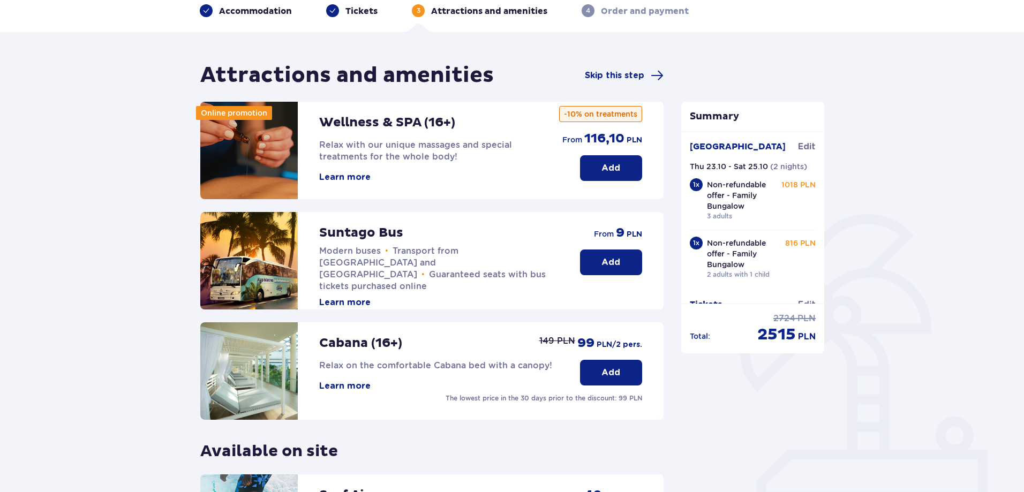
scroll to position [54, 0]
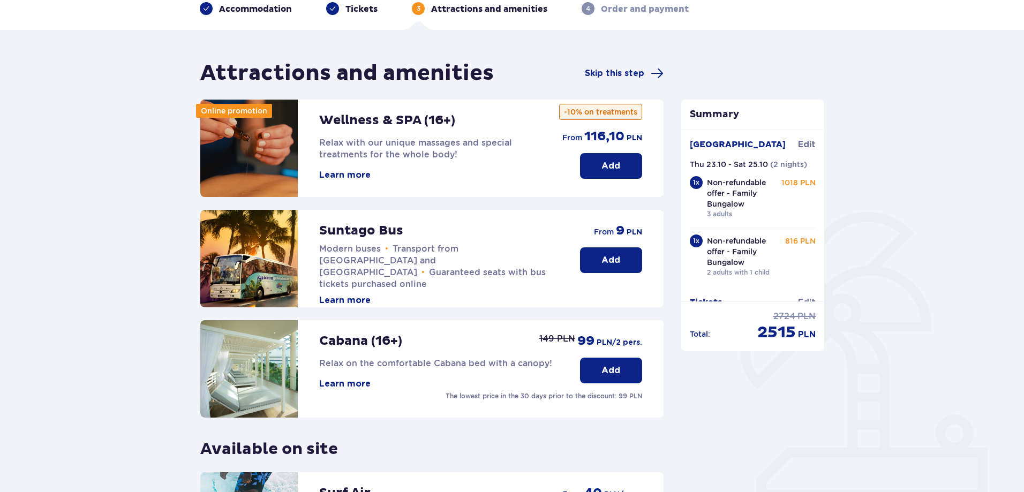
click at [734, 414] on div "Summary Ticket added to cart Suntago Village Edit Thu 23.10 - Sat 25.10 ( 2 nig…" at bounding box center [753, 334] width 161 height 549
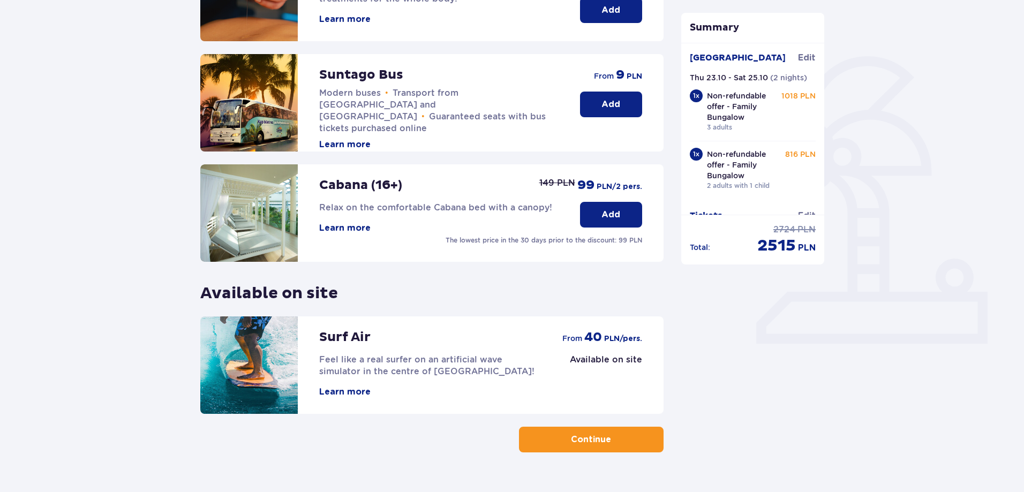
scroll to position [234, 0]
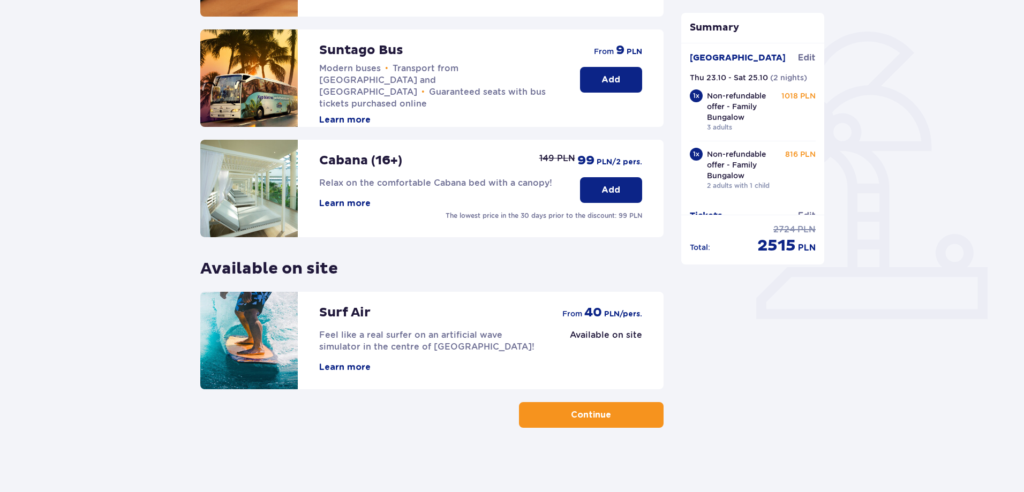
click at [577, 416] on p "Continue" at bounding box center [591, 415] width 40 height 12
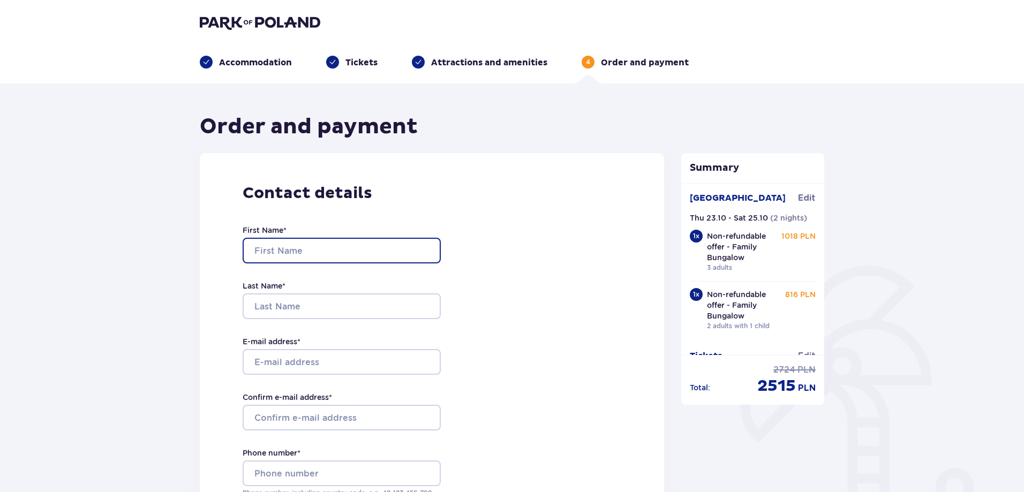
click at [303, 252] on input "First Name *" at bounding box center [342, 251] width 198 height 26
type input "Liga"
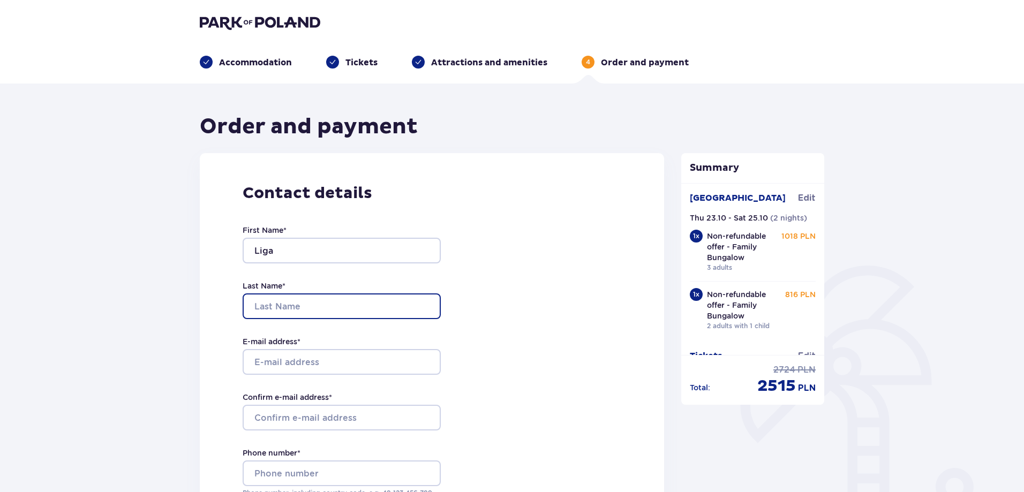
click at [341, 303] on input "Last Name *" at bounding box center [342, 307] width 198 height 26
type input "Sileniece"
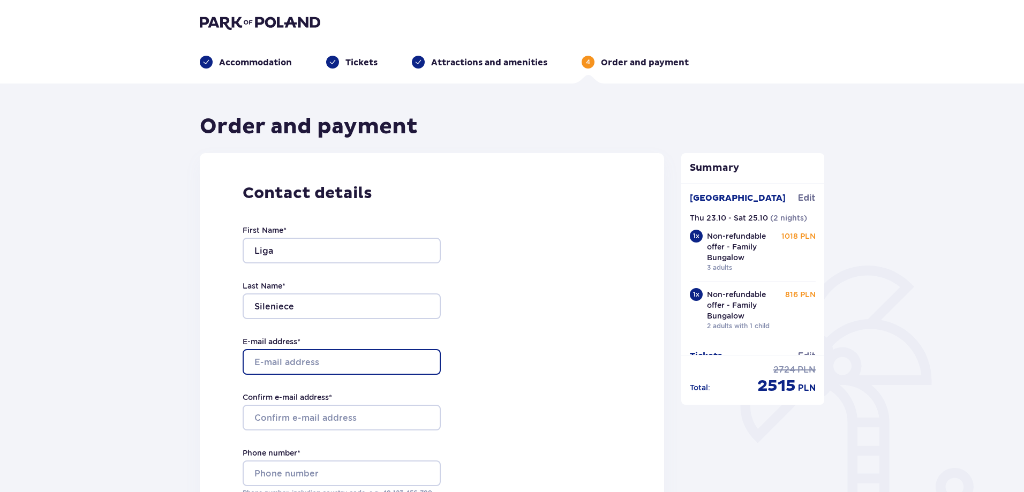
click at [298, 362] on input "E-mail address *" at bounding box center [342, 362] width 198 height 26
type input "liga@brikena.lv"
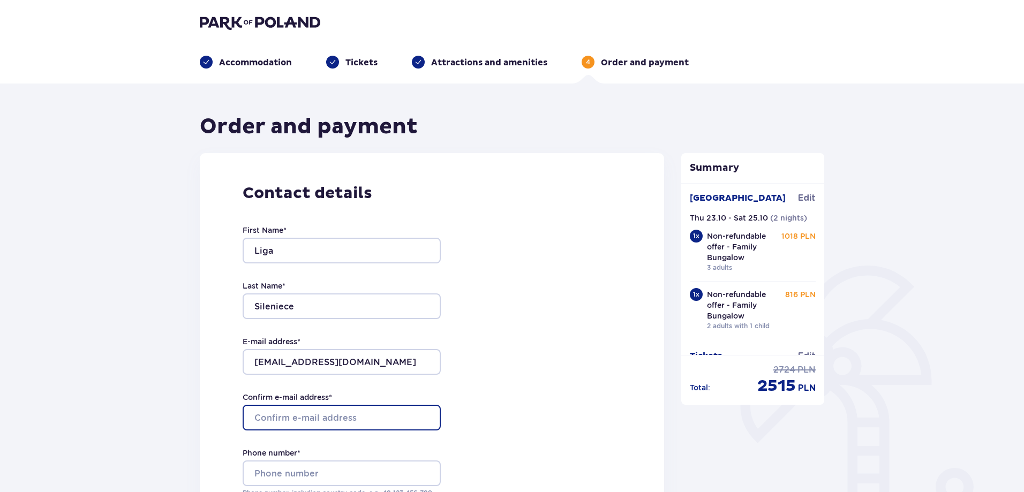
click at [326, 414] on input "Confirm e-mail address *" at bounding box center [342, 418] width 198 height 26
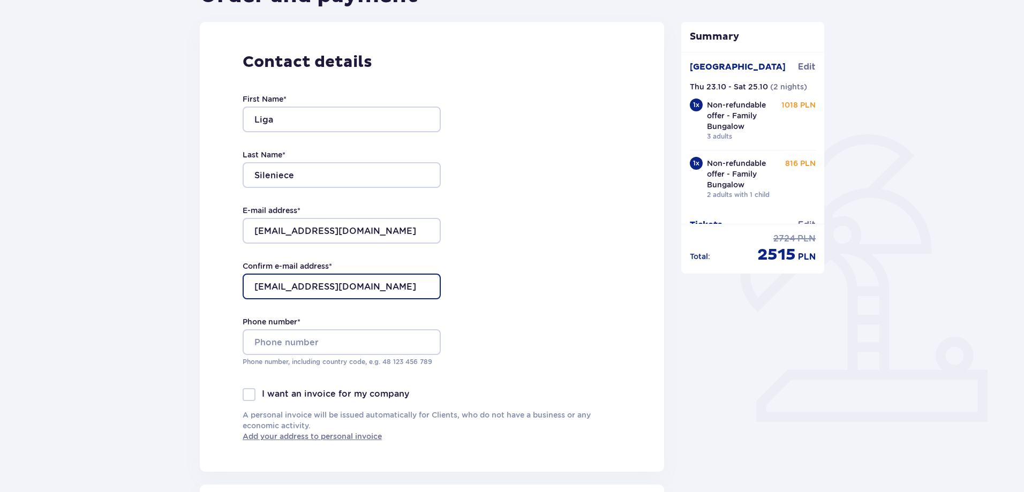
scroll to position [161, 0]
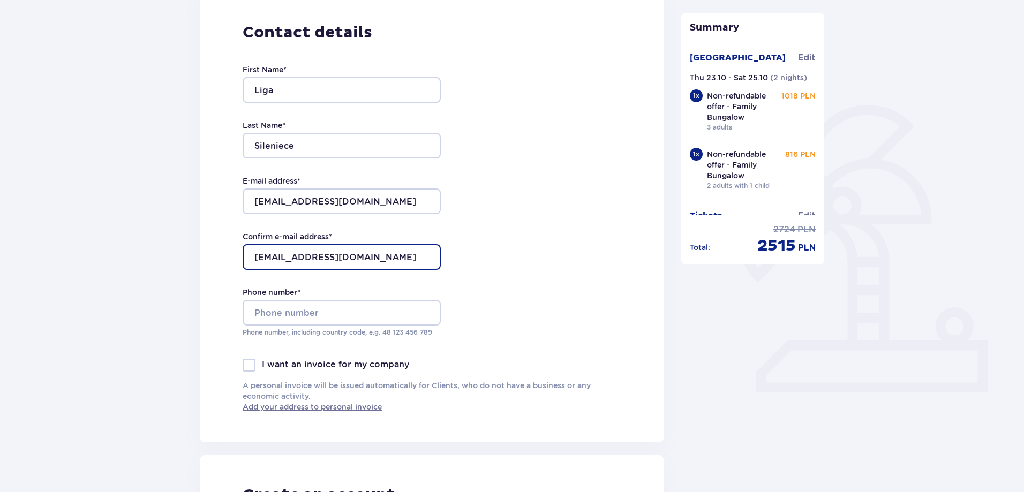
type input "liga@brikena.lv"
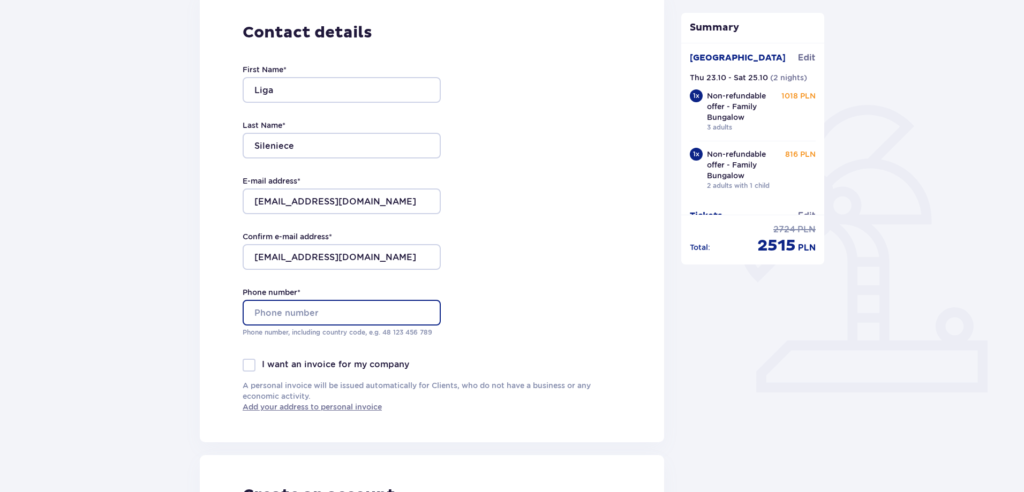
click at [282, 315] on input "Phone number *" at bounding box center [342, 313] width 198 height 26
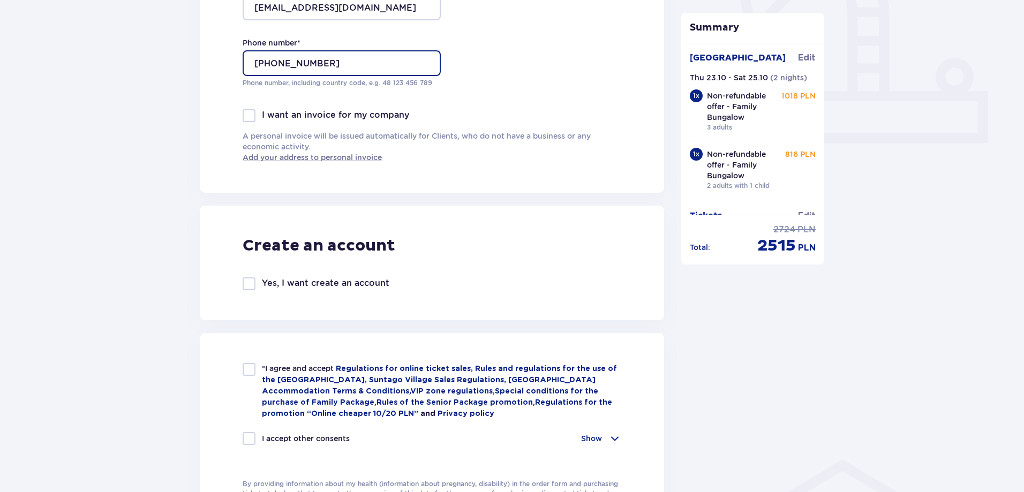
scroll to position [429, 0]
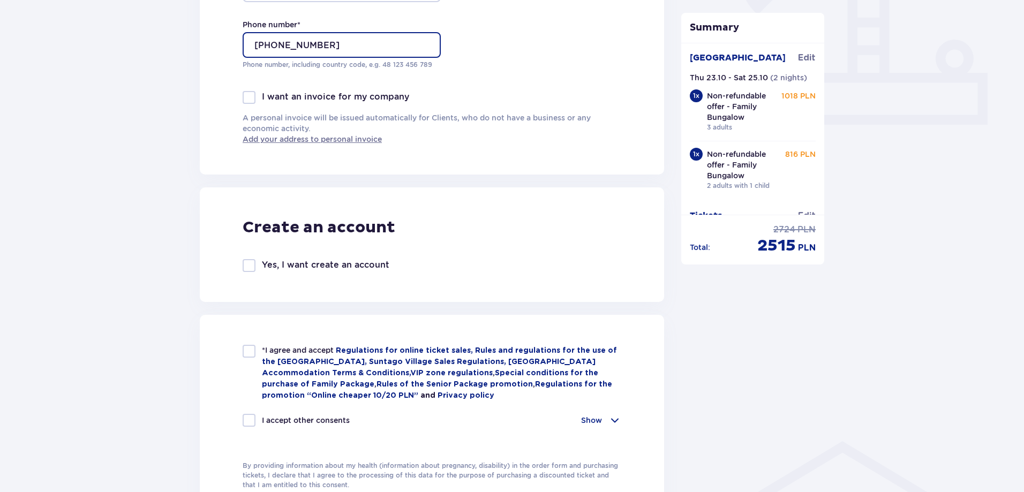
type input "+37129117646"
click at [247, 352] on div at bounding box center [249, 351] width 13 height 13
checkbox input "true"
click at [247, 417] on div at bounding box center [249, 420] width 13 height 13
checkbox input "true"
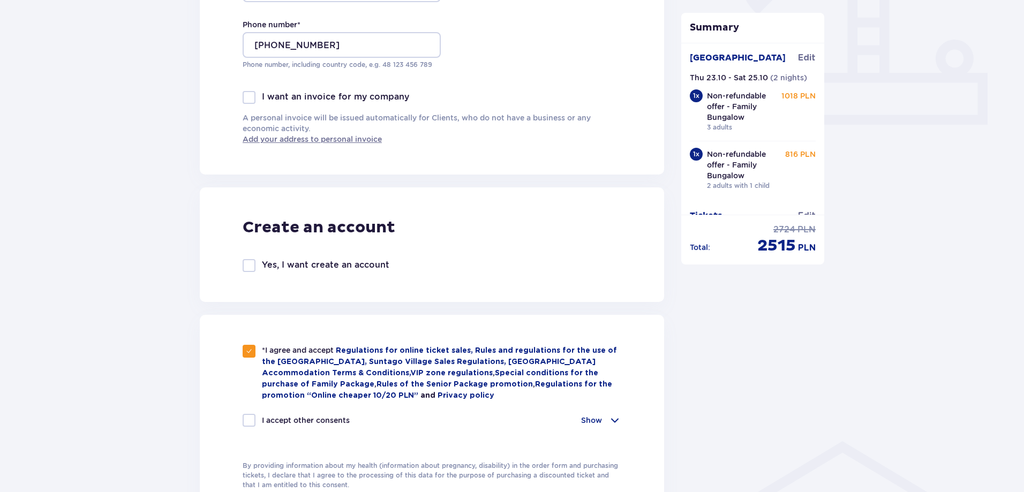
checkbox input "true"
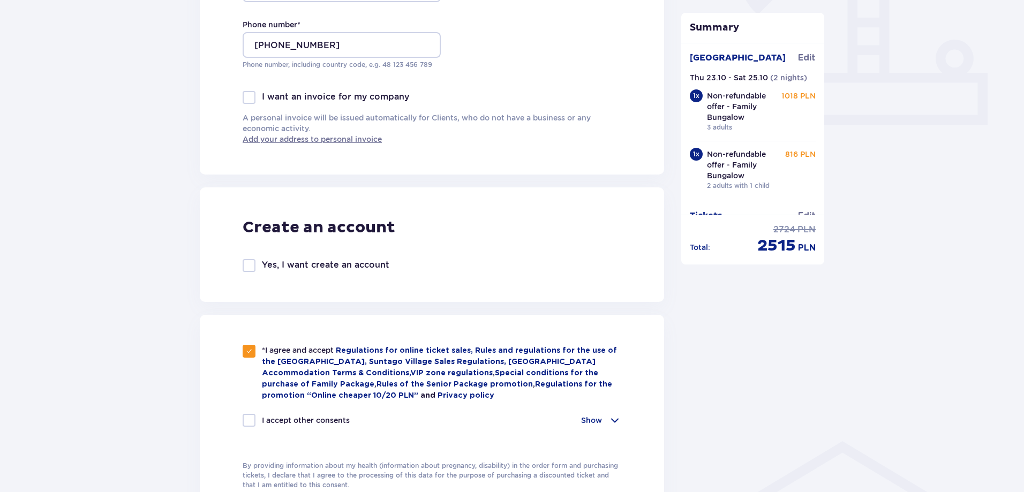
checkbox input "true"
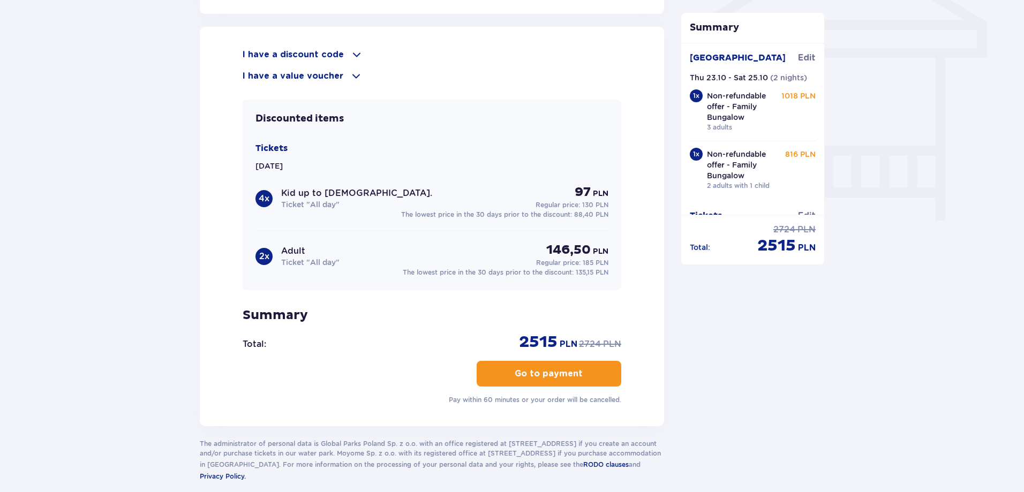
scroll to position [984, 0]
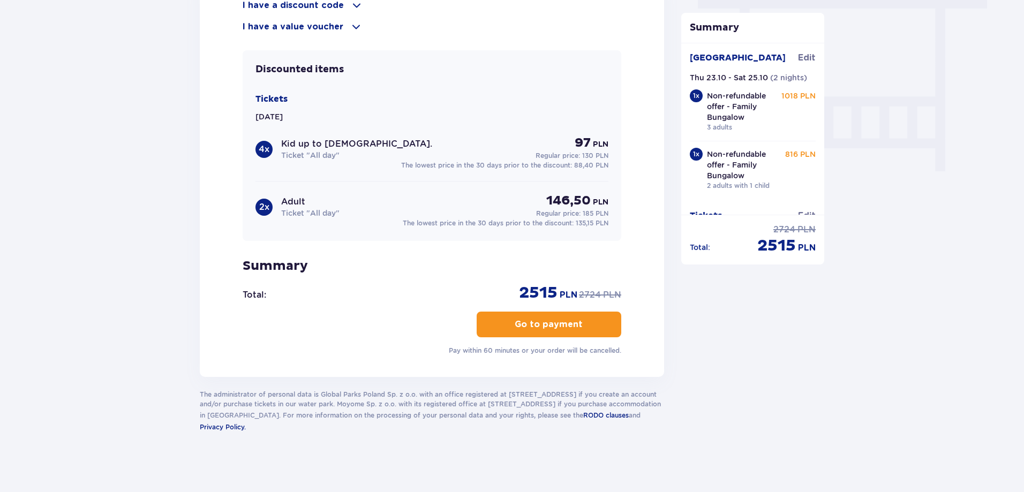
click at [523, 322] on p "Go to payment" at bounding box center [549, 325] width 68 height 12
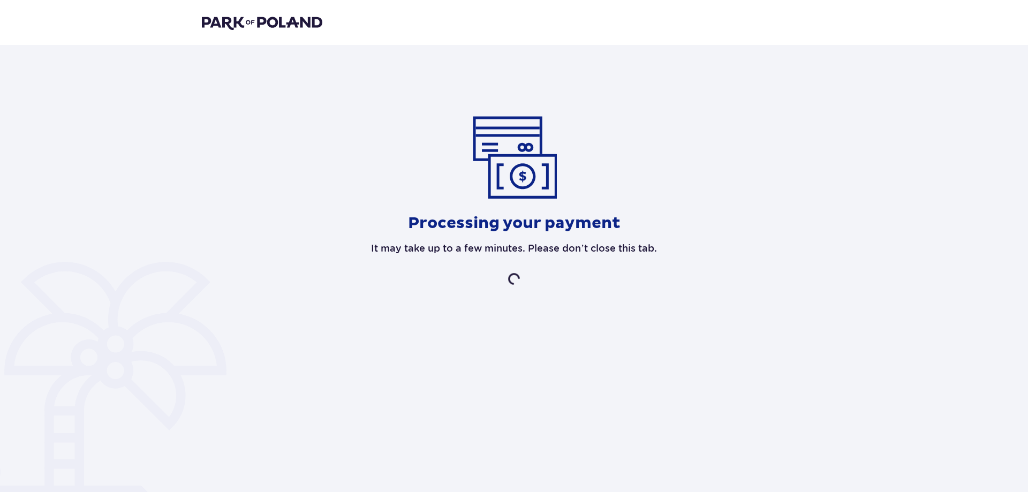
click at [798, 293] on div "Processing your payment It may take up to a few minutes. Please don’t close thi…" at bounding box center [514, 197] width 1028 height 305
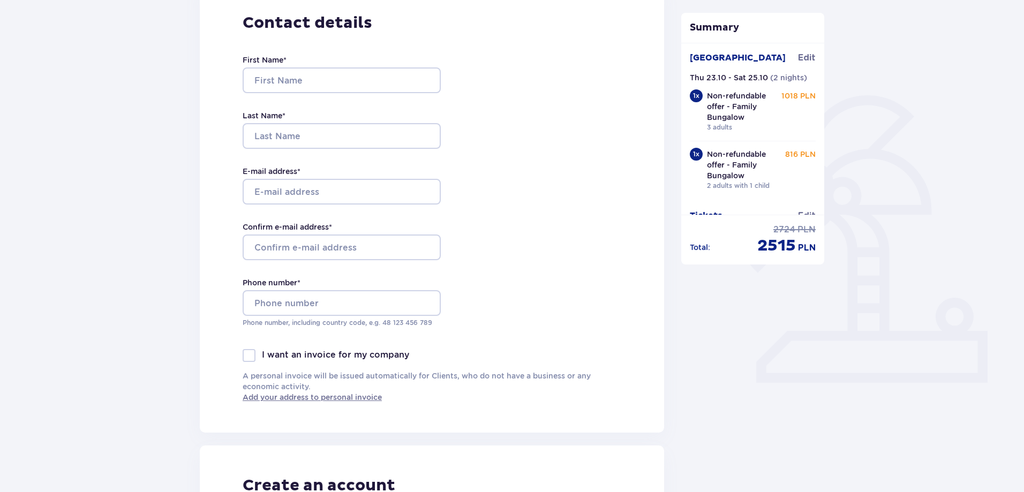
scroll to position [20, 0]
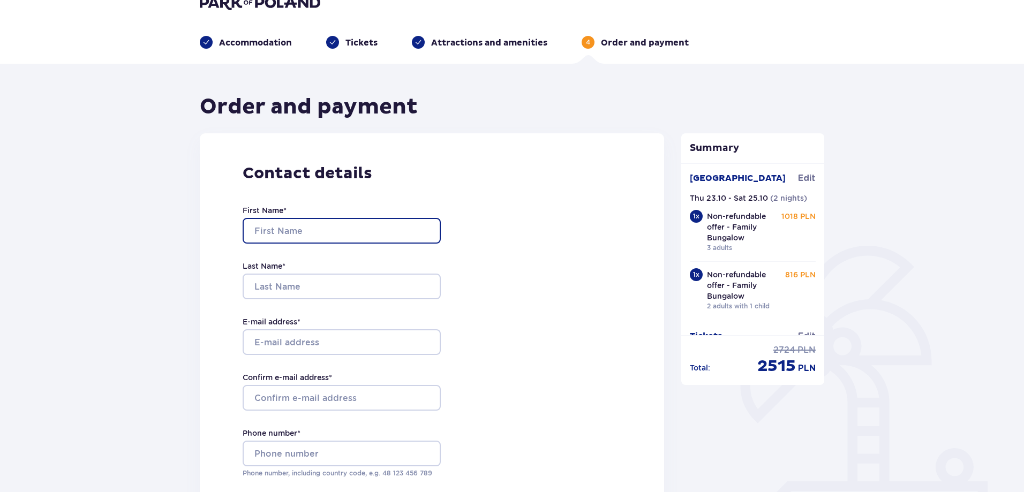
click at [261, 224] on input "First Name *" at bounding box center [342, 231] width 198 height 26
type input "Liga"
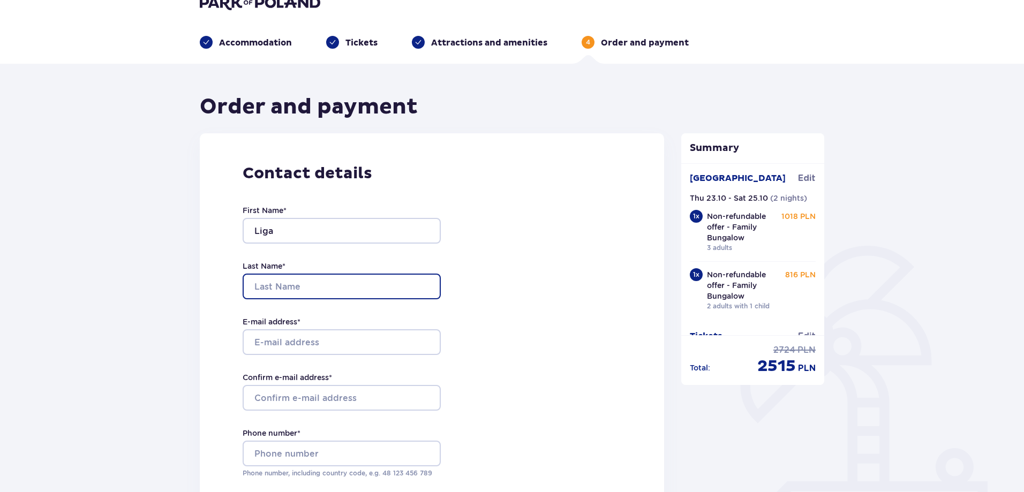
click at [272, 284] on input "Last Name *" at bounding box center [342, 287] width 198 height 26
type input "Sileniece"
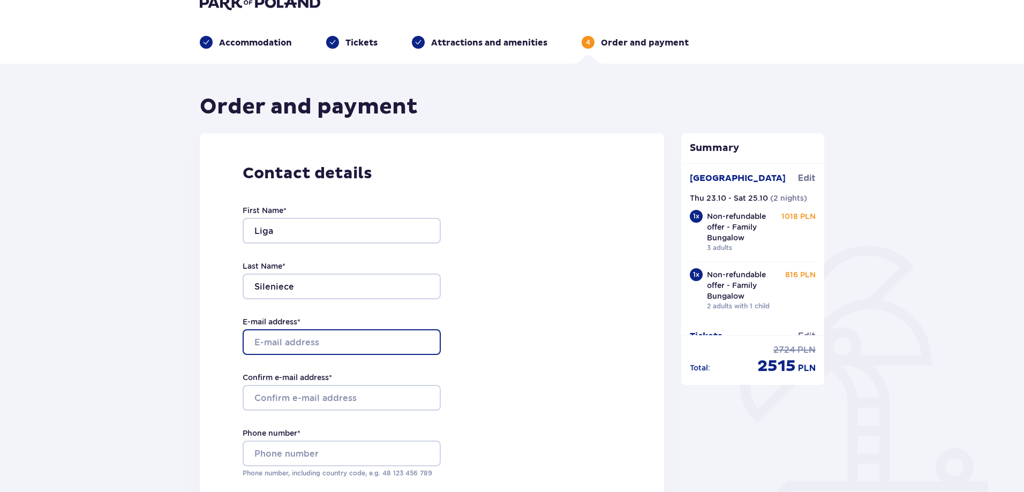
click at [265, 343] on input "E-mail address *" at bounding box center [342, 342] width 198 height 26
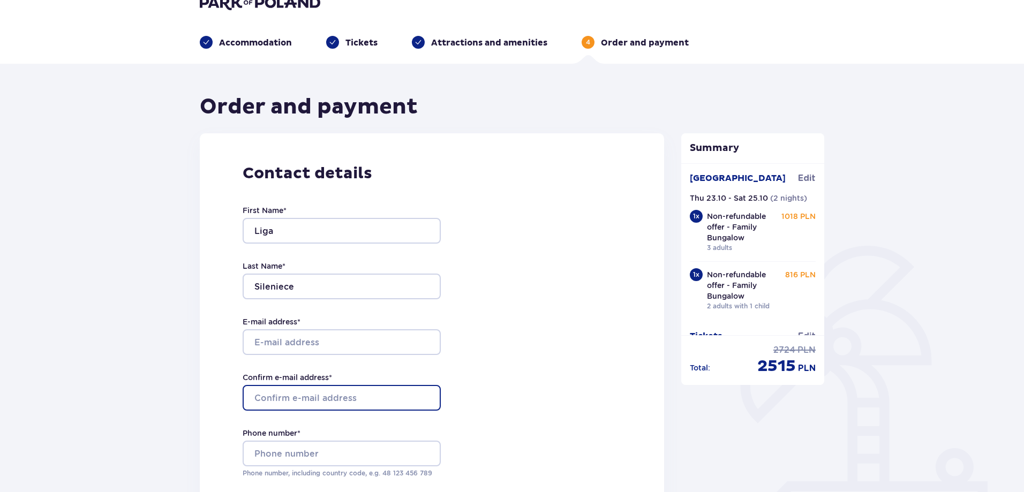
click at [268, 394] on input "Confirm e-mail address *" at bounding box center [342, 398] width 198 height 26
type input "[EMAIL_ADDRESS][DOMAIN_NAME]"
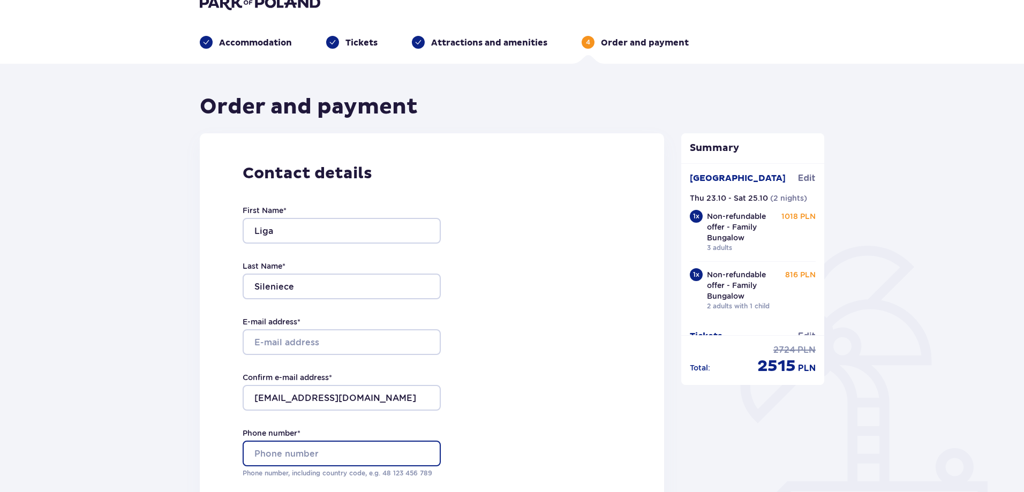
click at [275, 448] on input "Phone number *" at bounding box center [342, 454] width 198 height 26
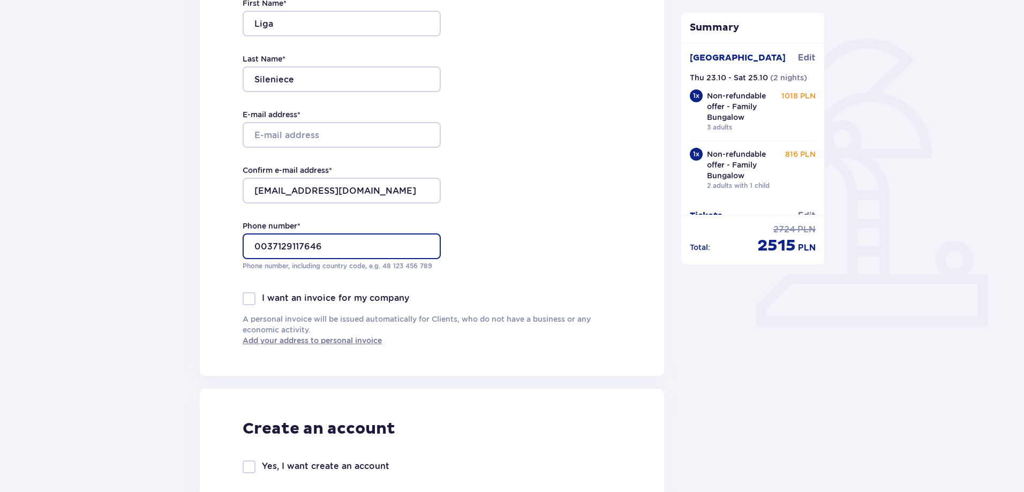
scroll to position [234, 0]
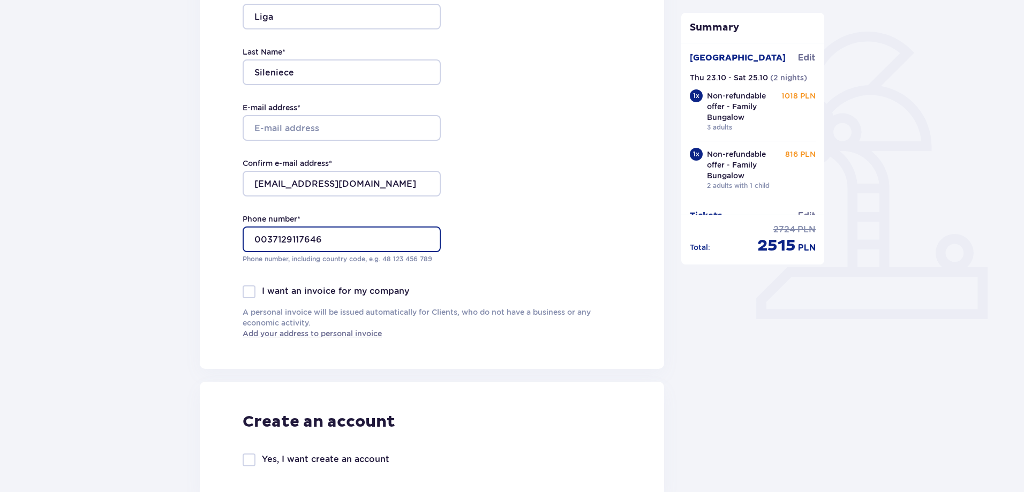
type input "0037129117646"
click at [269, 289] on p "I want an invoice for my company" at bounding box center [335, 291] width 147 height 12
checkbox input "false"
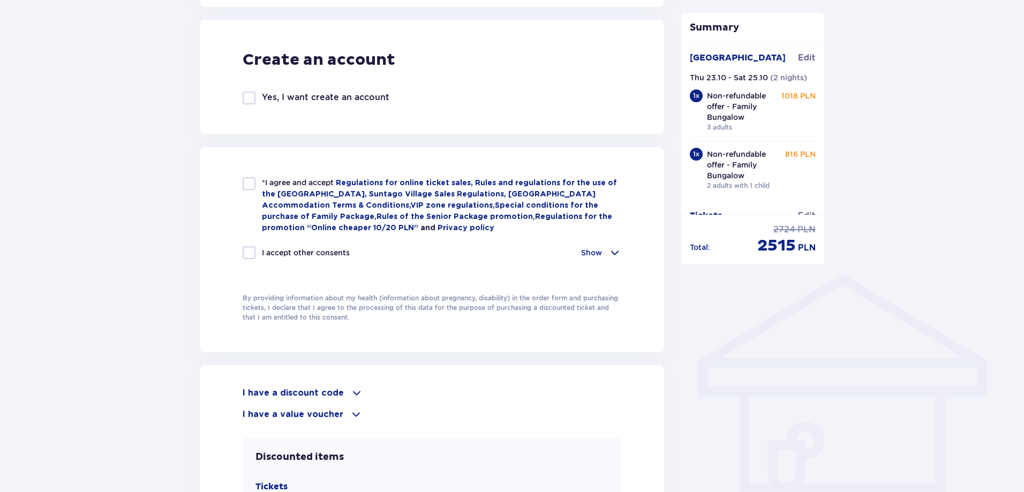
scroll to position [609, 0]
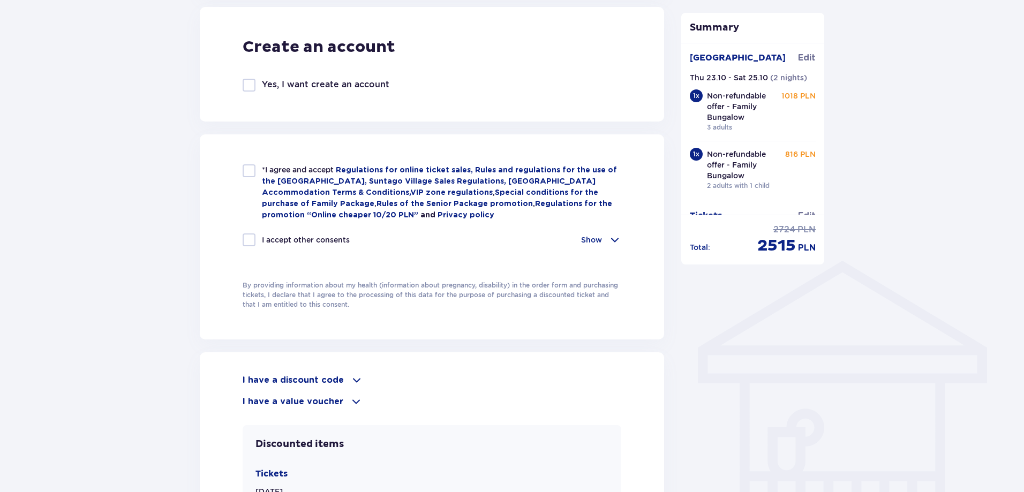
click at [246, 169] on div at bounding box center [249, 170] width 13 height 13
checkbox input "true"
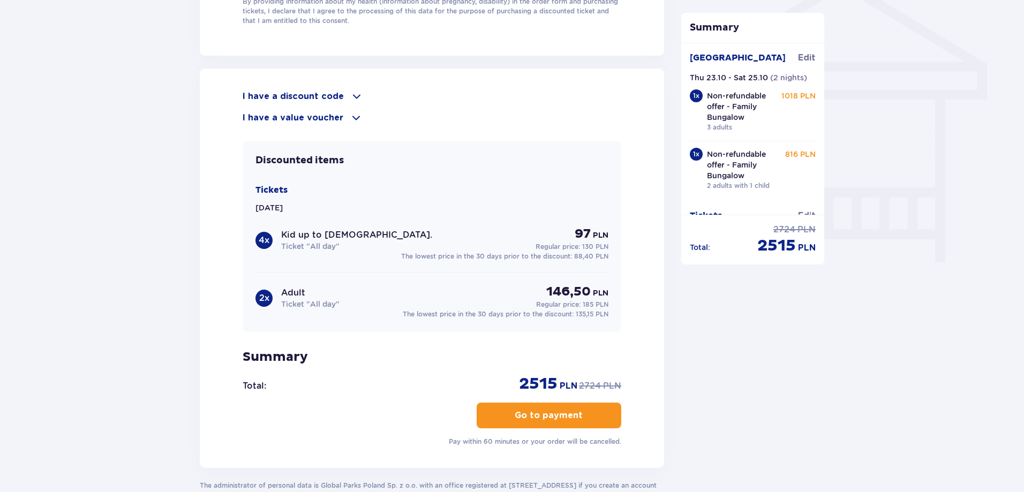
scroll to position [984, 0]
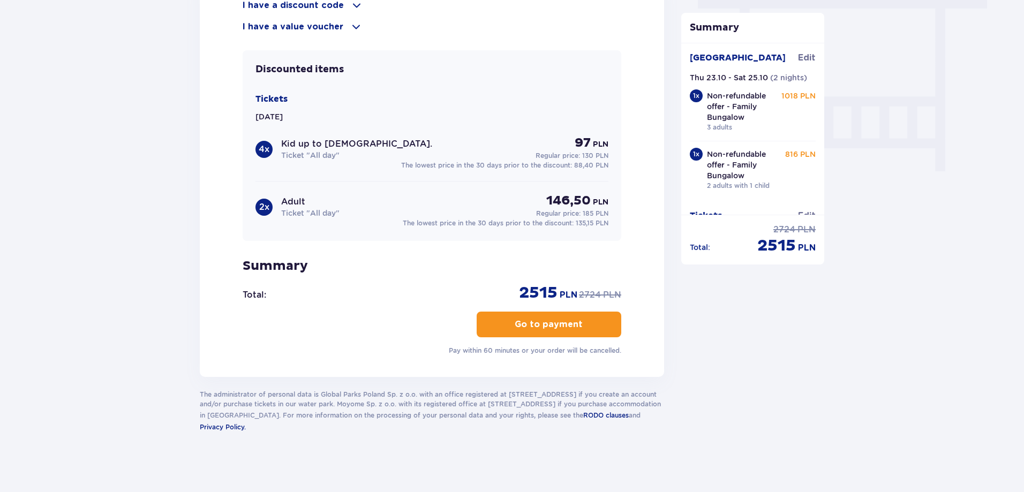
click at [535, 321] on p "Go to payment" at bounding box center [549, 325] width 68 height 12
click at [566, 319] on p "Go to payment" at bounding box center [549, 325] width 68 height 12
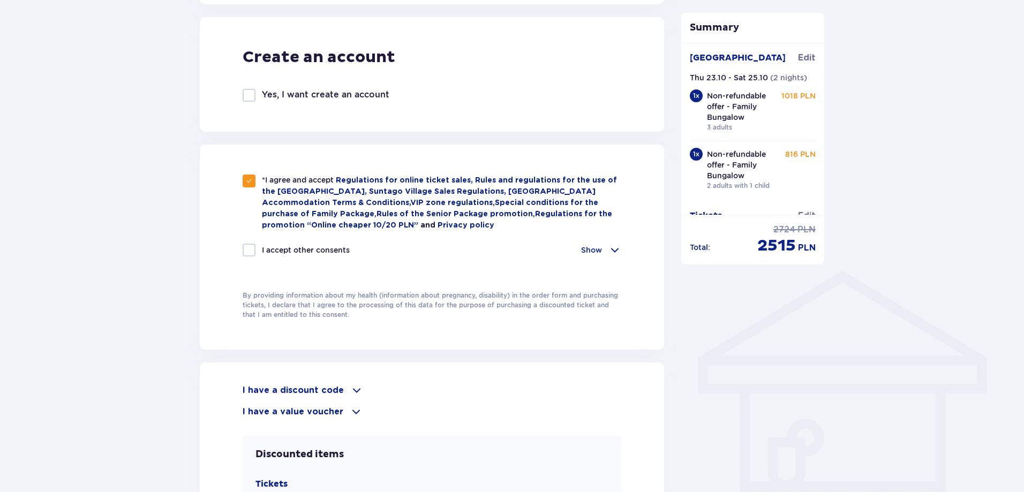
scroll to position [609, 0]
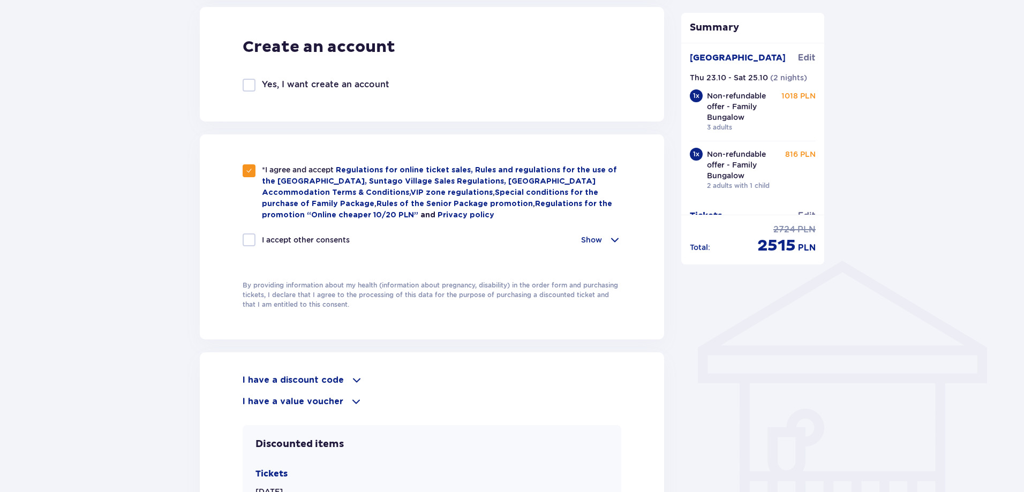
click at [250, 238] on div at bounding box center [249, 240] width 13 height 13
checkbox input "true"
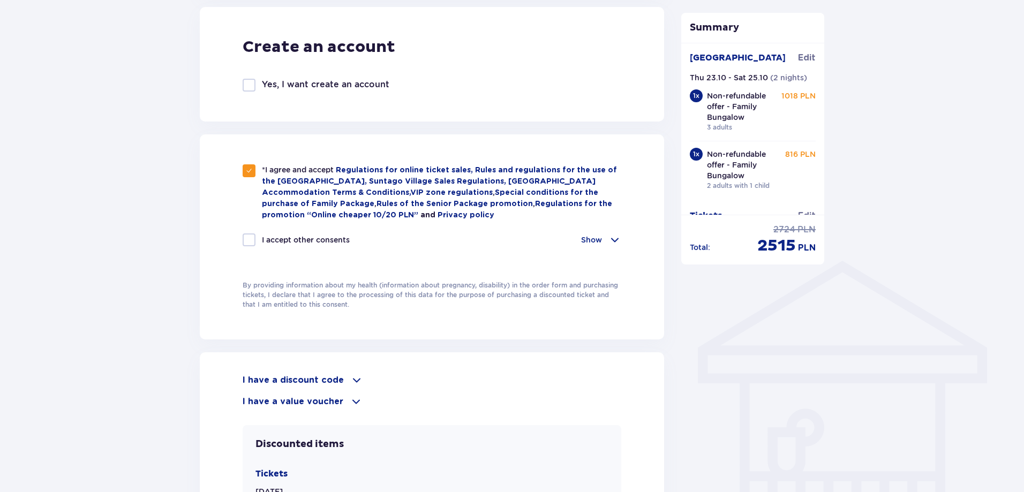
checkbox input "true"
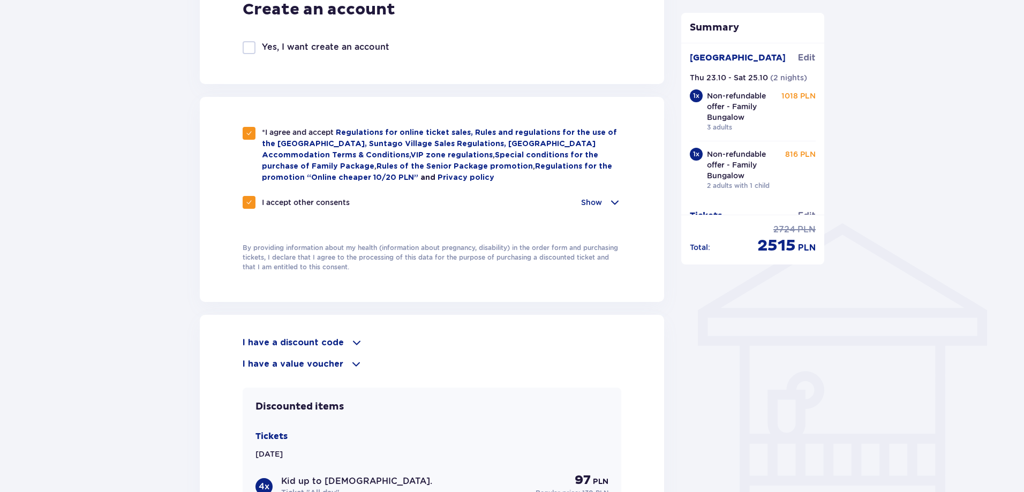
scroll to position [930, 0]
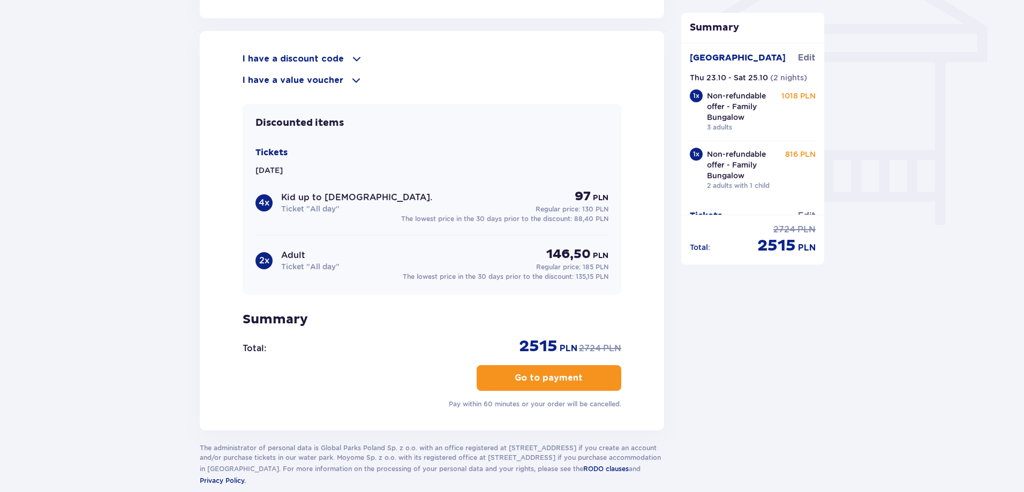
click at [532, 368] on button "Go to payment" at bounding box center [549, 378] width 145 height 26
click at [536, 379] on p "Go to payment" at bounding box center [549, 378] width 68 height 12
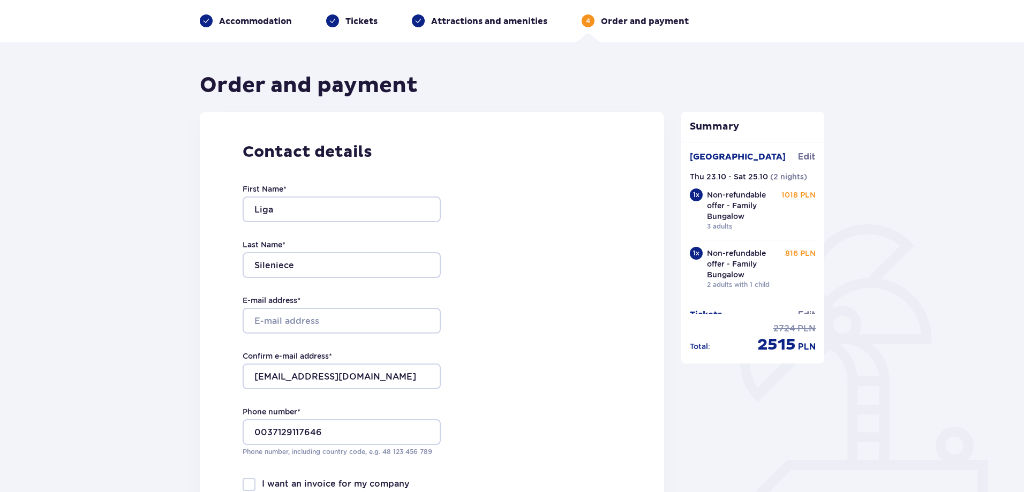
scroll to position [107, 0]
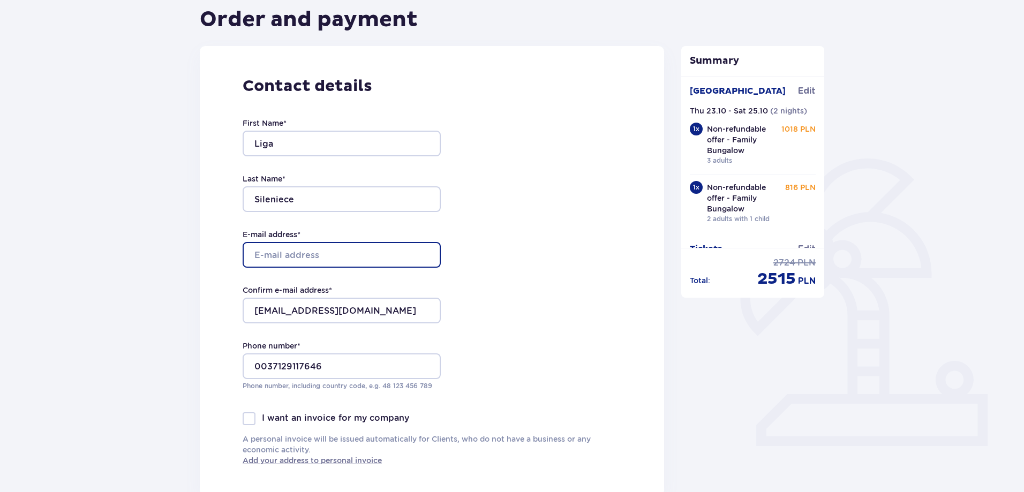
click at [345, 251] on input "E-mail address *" at bounding box center [342, 255] width 198 height 26
type input "[EMAIL_ADDRESS][DOMAIN_NAME]"
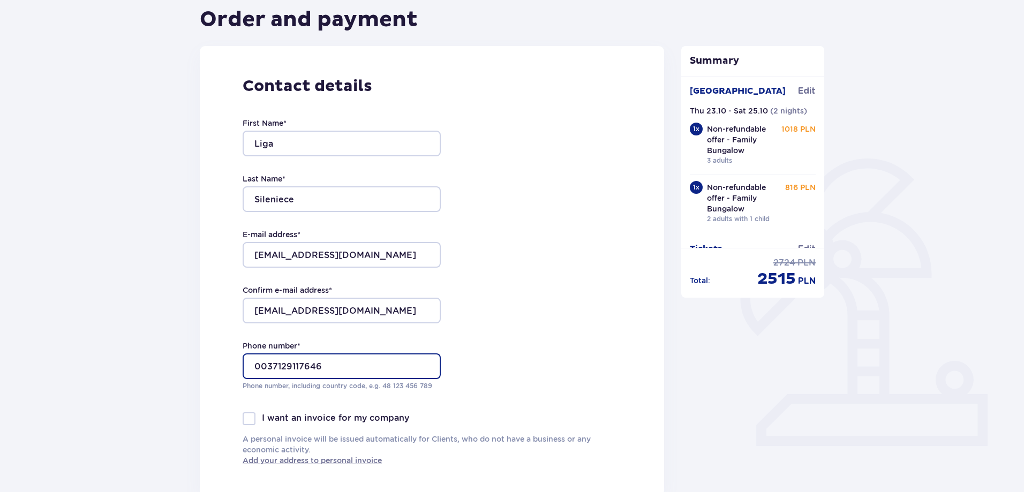
click at [268, 364] on input "0037129117646" at bounding box center [342, 367] width 198 height 26
click at [539, 396] on div "Contact details First Name * Liga Last Name * Sileniece E-mail address * [EMAIL…" at bounding box center [432, 271] width 464 height 450
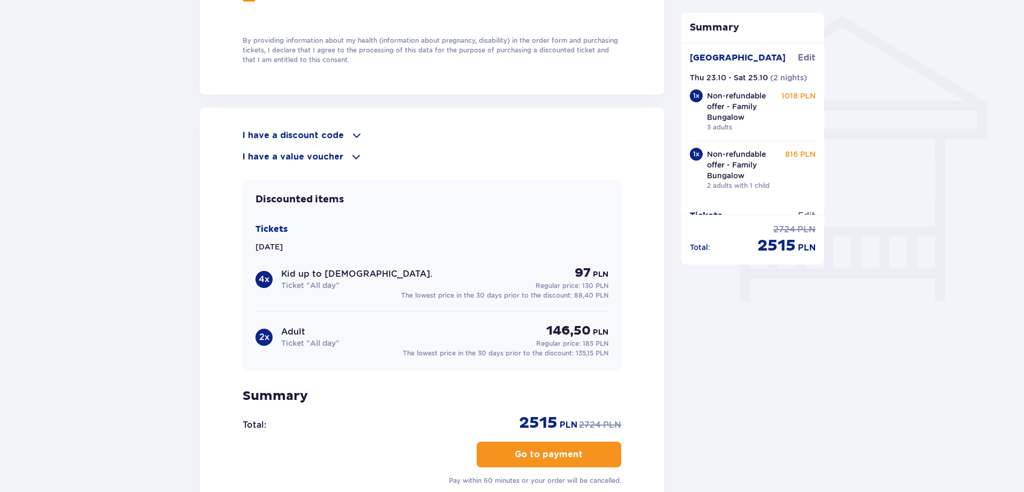
scroll to position [984, 0]
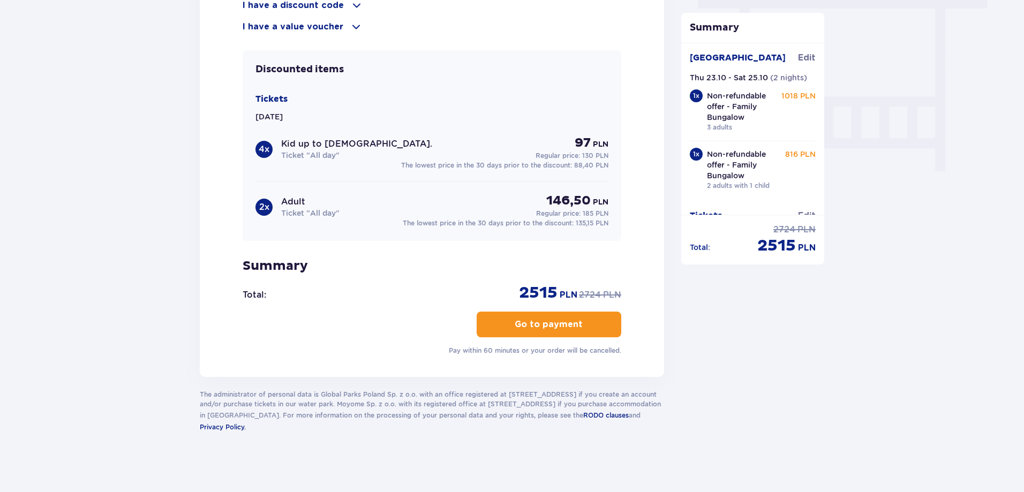
click at [550, 326] on p "Go to payment" at bounding box center [549, 325] width 68 height 12
click at [542, 314] on button "Go to payment" at bounding box center [549, 325] width 145 height 26
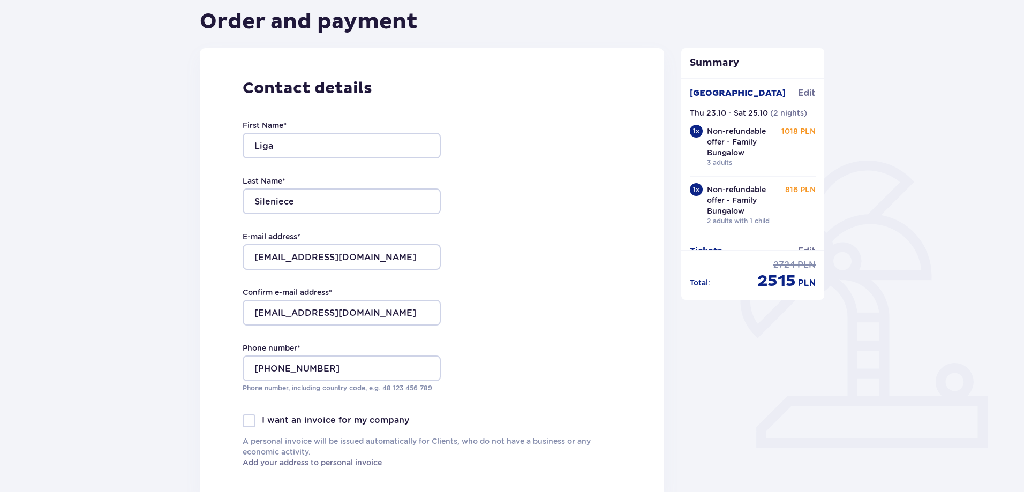
scroll to position [73, 0]
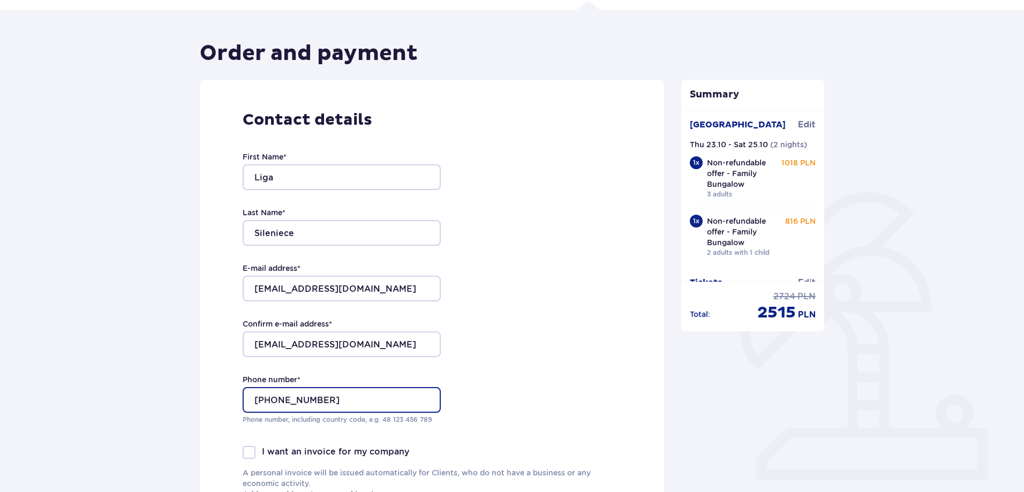
click at [280, 396] on input "[PHONE_NUMBER]" at bounding box center [342, 400] width 198 height 26
click at [275, 397] on input "[PHONE_NUMBER]" at bounding box center [342, 400] width 198 height 26
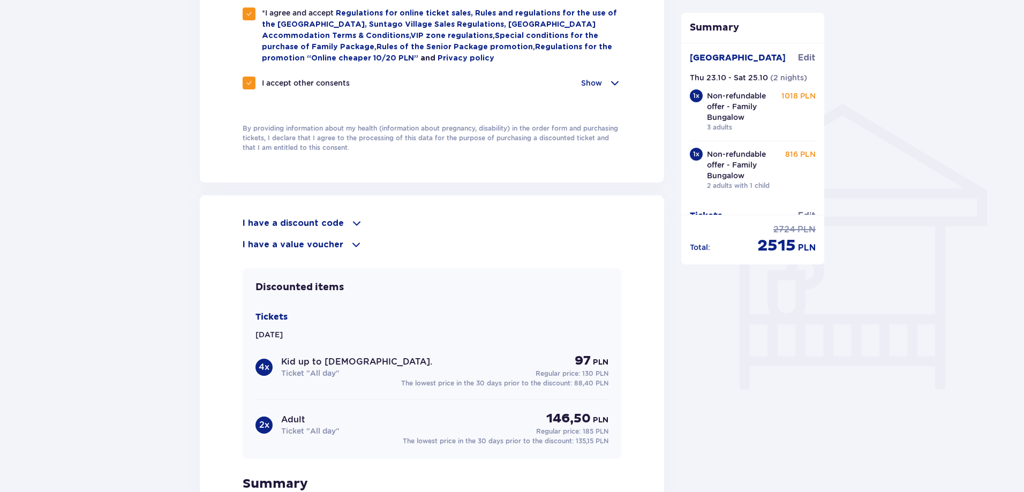
scroll to position [930, 0]
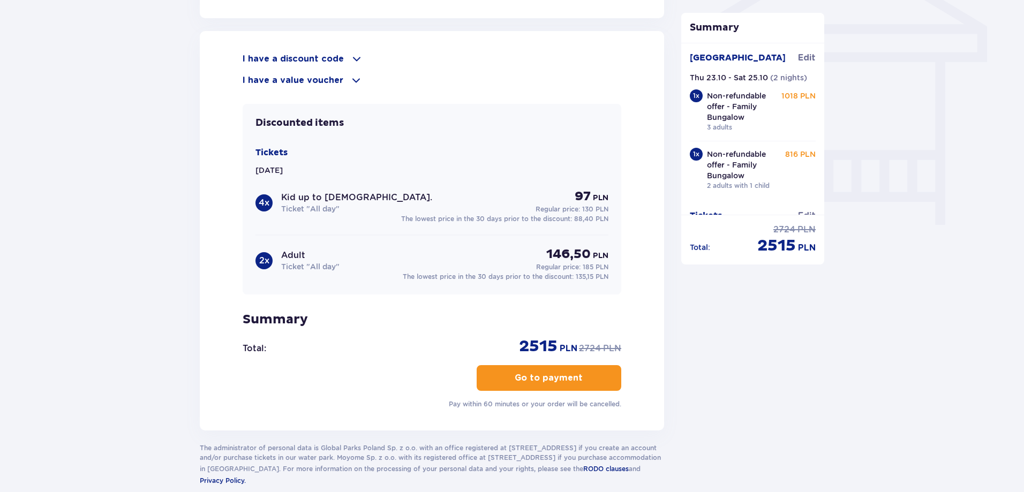
click at [554, 378] on p "Go to payment" at bounding box center [549, 378] width 68 height 12
click at [553, 378] on p "Go to payment" at bounding box center [549, 378] width 68 height 12
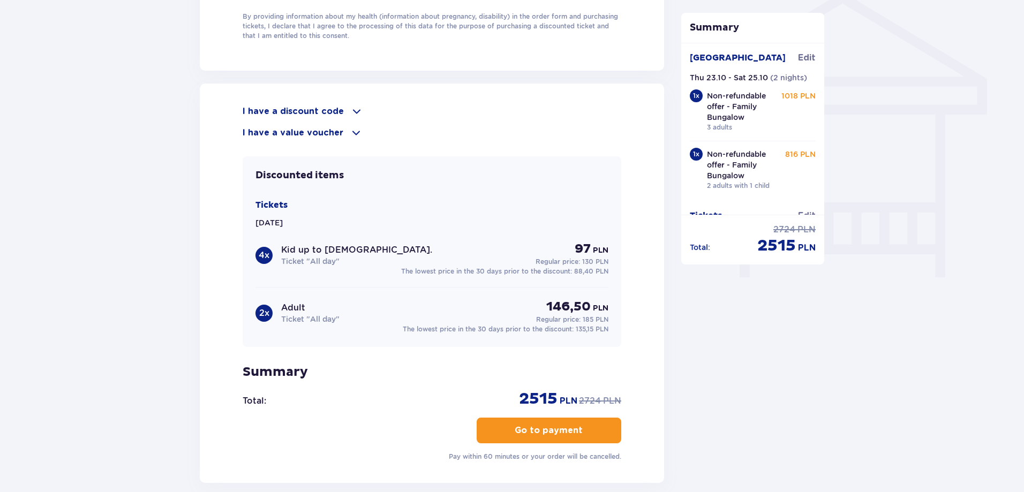
scroll to position [984, 0]
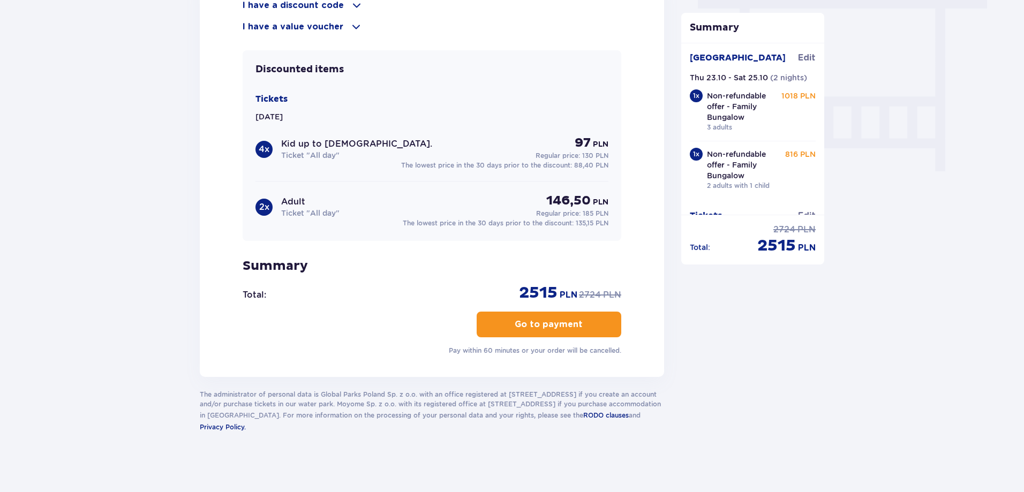
click at [489, 324] on button "Go to payment" at bounding box center [549, 325] width 145 height 26
click at [489, 323] on button "Go to payment" at bounding box center [549, 325] width 145 height 26
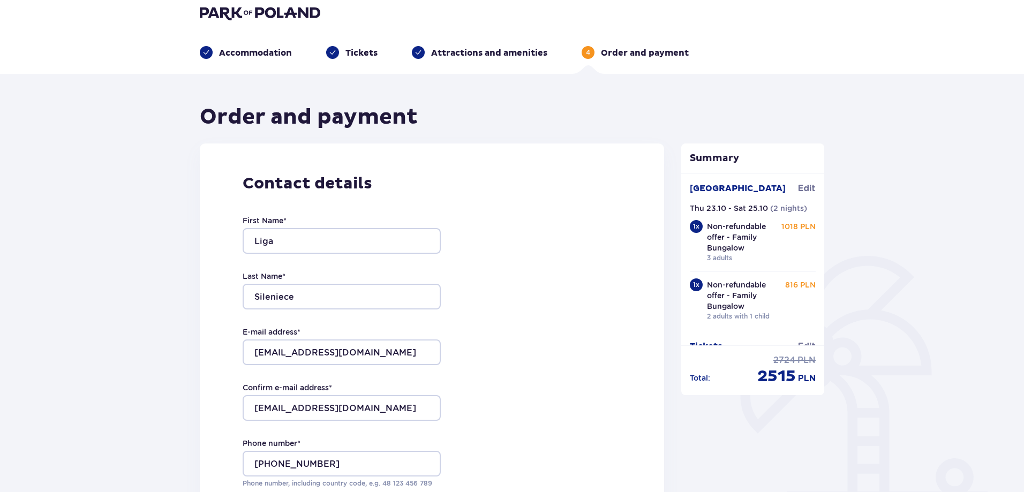
scroll to position [0, 0]
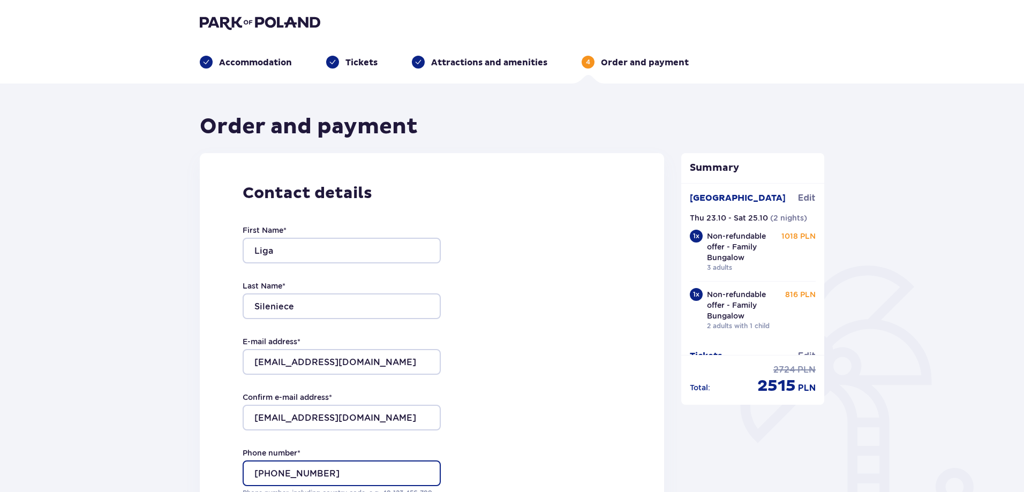
click at [262, 473] on input "+371 29117646" at bounding box center [342, 474] width 198 height 26
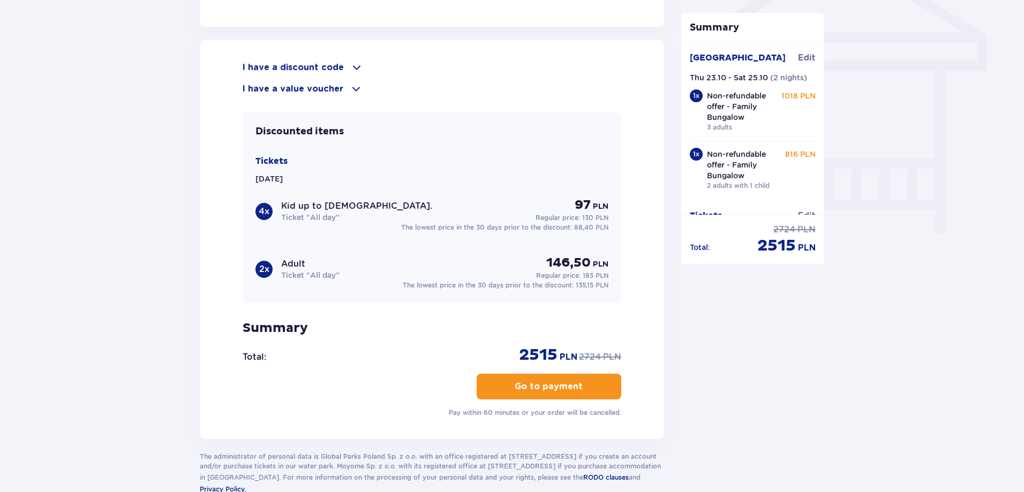
scroll to position [984, 0]
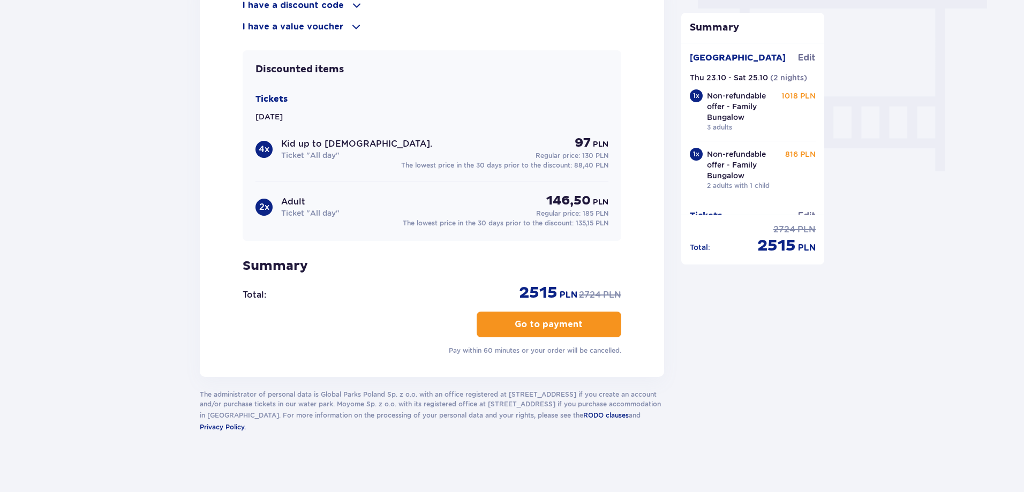
type input "00371 29117646"
click at [585, 320] on span "button" at bounding box center [584, 324] width 13 height 13
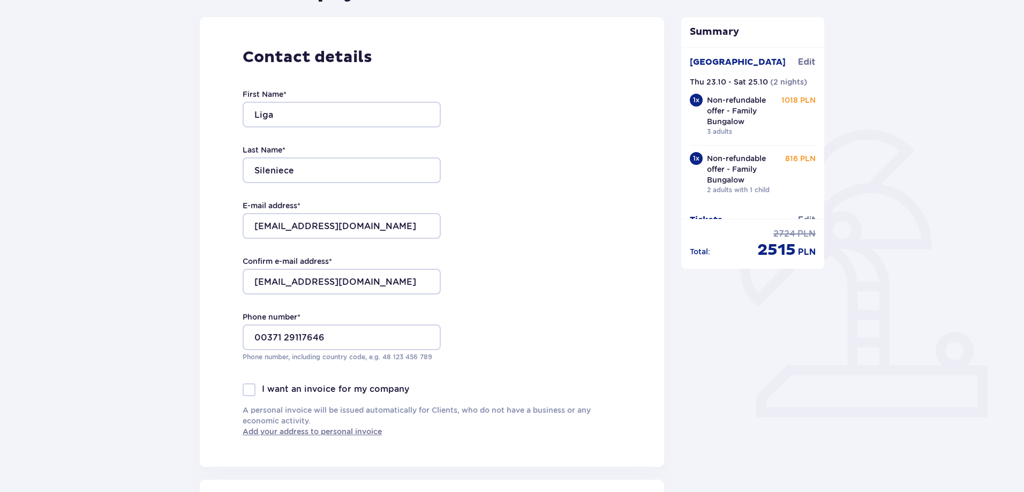
scroll to position [161, 0]
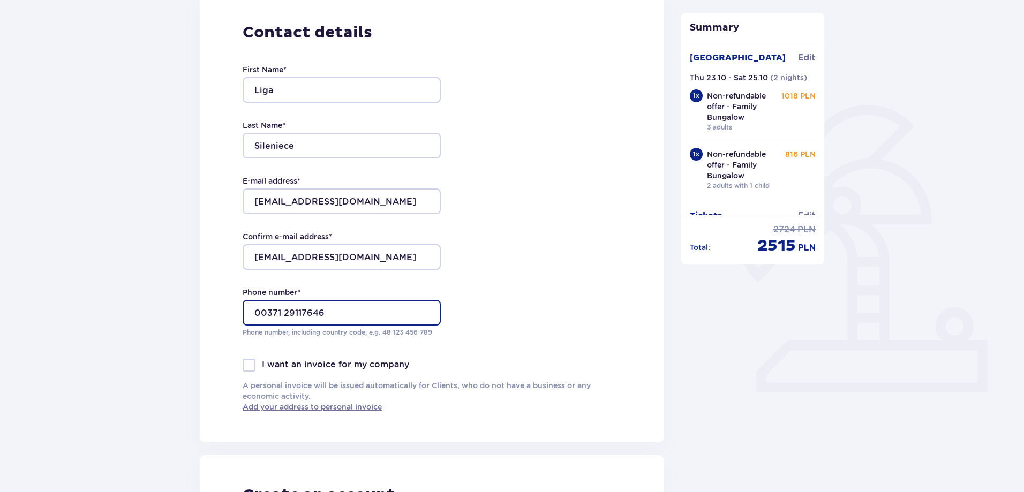
drag, startPoint x: 326, startPoint y: 309, endPoint x: 230, endPoint y: 304, distance: 96.5
click at [230, 304] on div "Contact details First Name * Liga Last Name * Sileniece E-mail address * liga@b…" at bounding box center [432, 218] width 464 height 450
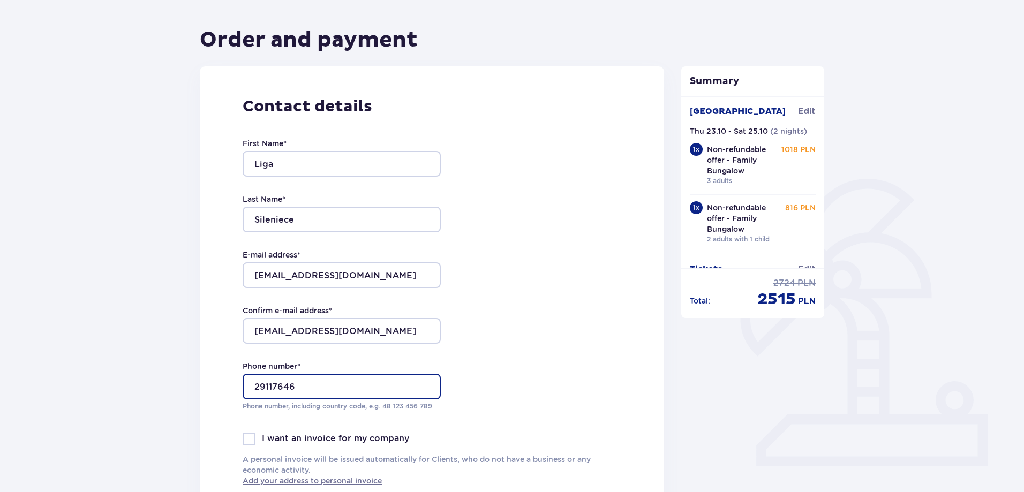
scroll to position [268, 0]
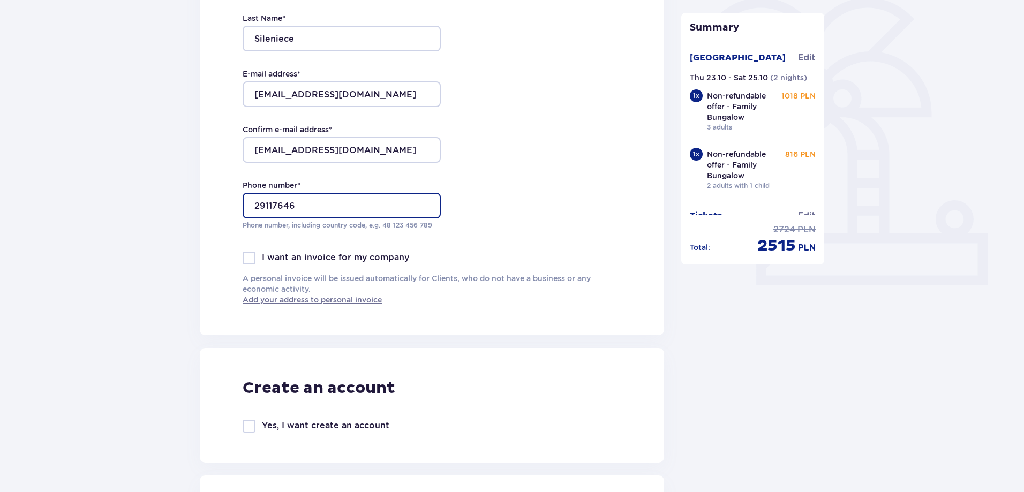
click at [251, 203] on input "29117646" at bounding box center [342, 206] width 198 height 26
click at [254, 210] on input "29117646" at bounding box center [342, 206] width 198 height 26
click at [256, 209] on input "29117646" at bounding box center [342, 206] width 198 height 26
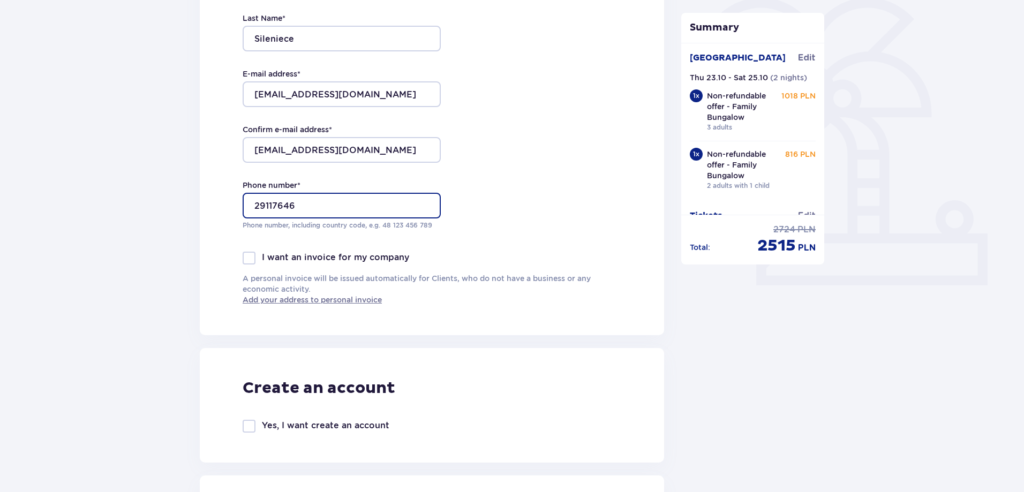
click at [254, 207] on input "29117646" at bounding box center [342, 206] width 198 height 26
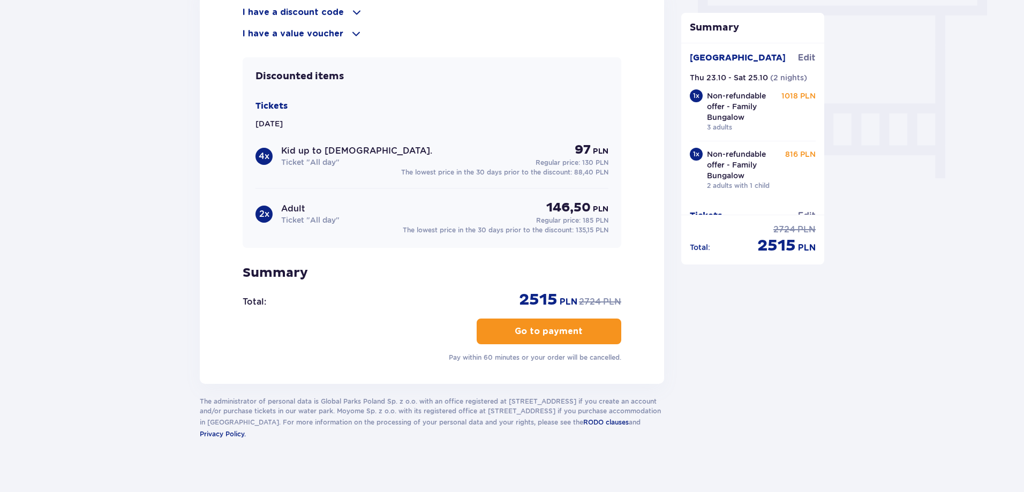
scroll to position [984, 0]
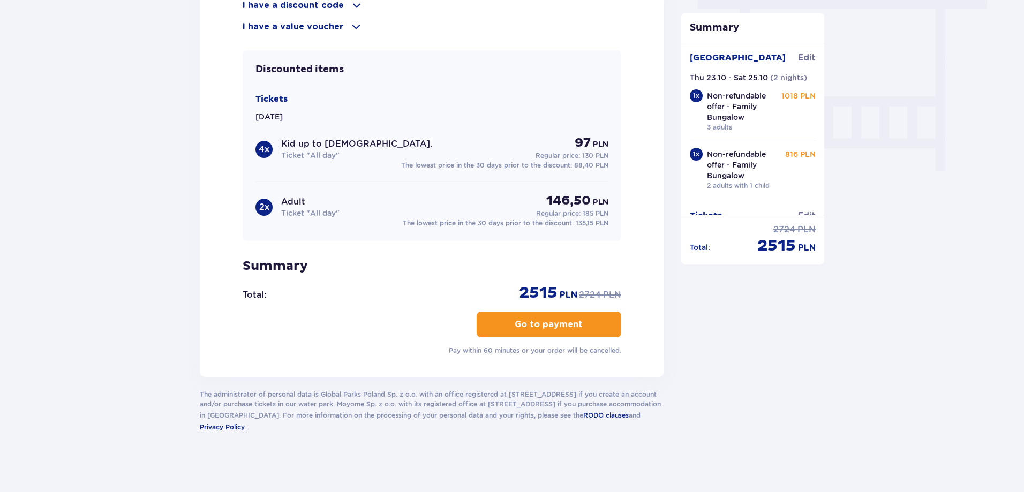
click at [539, 321] on p "Go to payment" at bounding box center [549, 325] width 68 height 12
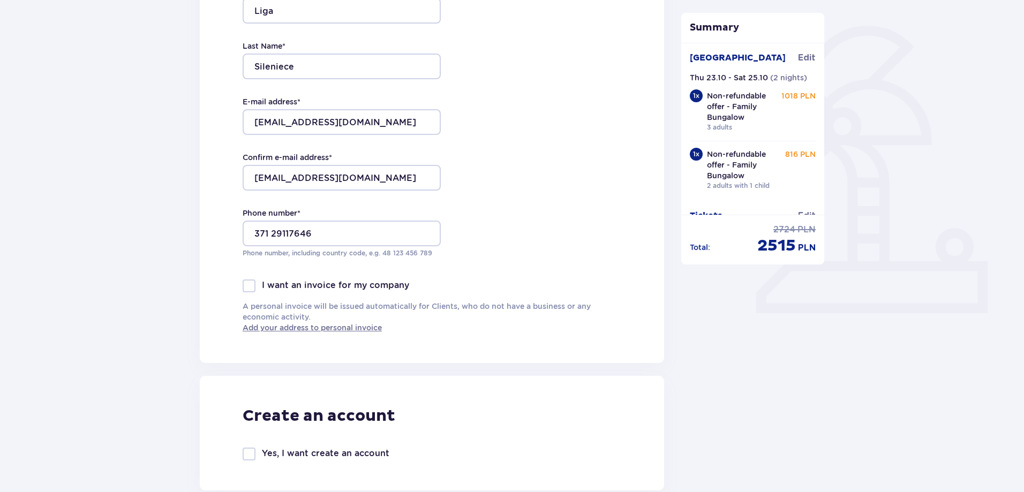
scroll to position [234, 0]
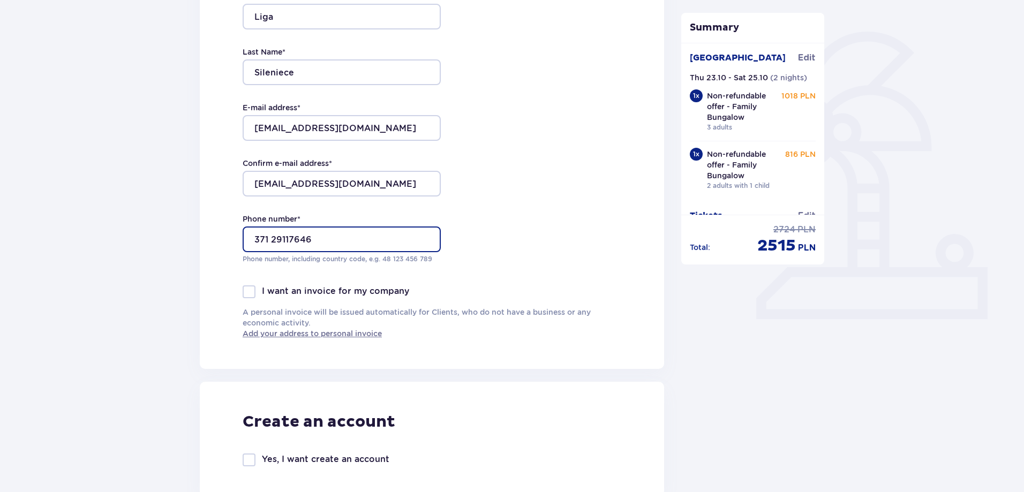
click at [267, 236] on input "371 29117646" at bounding box center [342, 240] width 198 height 26
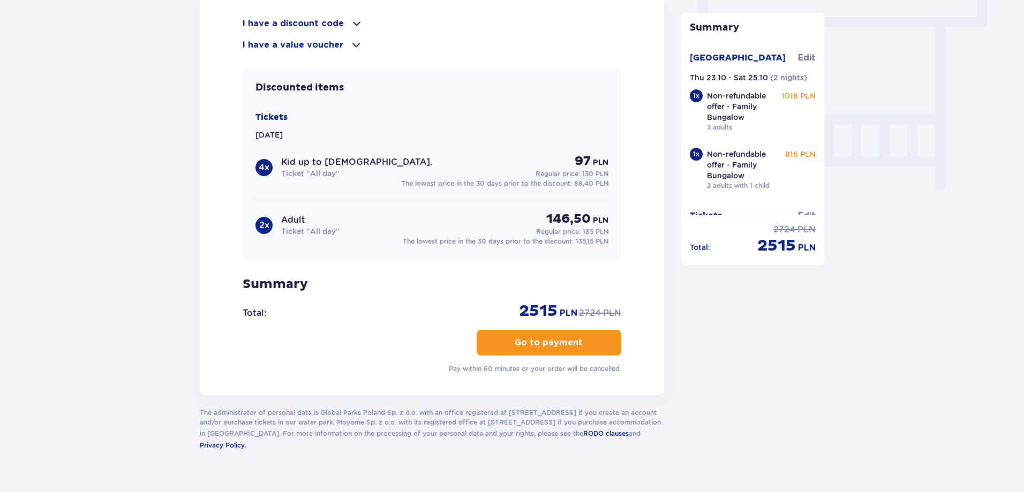
scroll to position [984, 0]
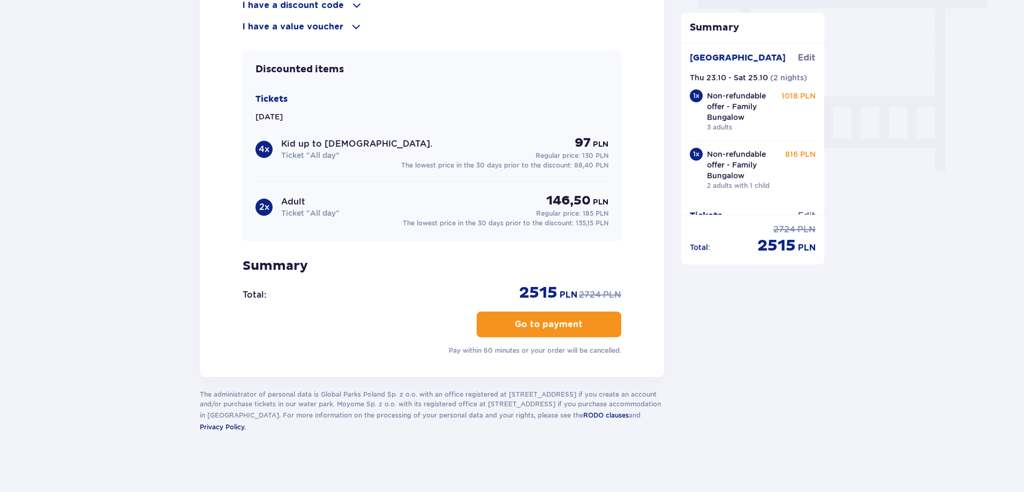
type input "37129117646"
click at [522, 326] on p "Go to payment" at bounding box center [549, 325] width 68 height 12
click at [524, 324] on p "Go to payment" at bounding box center [549, 325] width 68 height 12
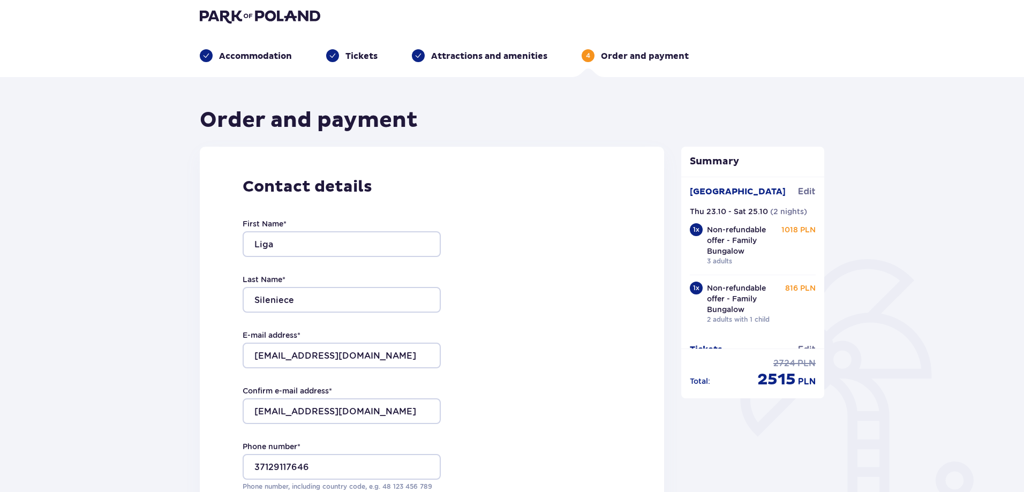
scroll to position [0, 0]
